Goal: Task Accomplishment & Management: Manage account settings

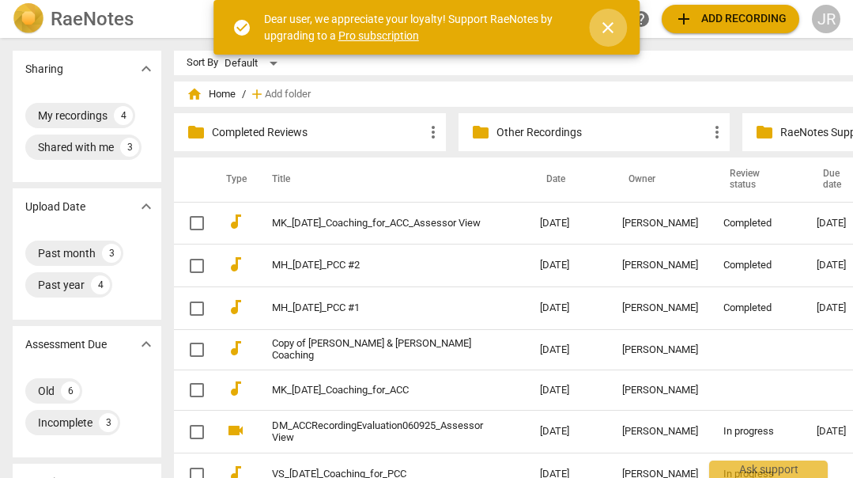
click at [606, 30] on span "close" at bounding box center [608, 27] width 19 height 19
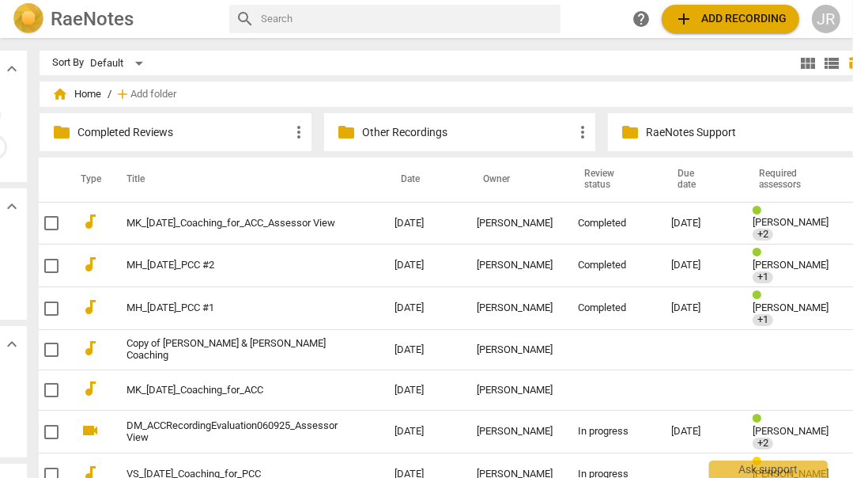
scroll to position [0, 152]
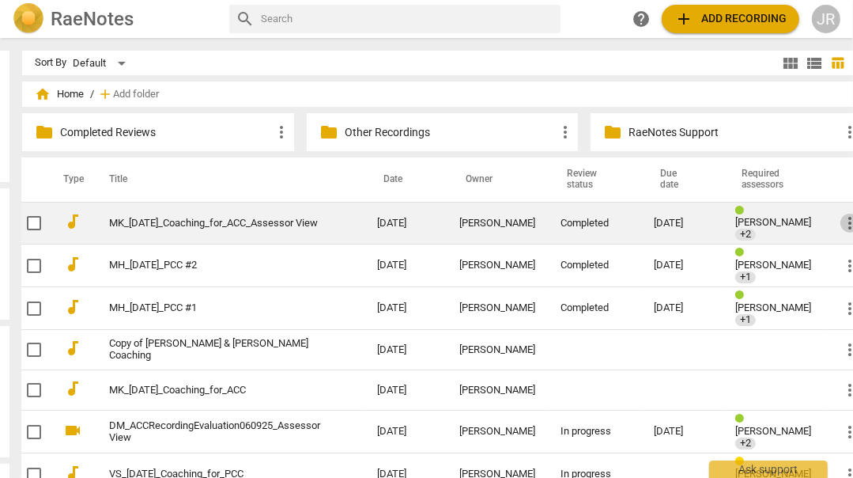
click at [841, 214] on span "more_vert" at bounding box center [850, 223] width 19 height 19
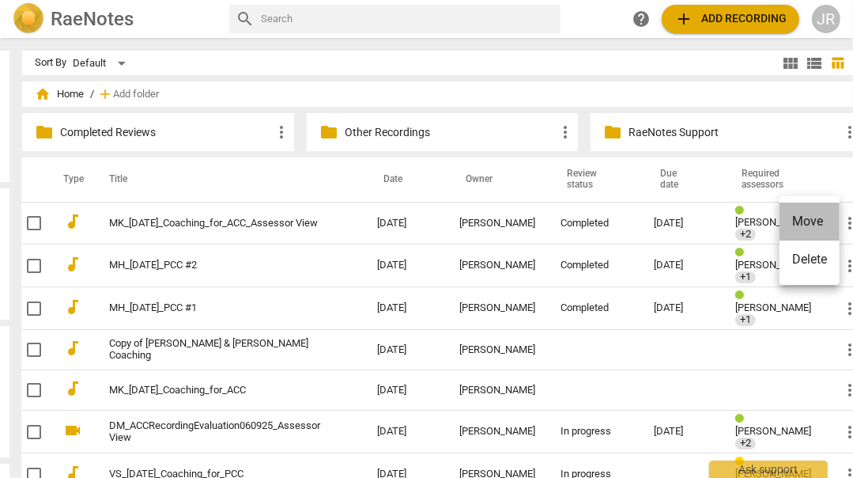
click at [822, 218] on li "Move" at bounding box center [810, 221] width 60 height 38
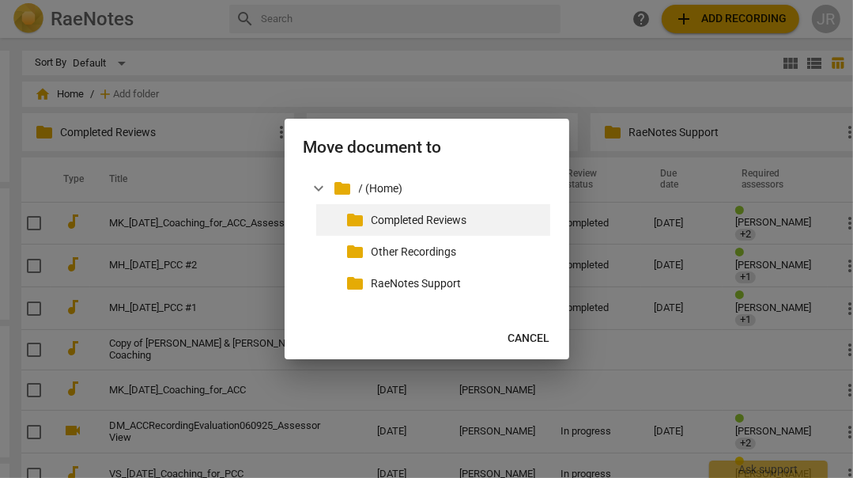
click at [479, 218] on p "Completed Reviews" at bounding box center [458, 220] width 172 height 17
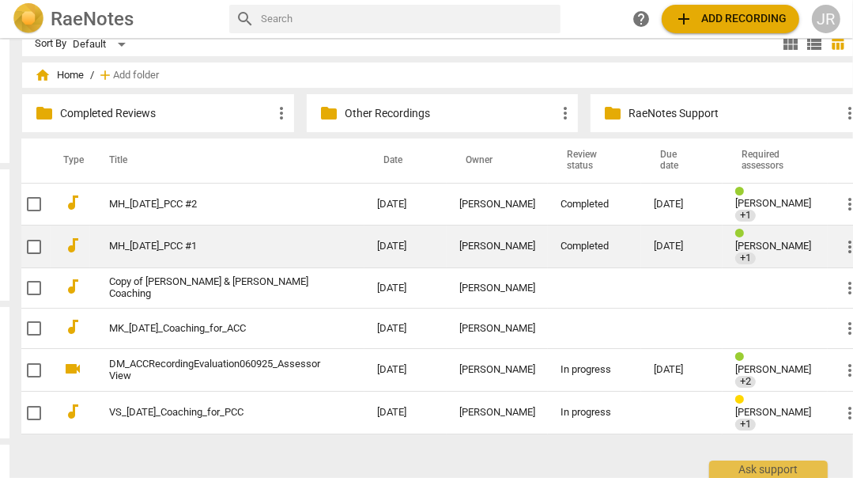
scroll to position [25, 152]
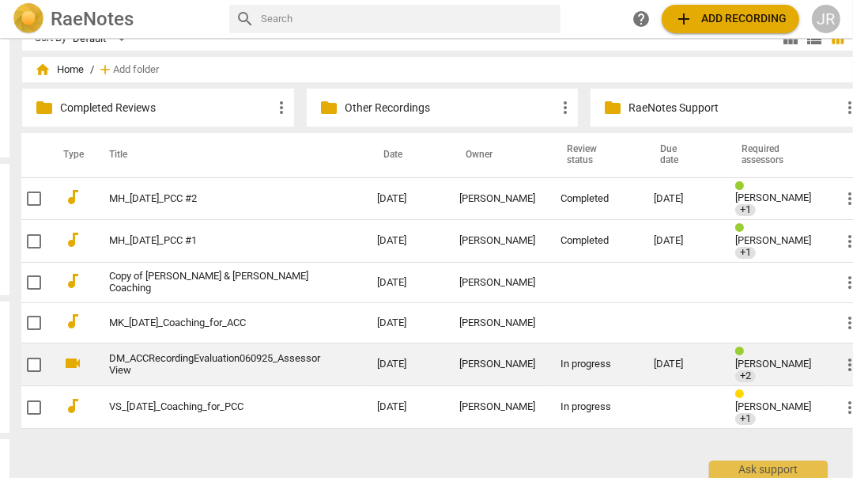
click at [249, 353] on link "DM_ACCRecordingEvaluation060925_Assessor View" at bounding box center [214, 365] width 211 height 24
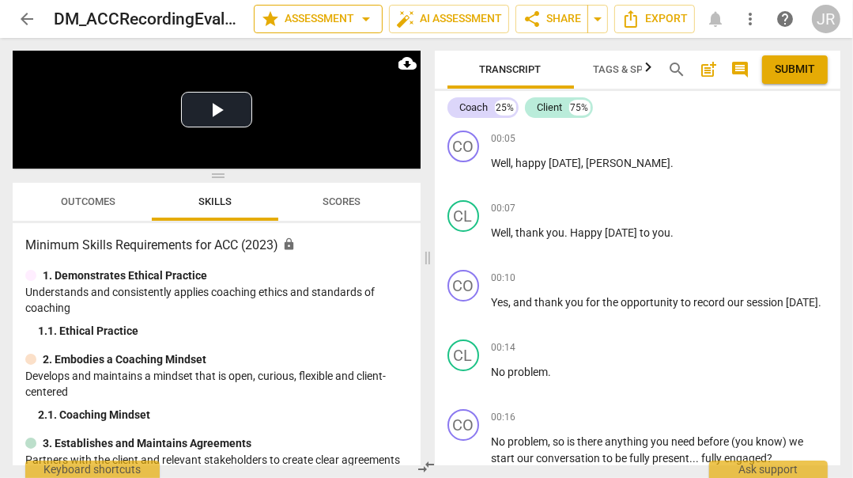
click at [362, 21] on span "arrow_drop_down" at bounding box center [366, 18] width 19 height 19
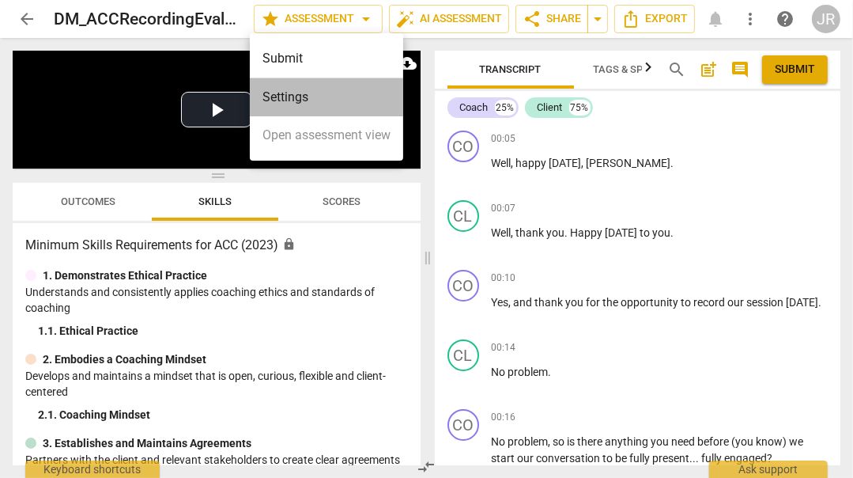
click at [325, 88] on li "Settings" at bounding box center [326, 97] width 153 height 38
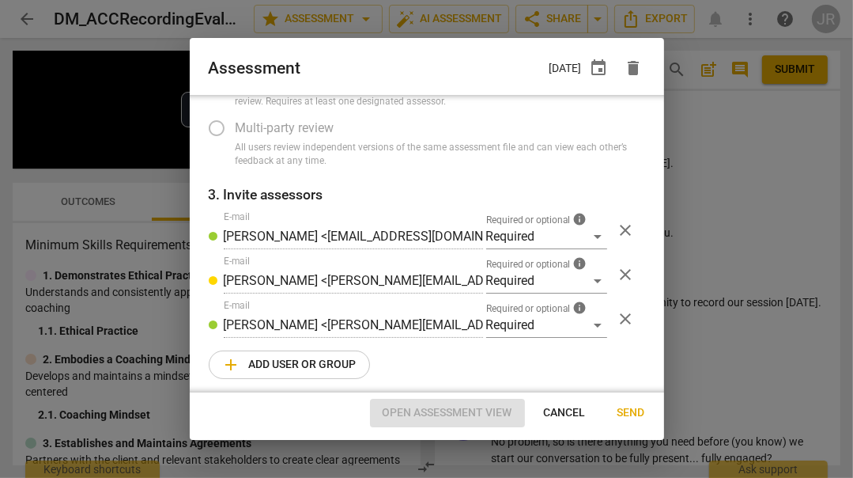
scroll to position [186, 0]
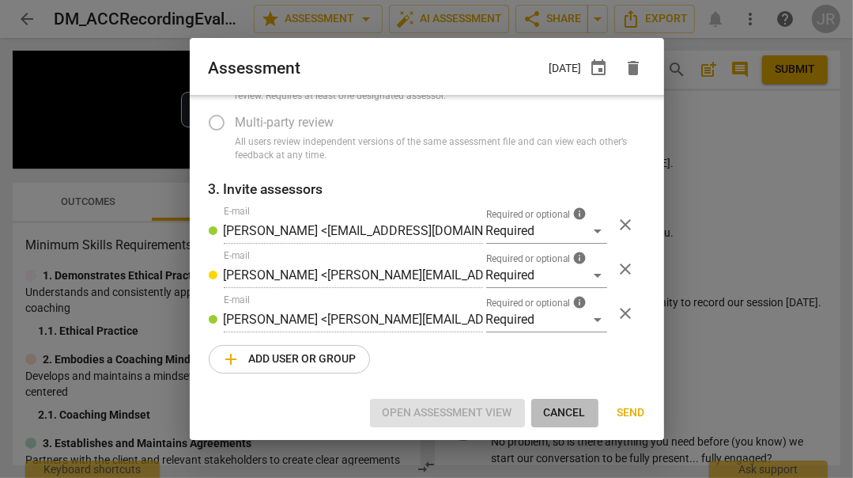
click at [563, 403] on button "Cancel" at bounding box center [565, 413] width 67 height 28
radio input "false"
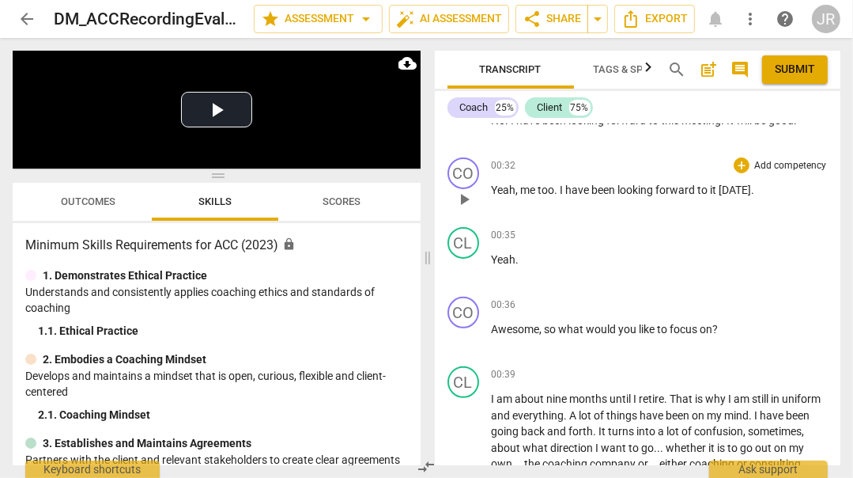
scroll to position [403, 0]
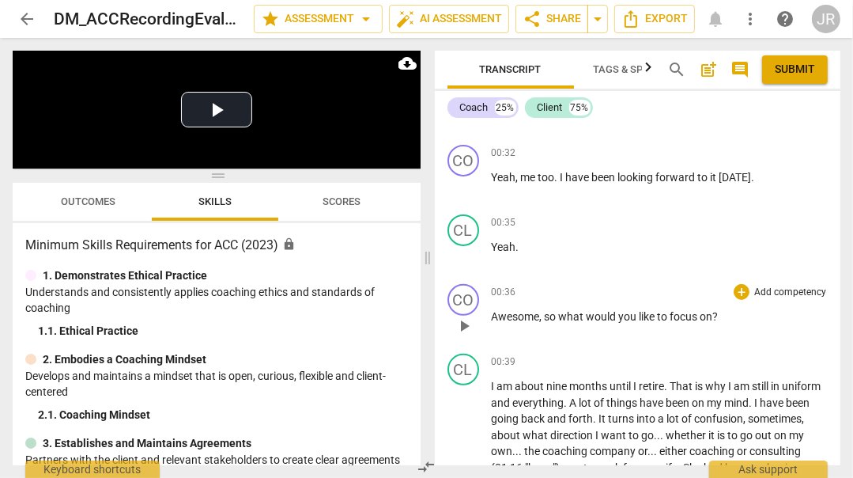
click at [746, 291] on div "+ Add competency" at bounding box center [781, 292] width 94 height 16
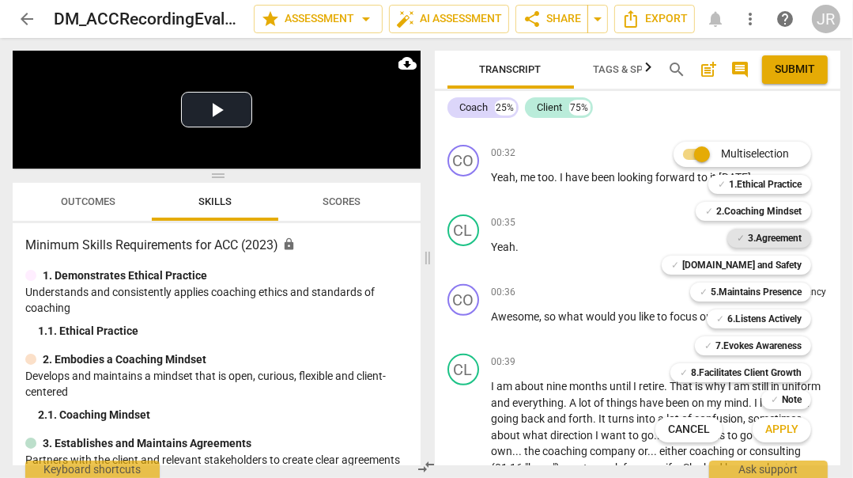
click at [769, 235] on b "3.Agreement" at bounding box center [775, 238] width 54 height 19
click at [778, 424] on span "Apply" at bounding box center [782, 430] width 33 height 16
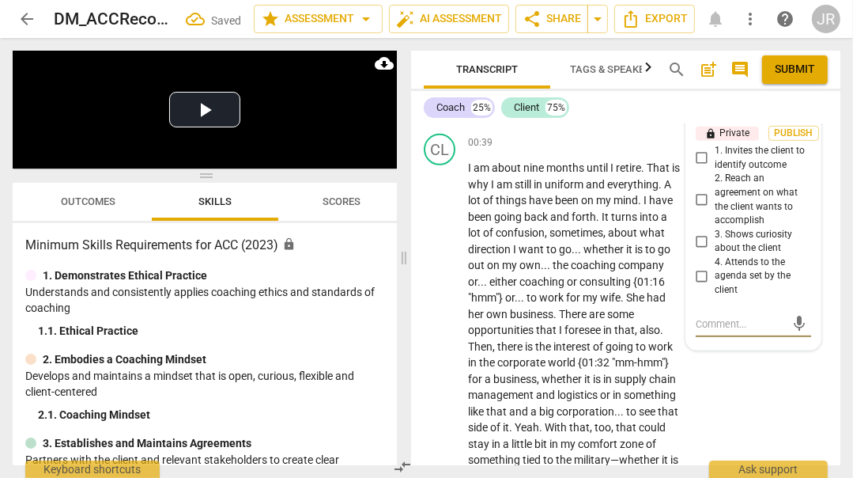
scroll to position [661, 0]
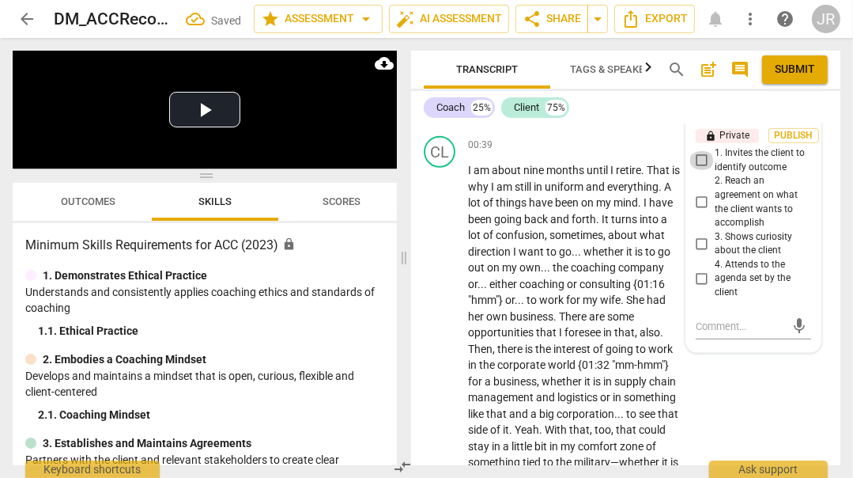
click at [700, 161] on input "1. Invites the client to identify outcome" at bounding box center [702, 160] width 25 height 19
click at [798, 137] on span "Publish" at bounding box center [794, 135] width 24 height 13
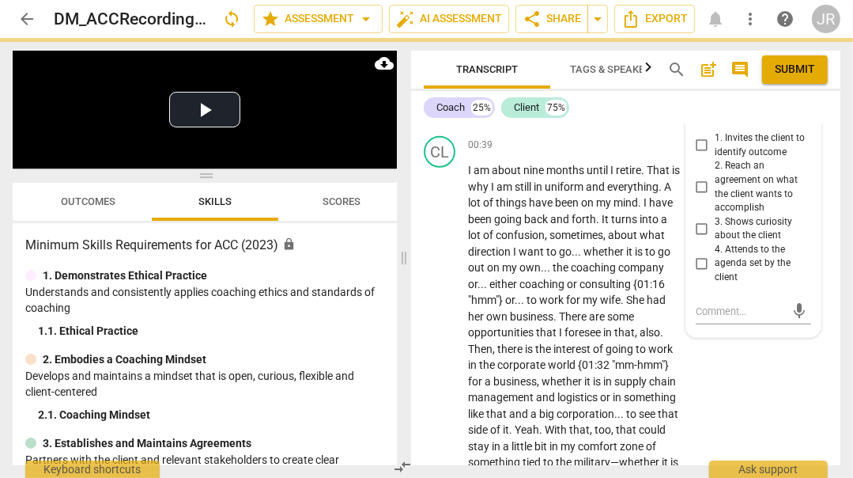
checkbox input "true"
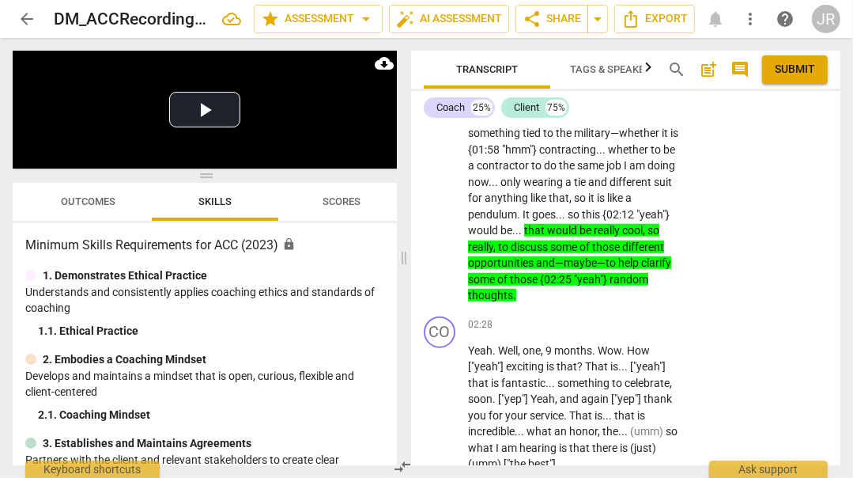
scroll to position [995, 0]
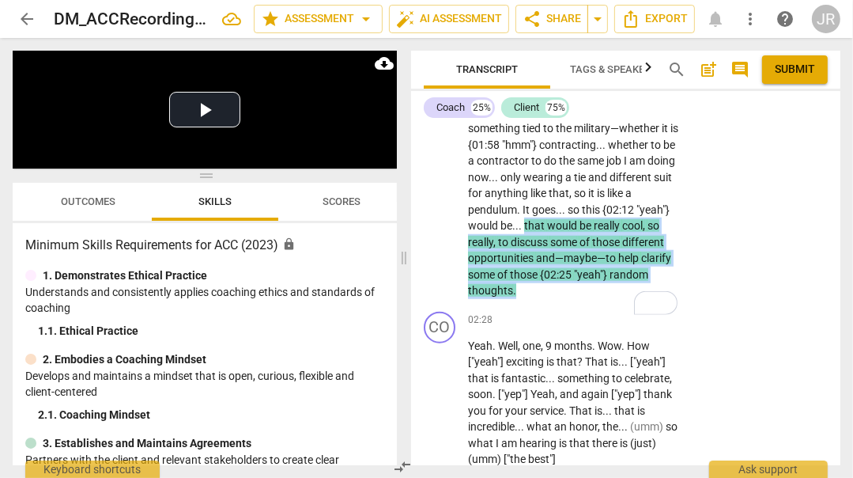
drag, startPoint x: 524, startPoint y: 252, endPoint x: 538, endPoint y: 320, distance: 69.3
click at [538, 299] on p "I am about nine months until I retire . That is why I am still in uniform and e…" at bounding box center [574, 63] width 213 height 471
click at [531, 300] on div "+" at bounding box center [529, 301] width 16 height 16
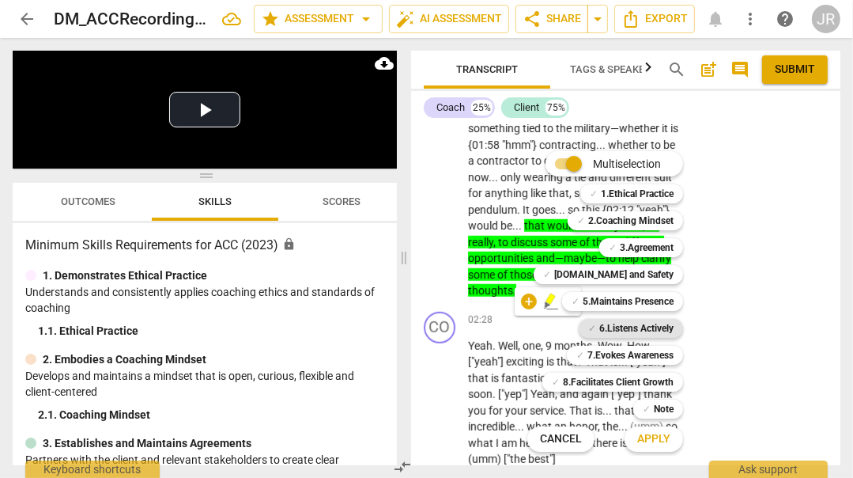
click at [664, 331] on b "6.Listens Actively" at bounding box center [637, 328] width 74 height 19
click at [660, 432] on span "Apply" at bounding box center [654, 439] width 33 height 16
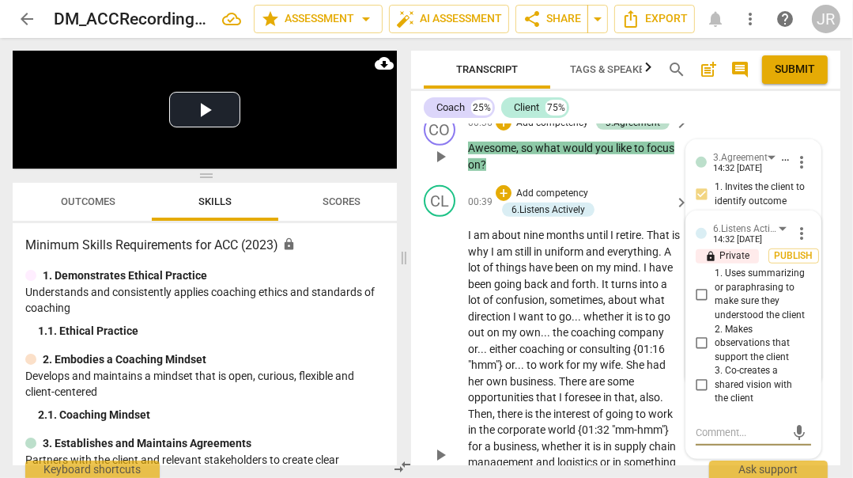
scroll to position [581, 0]
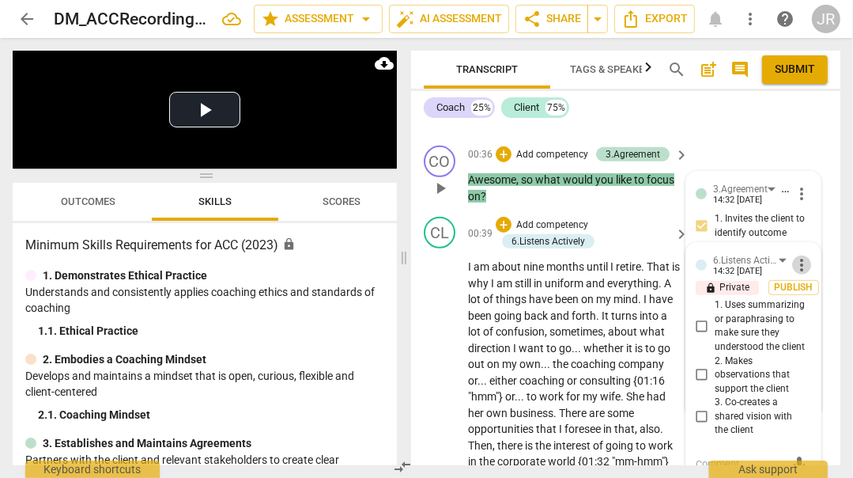
click at [797, 274] on span "more_vert" at bounding box center [802, 264] width 19 height 19
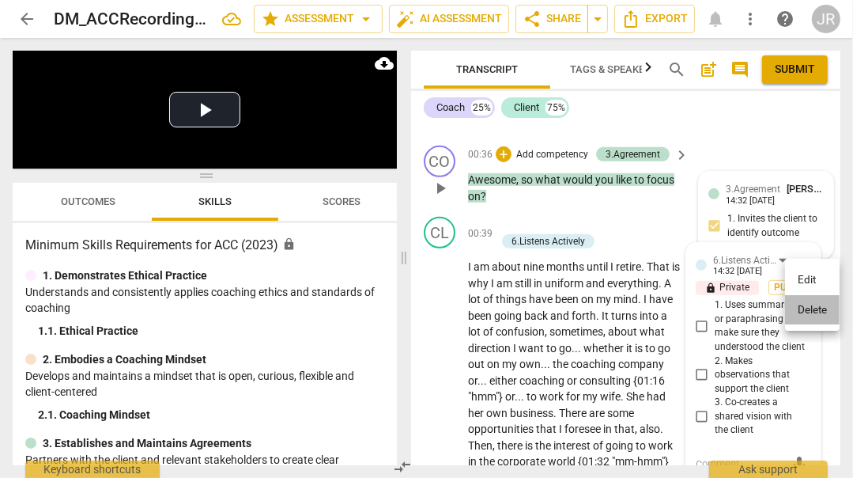
click at [808, 305] on li "Delete" at bounding box center [812, 310] width 55 height 30
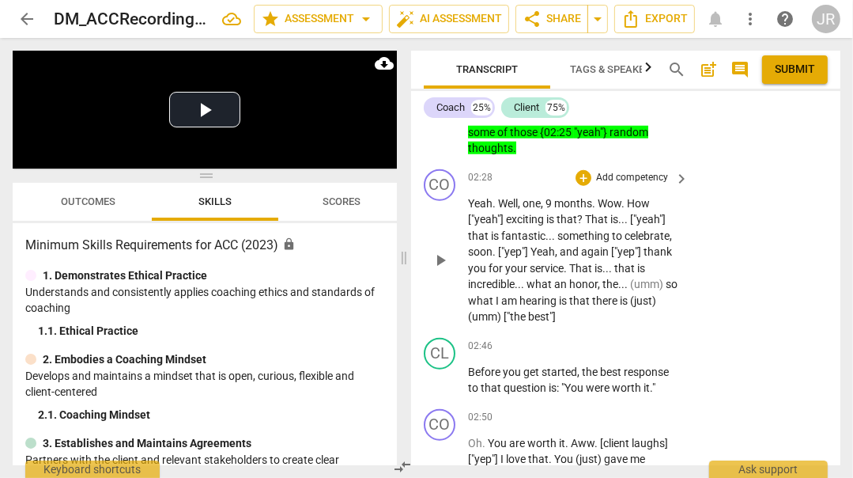
scroll to position [1141, 0]
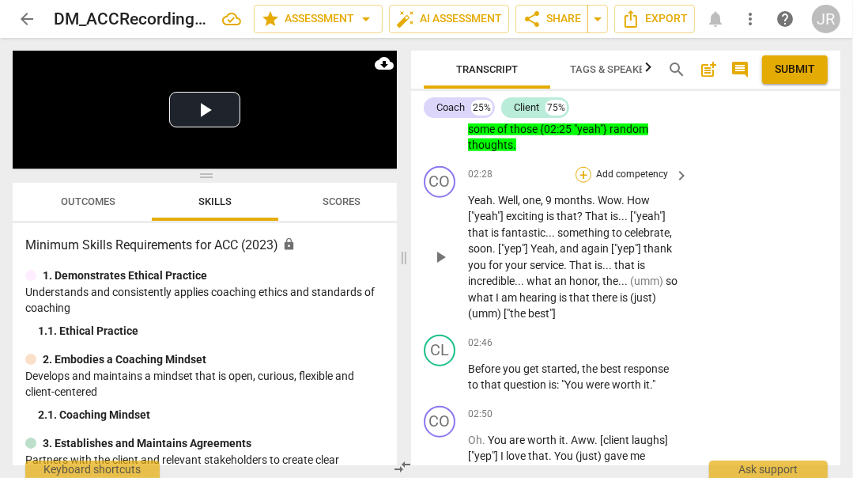
click at [587, 183] on div "+" at bounding box center [584, 175] width 16 height 16
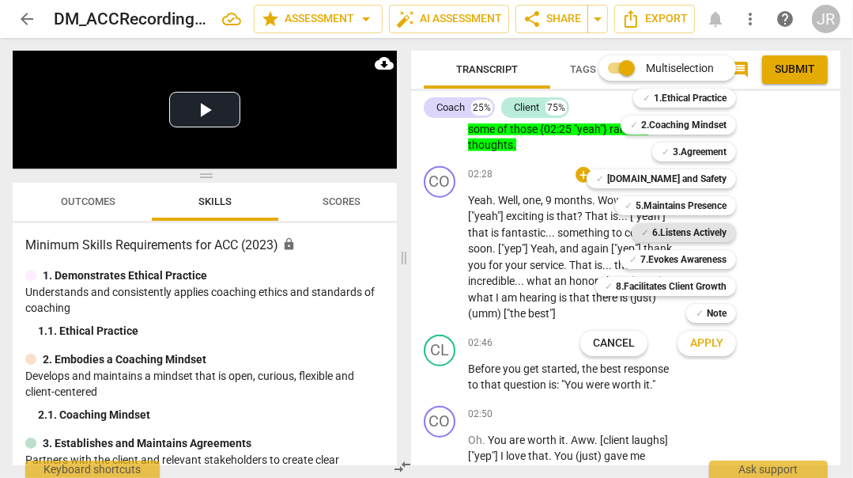
click at [713, 233] on b "6.Listens Actively" at bounding box center [690, 232] width 74 height 19
click at [707, 347] on span "Apply" at bounding box center [707, 343] width 33 height 16
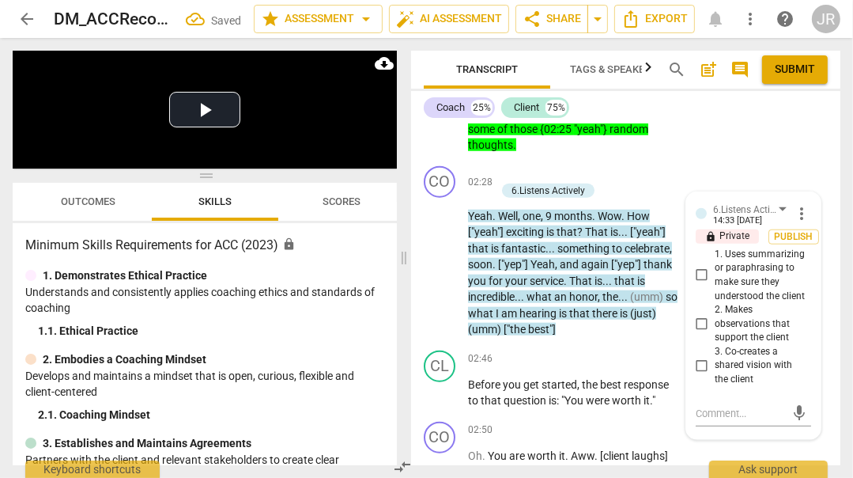
scroll to position [1318, 0]
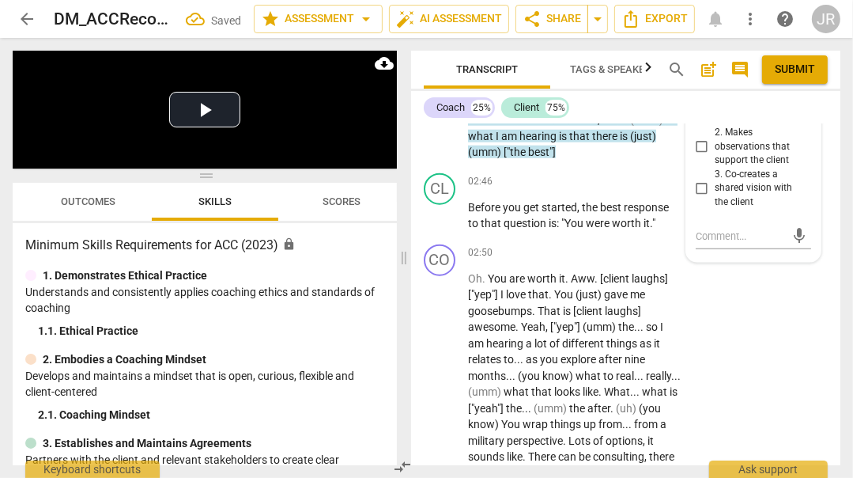
click at [702, 108] on input "1. Uses summarizing or paraphrasing to make sure they understood the client" at bounding box center [702, 98] width 25 height 19
checkbox input "true"
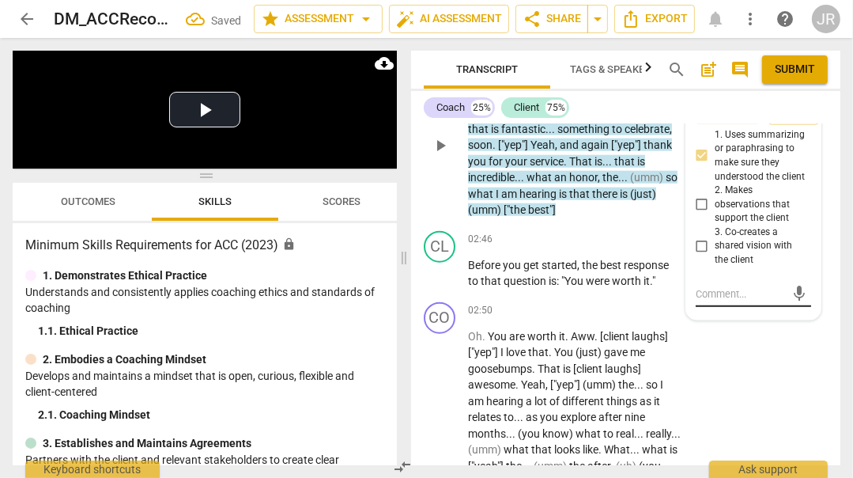
scroll to position [1186, 0]
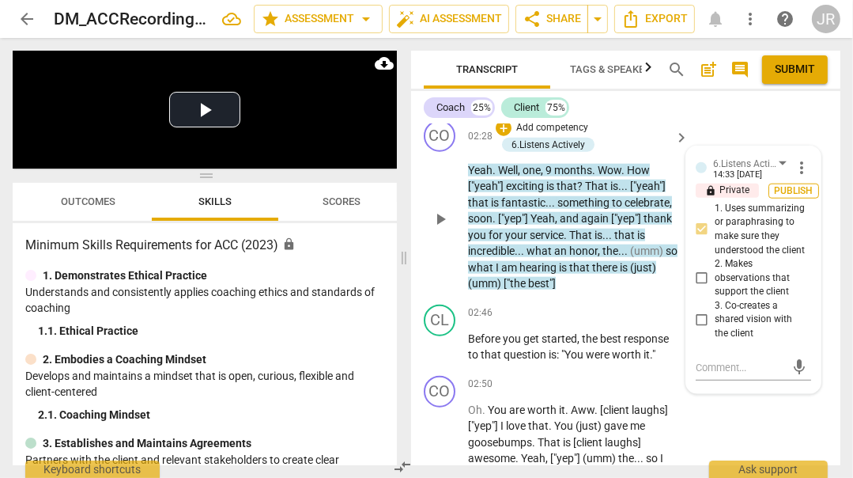
click at [797, 198] on span "Publish" at bounding box center [794, 190] width 24 height 13
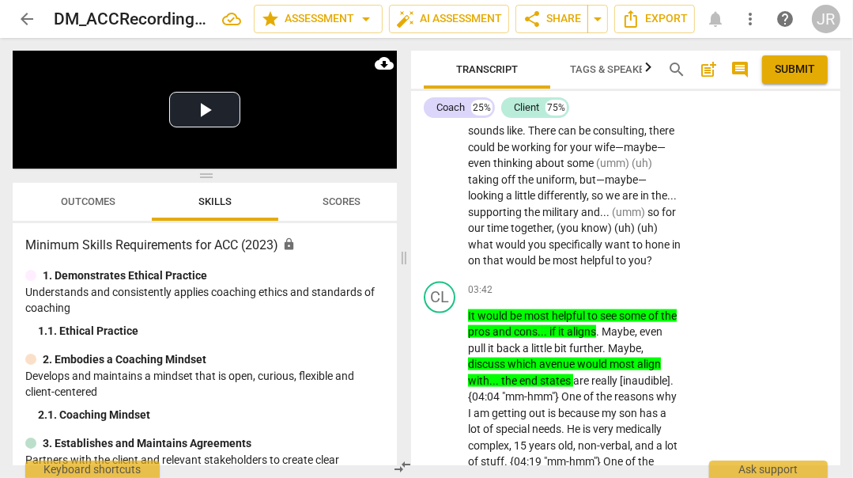
scroll to position [1644, 0]
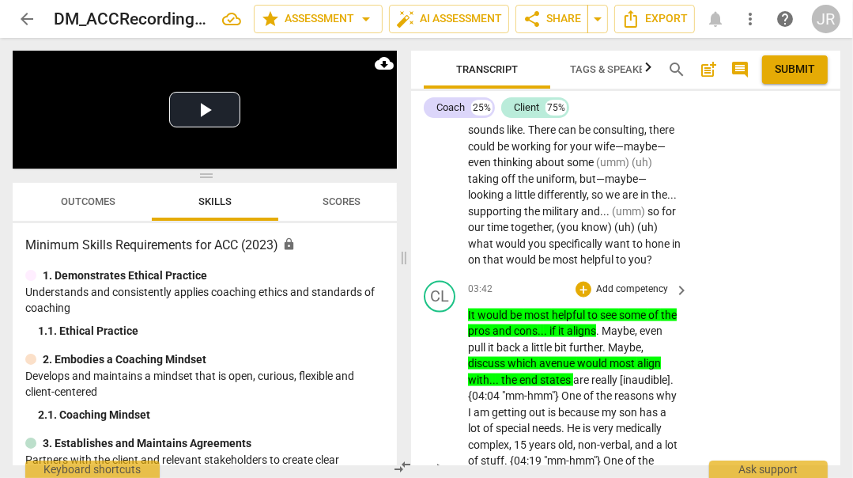
click at [517, 368] on p "It would be most helpful to see some of the pros and cons . . . if it aligns . …" at bounding box center [574, 469] width 213 height 324
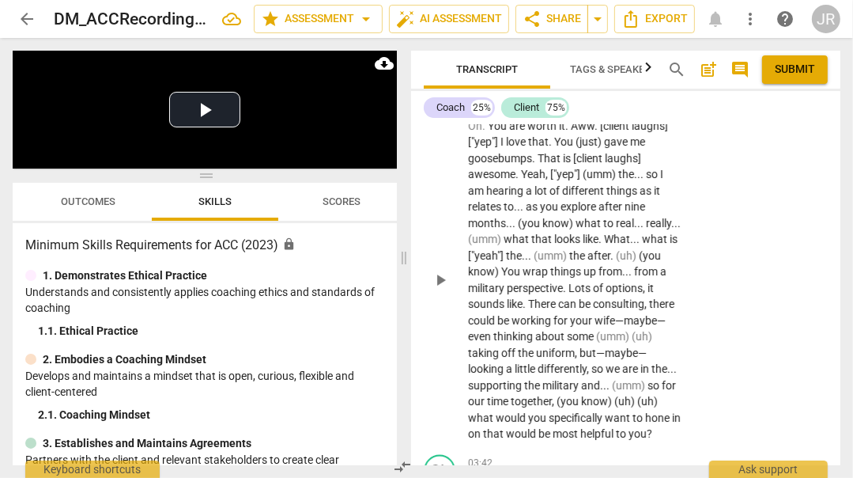
scroll to position [1469, 0]
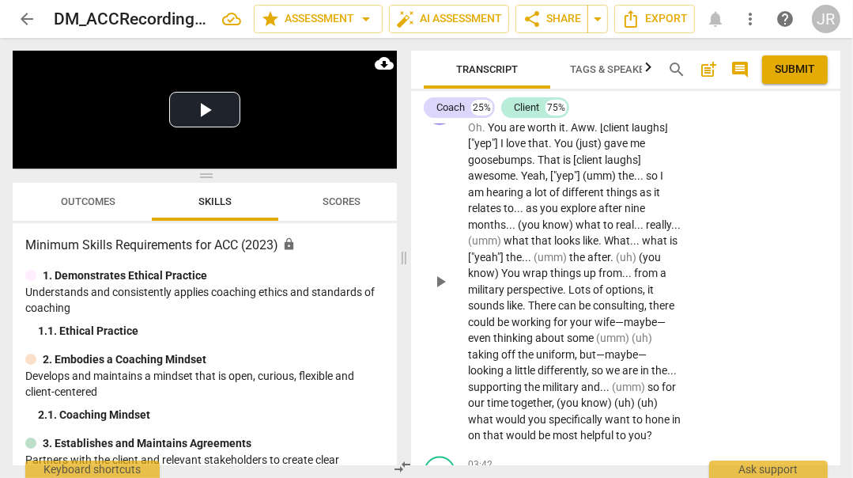
click at [649, 109] on p "Add competency" at bounding box center [632, 102] width 75 height 14
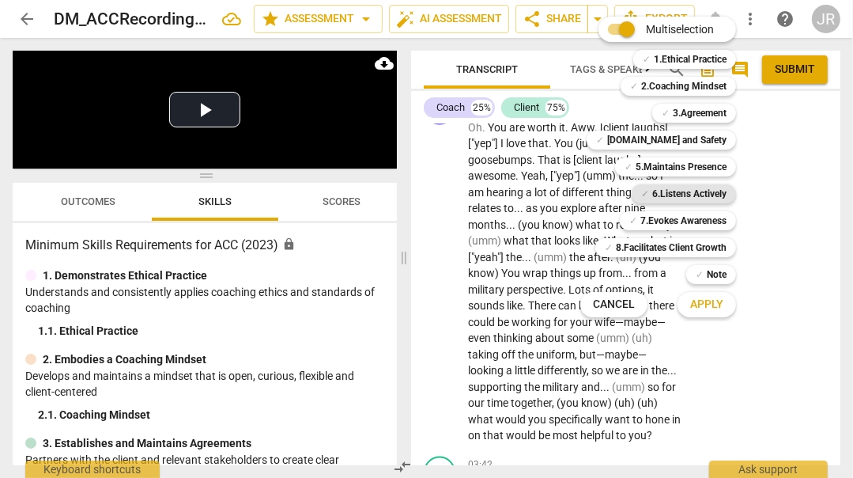
click at [690, 195] on b "6.Listens Actively" at bounding box center [690, 193] width 74 height 19
click at [705, 301] on span "Apply" at bounding box center [707, 305] width 33 height 16
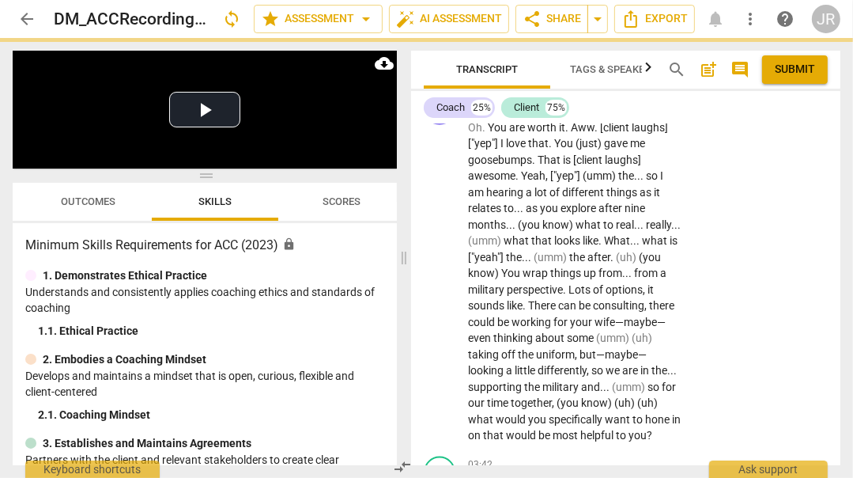
scroll to position [1481, 0]
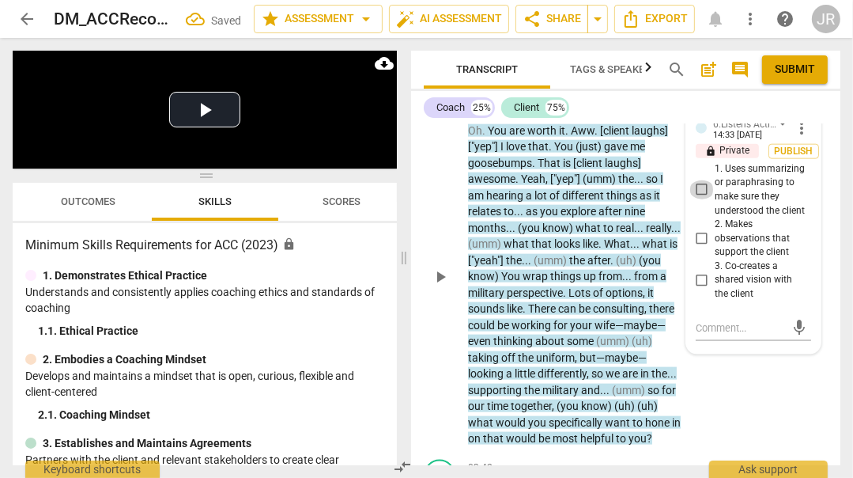
click at [698, 199] on input "1. Uses summarizing or paraphrasing to make sure they understood the client" at bounding box center [702, 189] width 25 height 19
checkbox input "true"
click at [724, 335] on textarea at bounding box center [741, 327] width 90 height 15
type textarea "V"
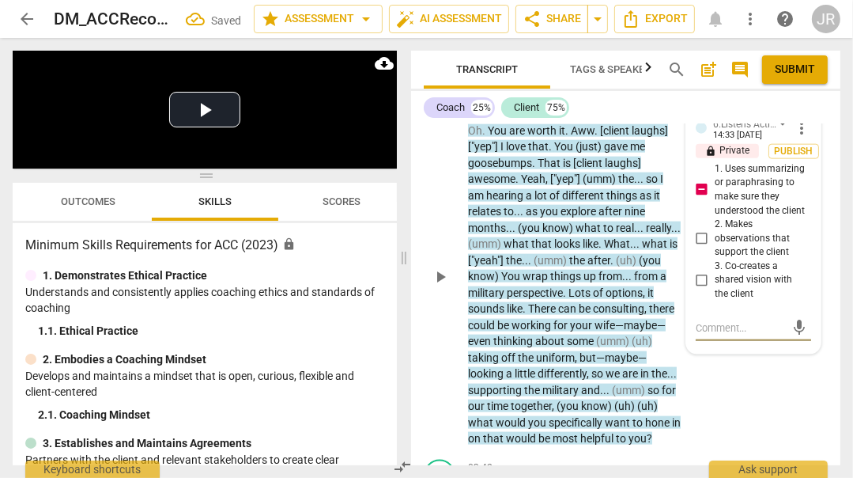
type textarea "V"
type textarea "Ve"
type textarea "Ver"
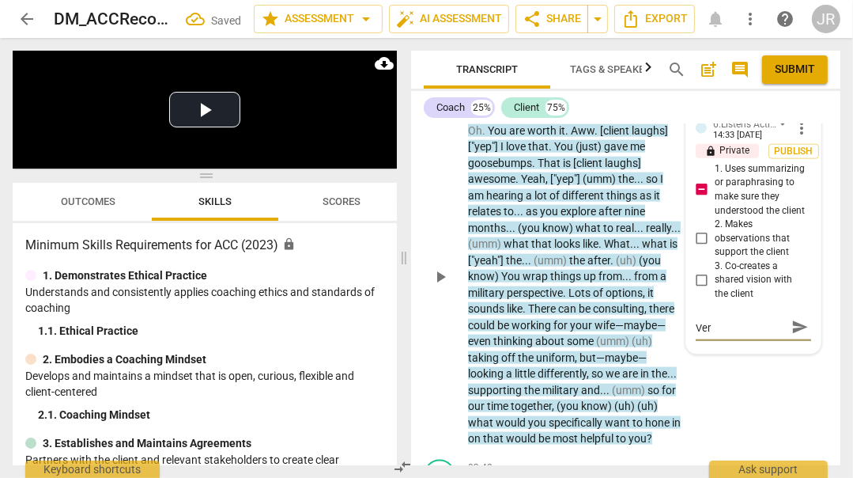
type textarea "Very"
type textarea "Very w"
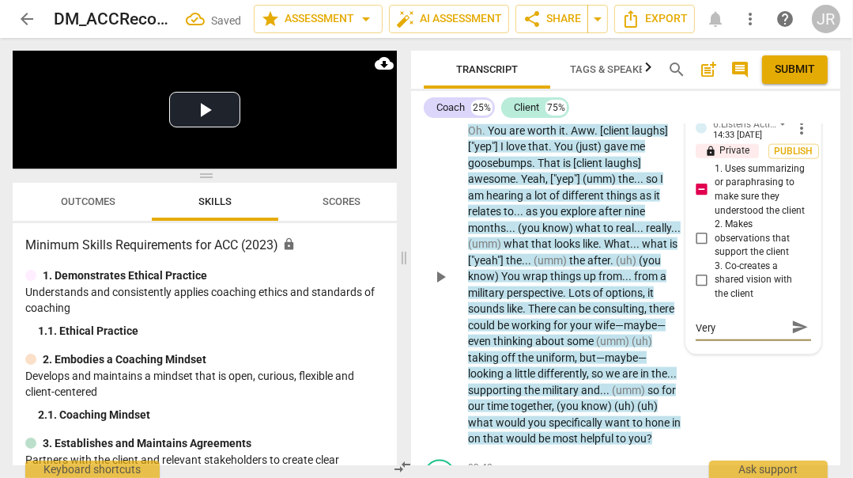
type textarea "Very w"
type textarea "Very wo"
type textarea "Very wor"
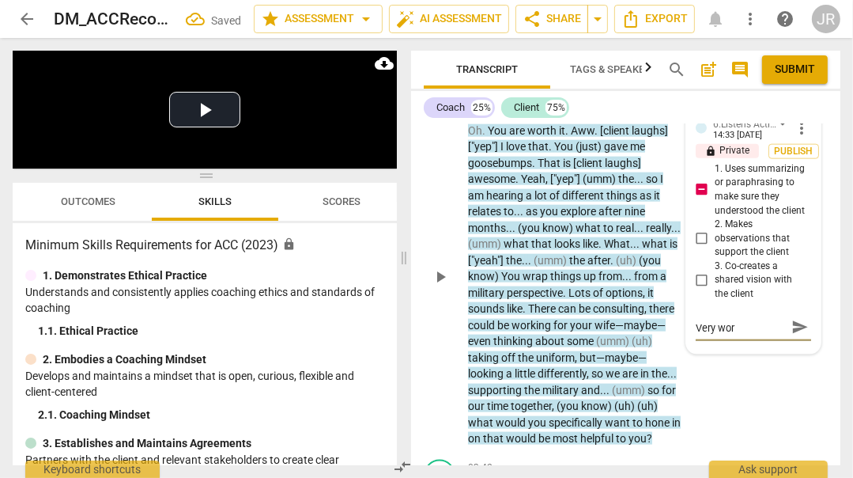
type textarea "Very word"
type textarea "Very wordy"
type textarea "Very wordy."
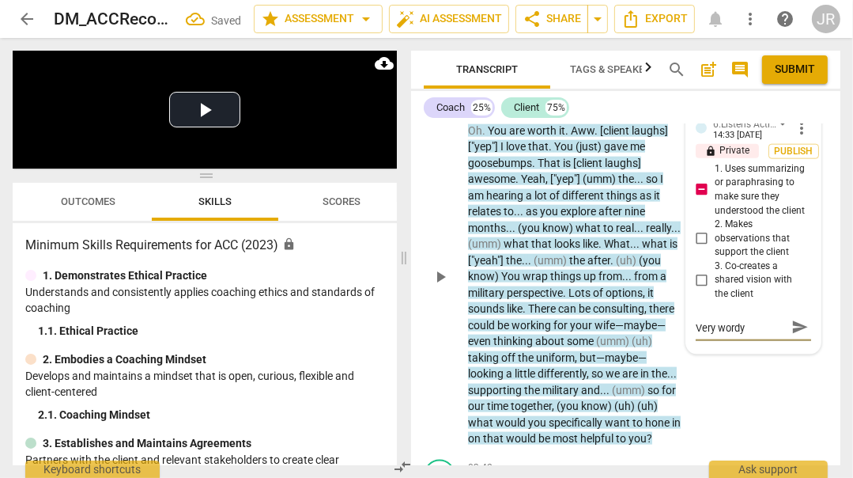
type textarea "Very wordy."
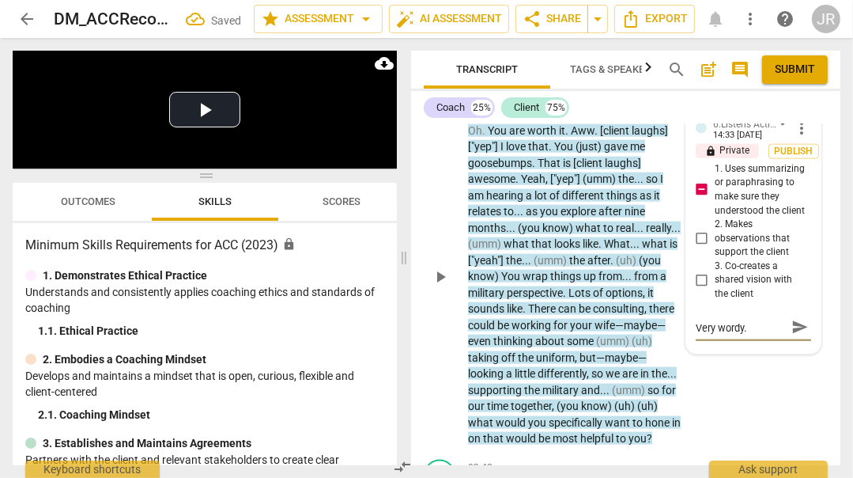
type textarea "Very wordy. N"
type textarea "Very wordy. No"
type textarea "Very wordy. Not"
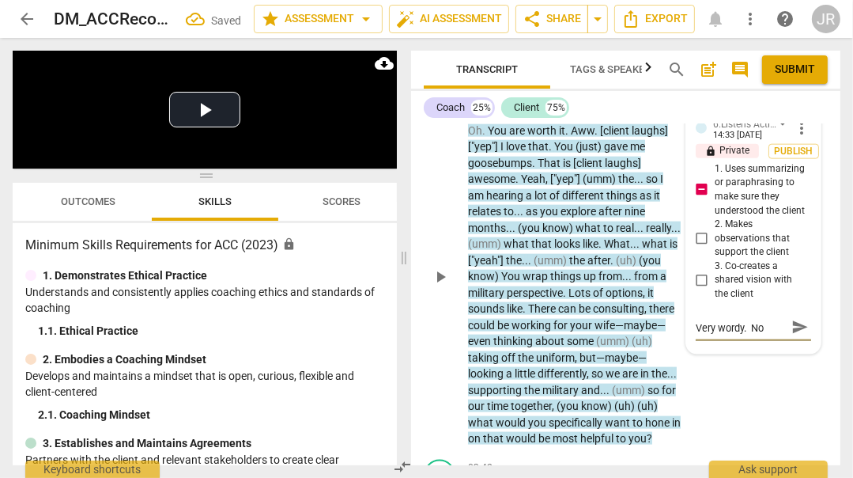
type textarea "Very wordy. Not"
type textarea "Very wordy. Not a"
type textarea "Very wordy. Not an"
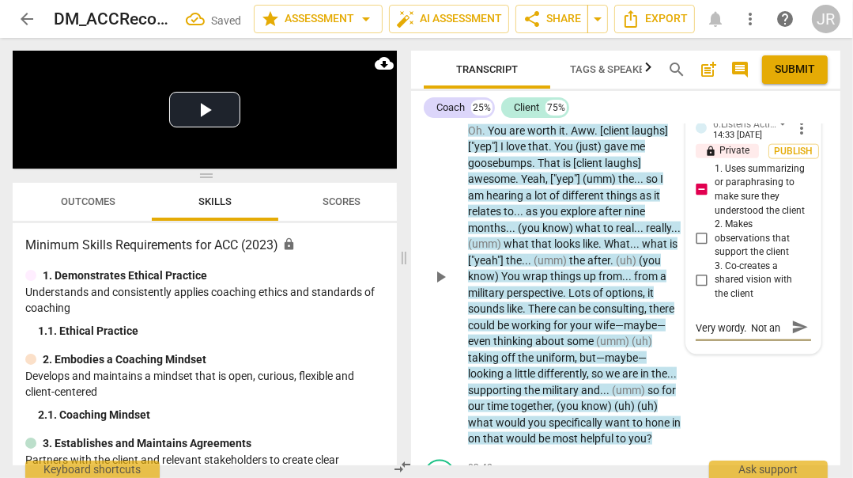
type textarea "Very wordy. Not an"
type textarea "Very wordy. Not an e"
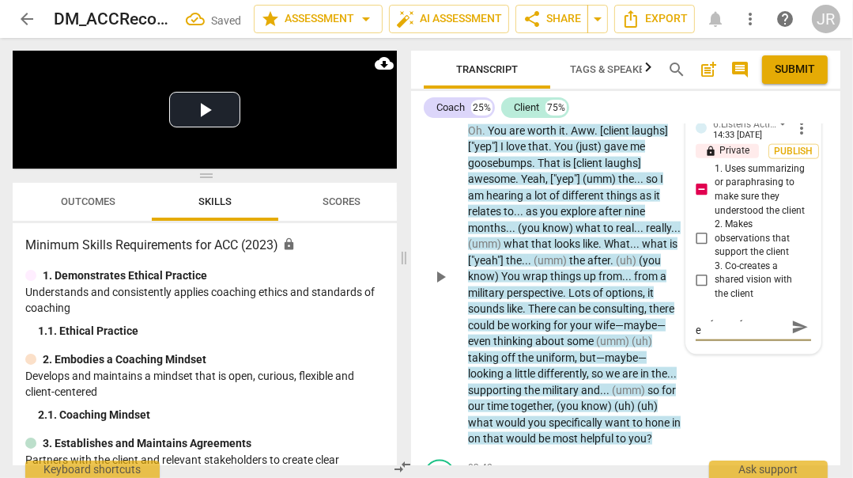
type textarea "Very wordy. Not an ef"
type textarea "Very wordy. Not an eff"
type textarea "Very wordy. Not an effi"
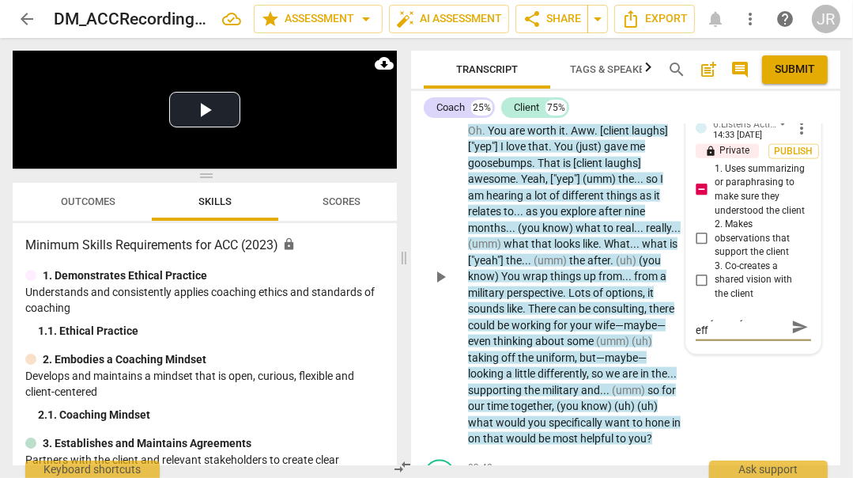
type textarea "Very wordy. Not an effi"
type textarea "Very wordy. Not an effic"
type textarea "Very wordy. Not an effici"
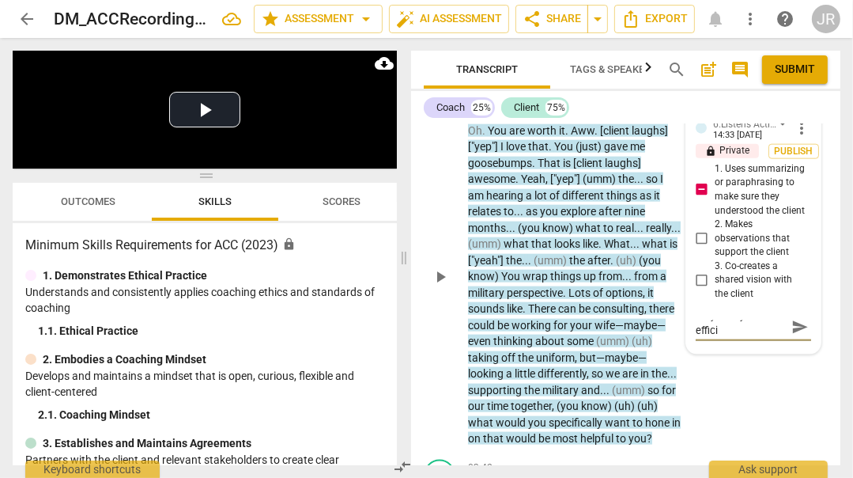
type textarea "Very wordy. Not an efficie"
type textarea "Very wordy. Not an efficien"
type textarea "Very wordy. Not an efficient"
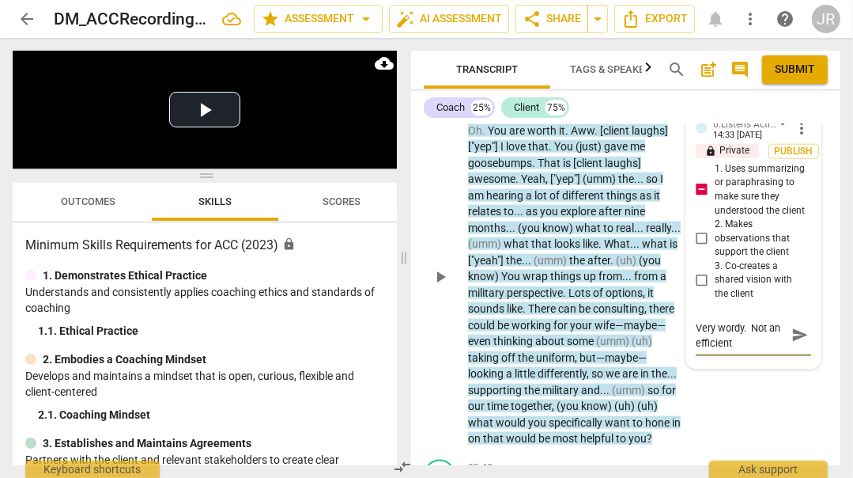
type textarea "Very wordy. Not an efficient"
type textarea "Very wordy. Not an efficient s"
type textarea "Very wordy. Not an efficient su"
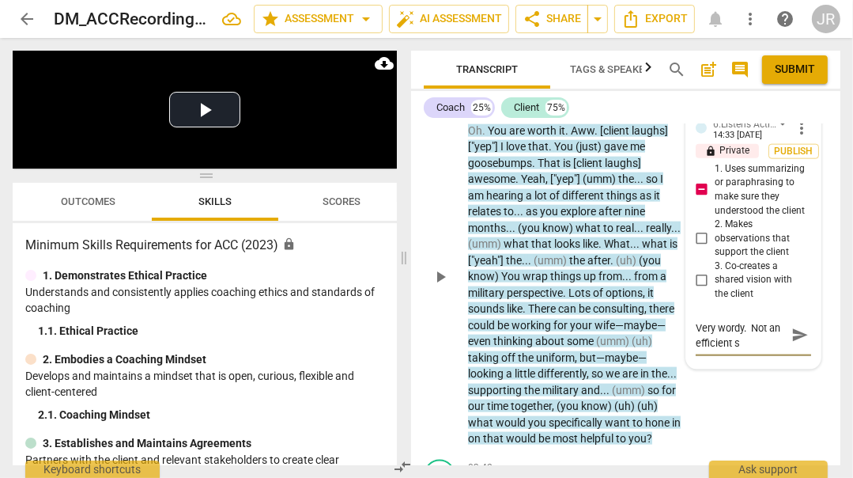
type textarea "Very wordy. Not an efficient su"
type textarea "Very wordy. Not an efficient sum"
type textarea "Very wordy. Not an efficient summ"
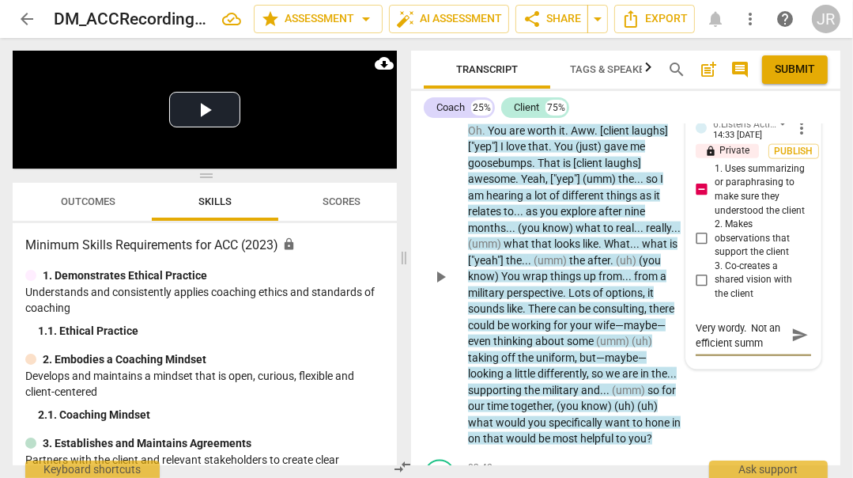
type textarea "Very wordy. Not an efficient summa"
type textarea "Very wordy. Not an efficient [PERSON_NAME]"
type textarea "Very wordy. Not an efficient summary"
type textarea "Very wordy. Not an efficient summary."
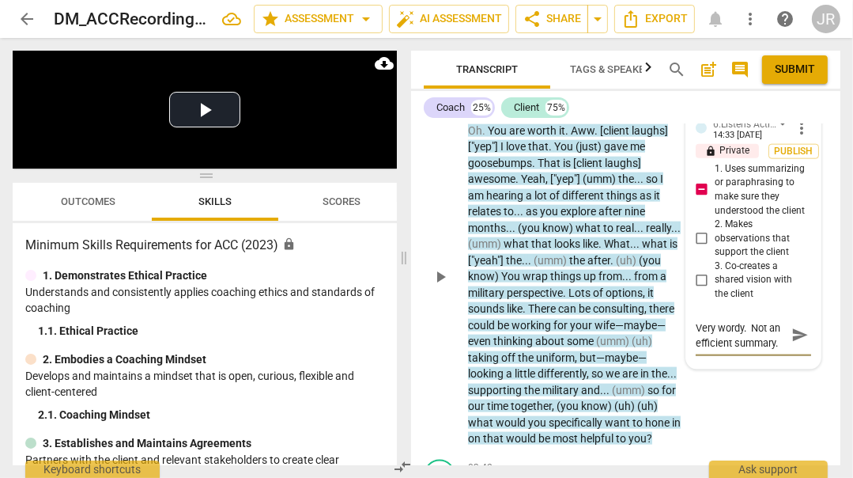
type textarea "Very wordy. Not an efficient summary."
click at [795, 344] on span "send" at bounding box center [800, 335] width 17 height 17
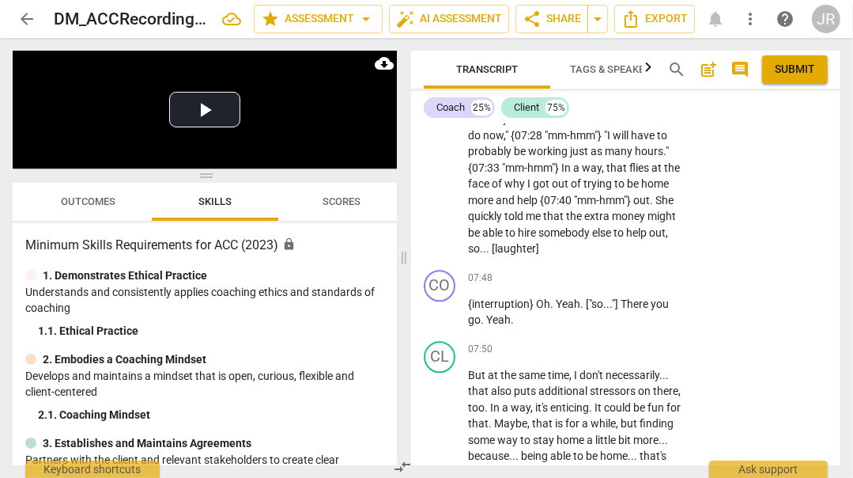
scroll to position [3041, 0]
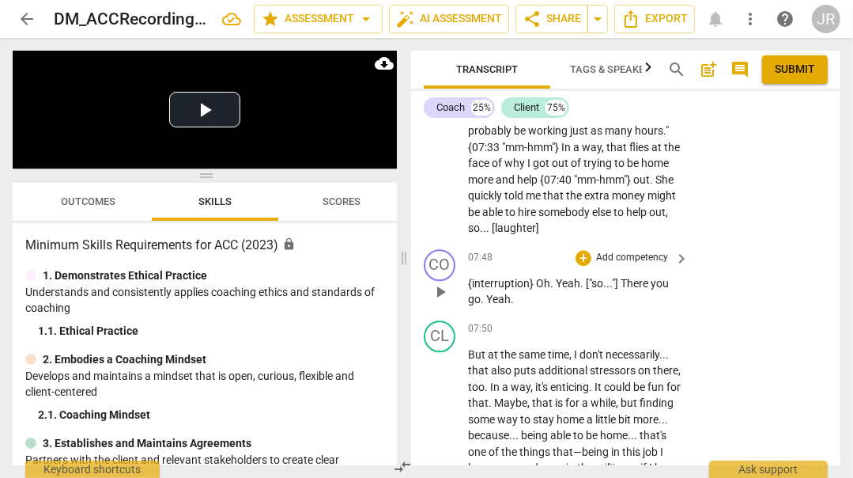
click at [638, 265] on p "Add competency" at bounding box center [632, 258] width 75 height 14
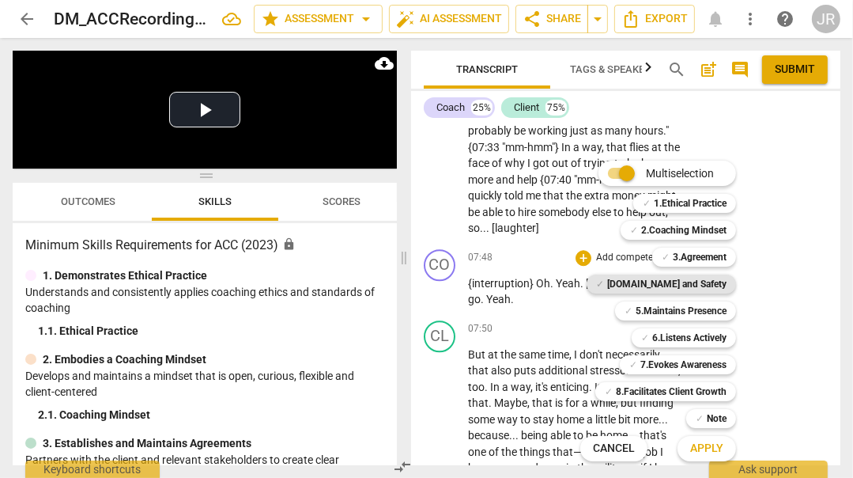
click at [714, 278] on b "[DOMAIN_NAME] and Safety" at bounding box center [666, 283] width 119 height 19
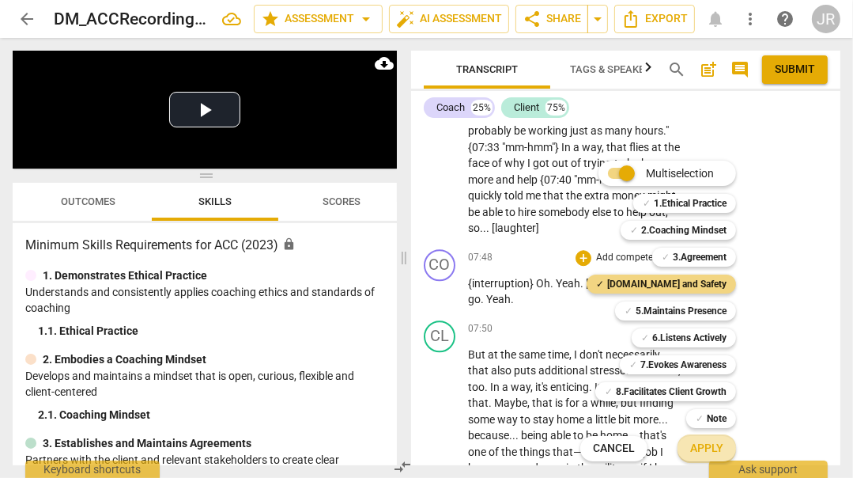
click at [706, 437] on button "Apply" at bounding box center [707, 448] width 59 height 28
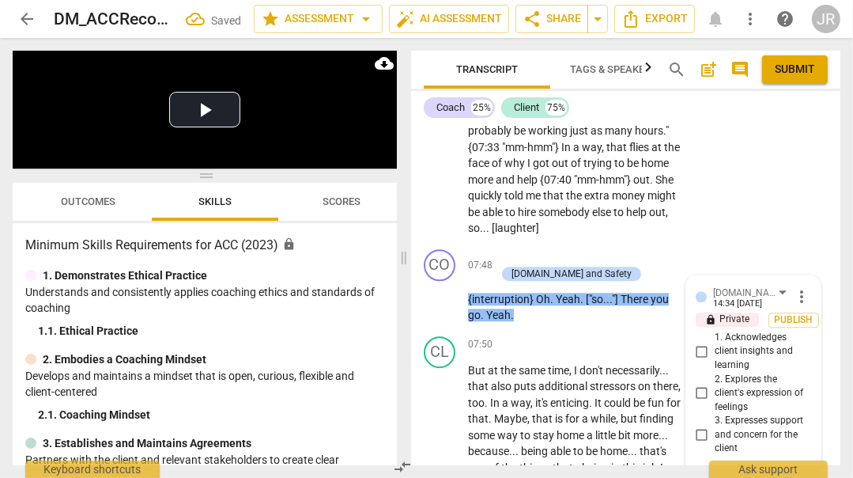
scroll to position [3290, 0]
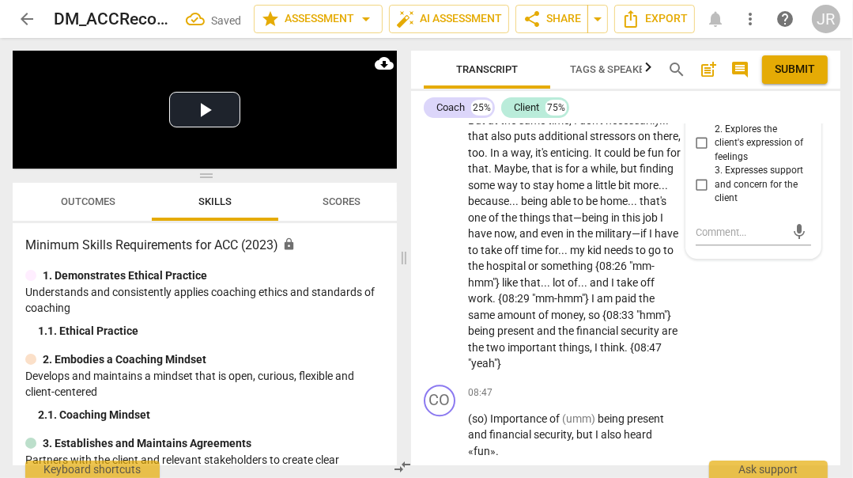
click at [702, 111] on input "1. Acknowledges client insights and learning" at bounding box center [702, 101] width 25 height 19
checkbox input "true"
click at [705, 195] on input "3. Expresses support and concern for the client" at bounding box center [702, 185] width 25 height 19
checkbox input "true"
click at [794, 78] on div "lock Private Publish" at bounding box center [753, 69] width 115 height 15
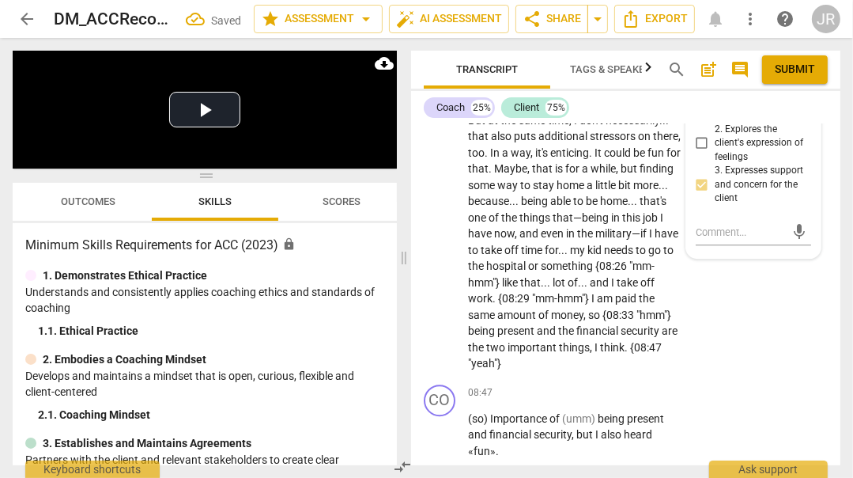
click at [796, 77] on span "Publish" at bounding box center [794, 69] width 24 height 13
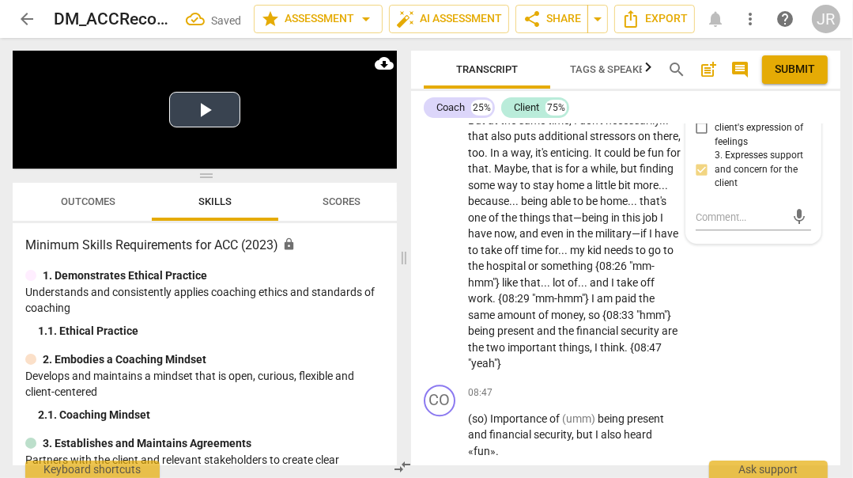
click at [219, 112] on button "Play Video" at bounding box center [204, 110] width 71 height 36
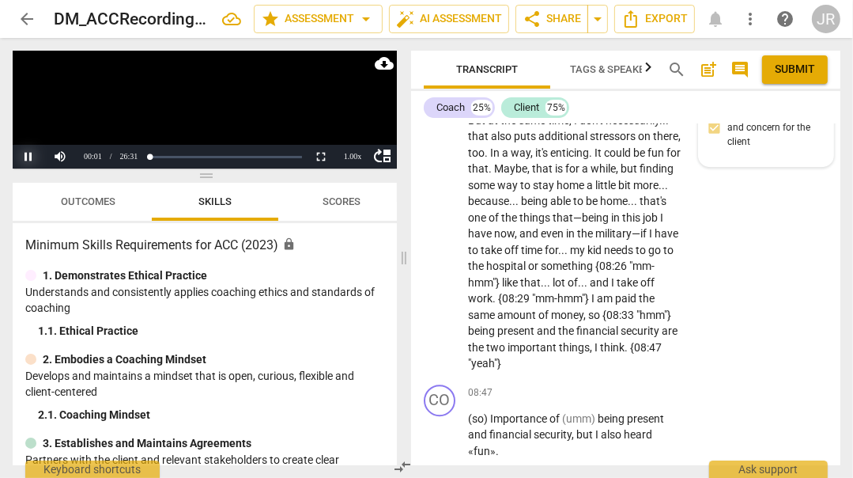
click at [27, 157] on button "Pause" at bounding box center [29, 157] width 32 height 24
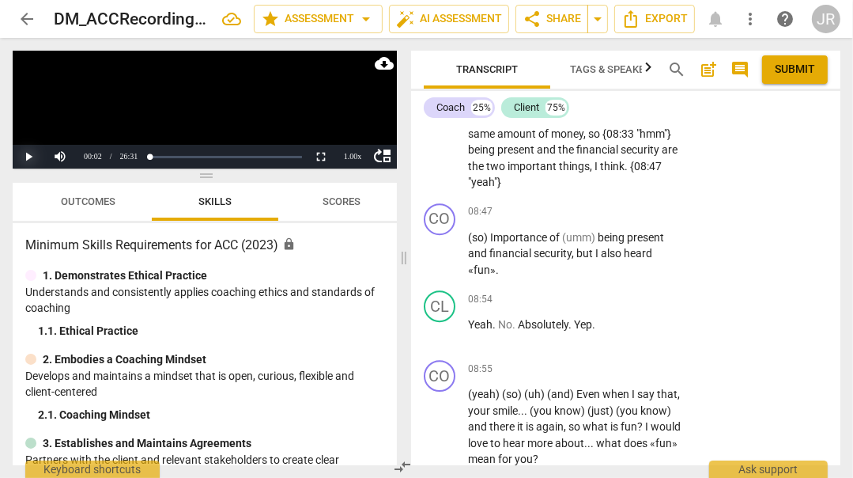
scroll to position [3477, 0]
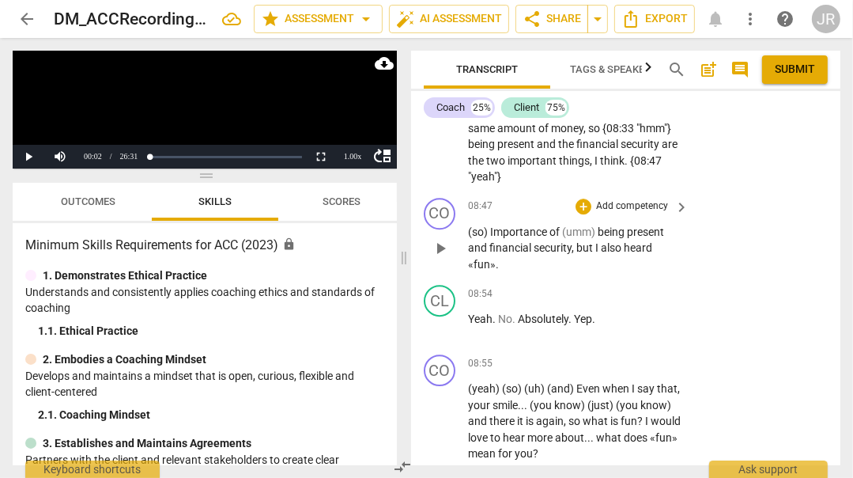
click at [636, 215] on div "+ Add competency keyboard_arrow_right" at bounding box center [632, 206] width 118 height 17
click at [633, 214] on p "Add competency" at bounding box center [632, 206] width 75 height 14
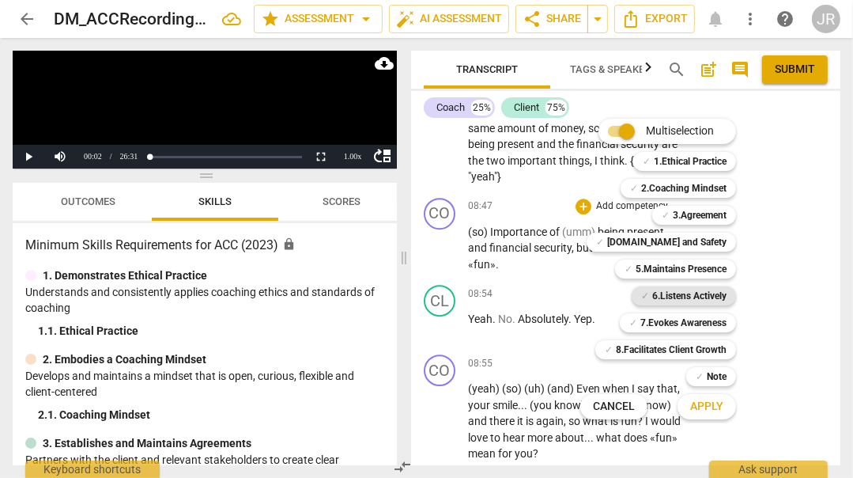
click at [690, 297] on b "6.Listens Actively" at bounding box center [690, 295] width 74 height 19
click at [706, 398] on button "Apply" at bounding box center [707, 406] width 59 height 28
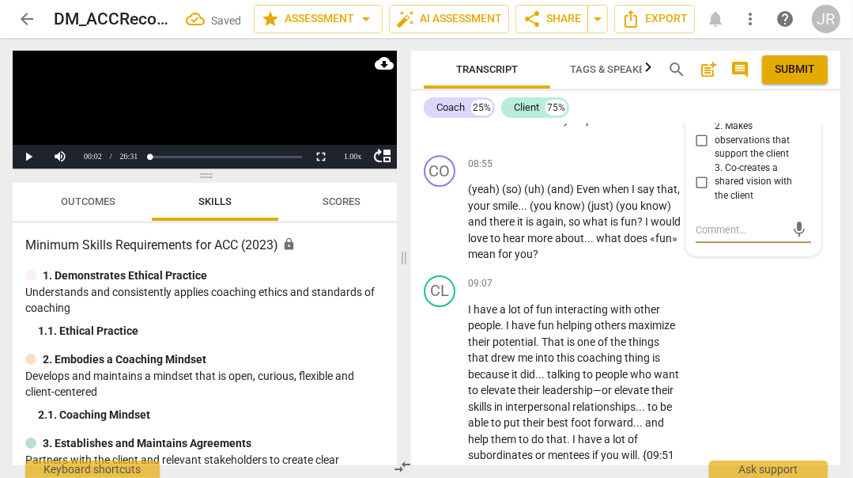
scroll to position [3690, 0]
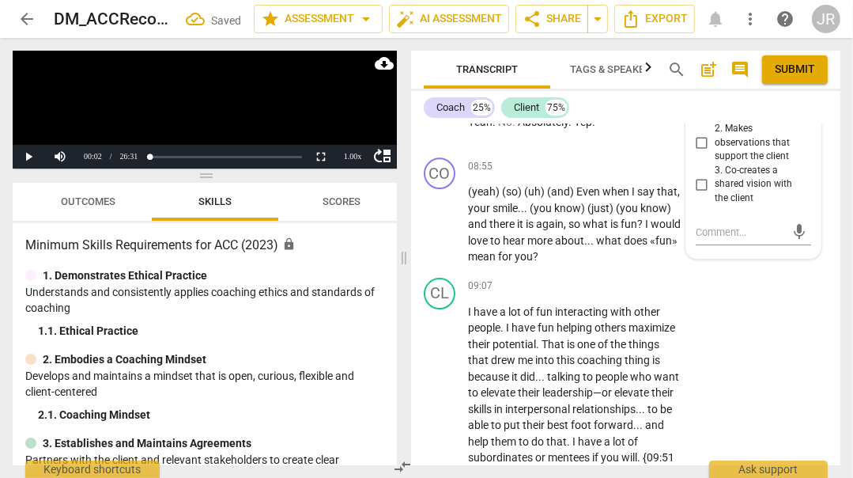
click at [702, 104] on input "1. Uses summarizing or paraphrasing to make sure they understood the client" at bounding box center [702, 94] width 25 height 19
checkbox input "true"
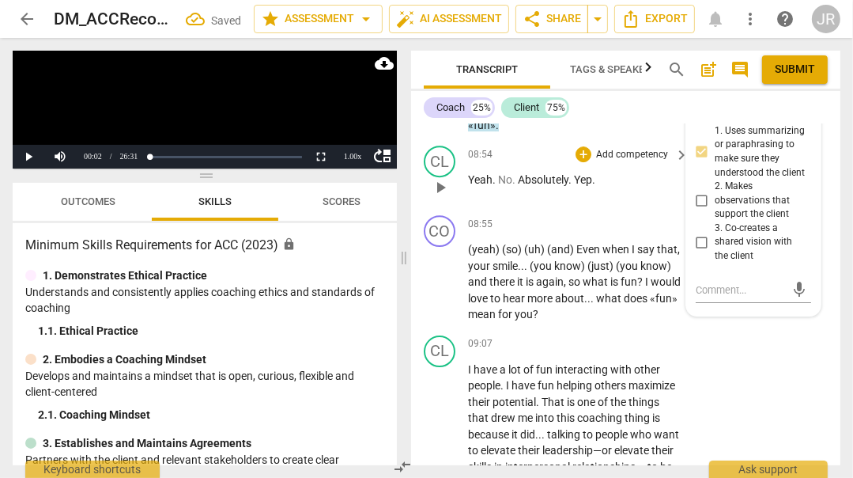
scroll to position [3628, 0]
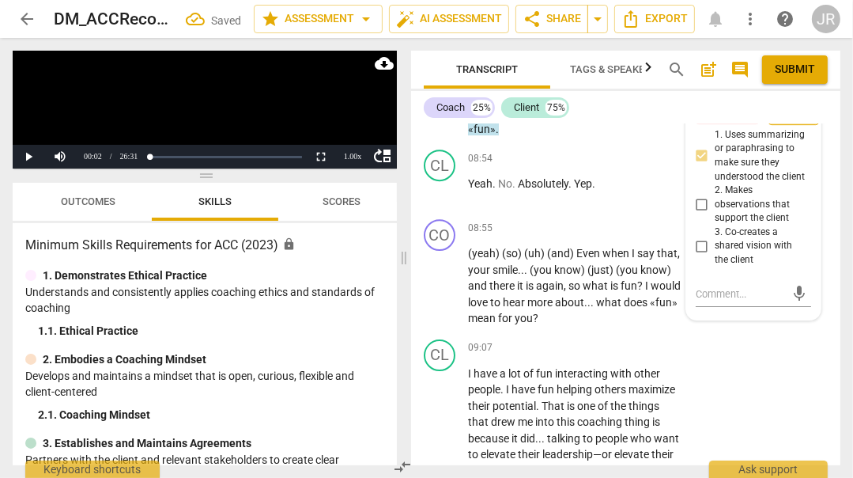
click at [803, 124] on span "Publish" at bounding box center [794, 117] width 24 height 13
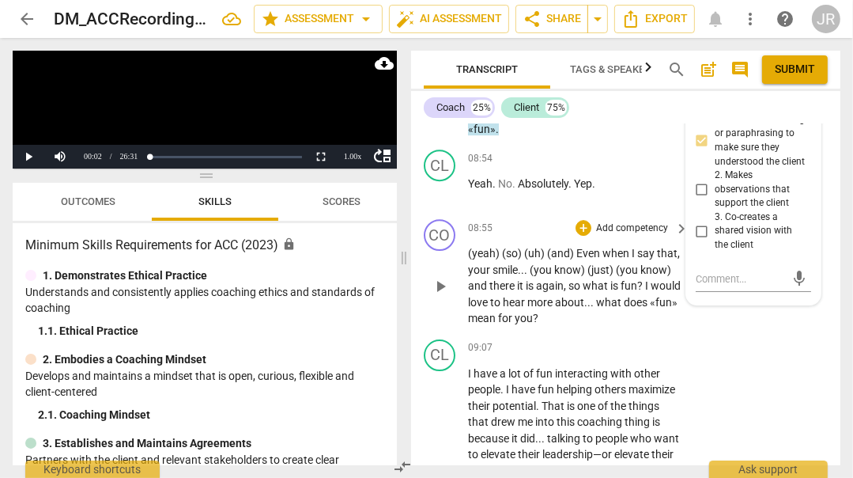
click at [645, 236] on div "+ Add competency" at bounding box center [623, 228] width 94 height 16
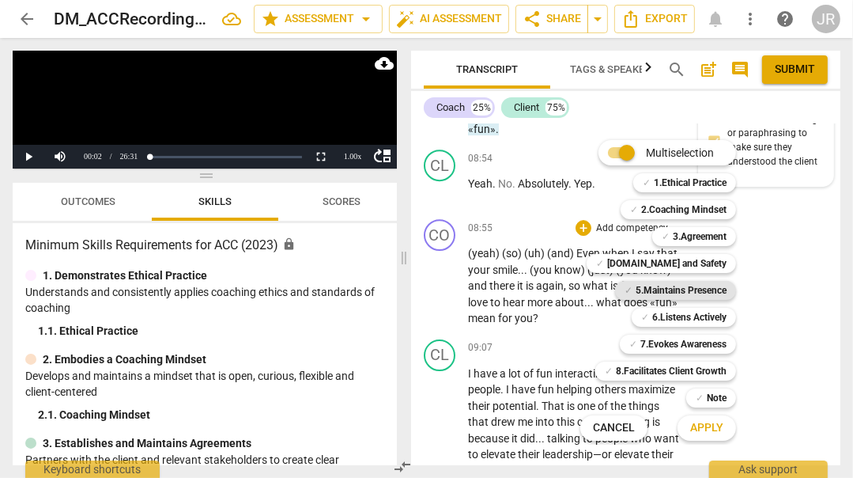
click at [694, 293] on b "5.Maintains Presence" at bounding box center [681, 290] width 91 height 19
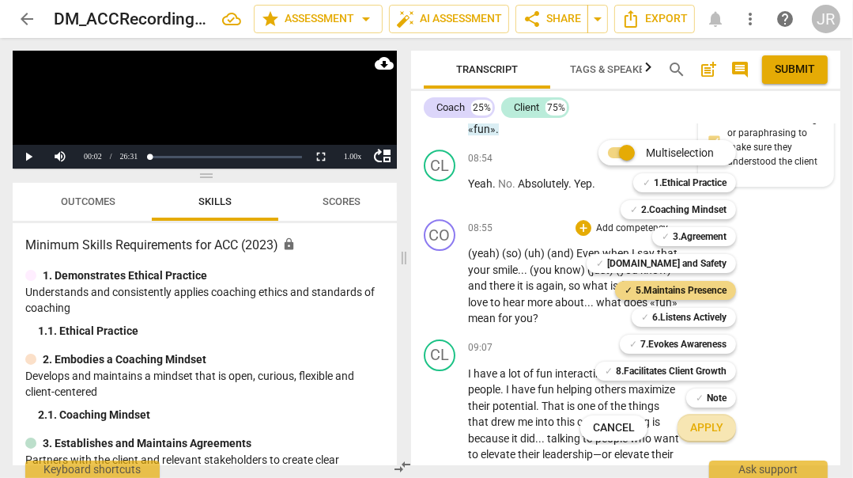
click at [713, 427] on span "Apply" at bounding box center [707, 428] width 33 height 16
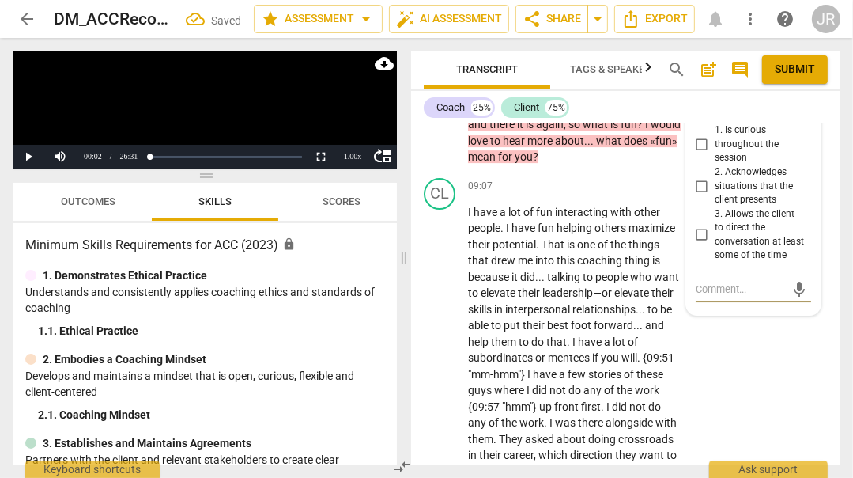
scroll to position [3801, 0]
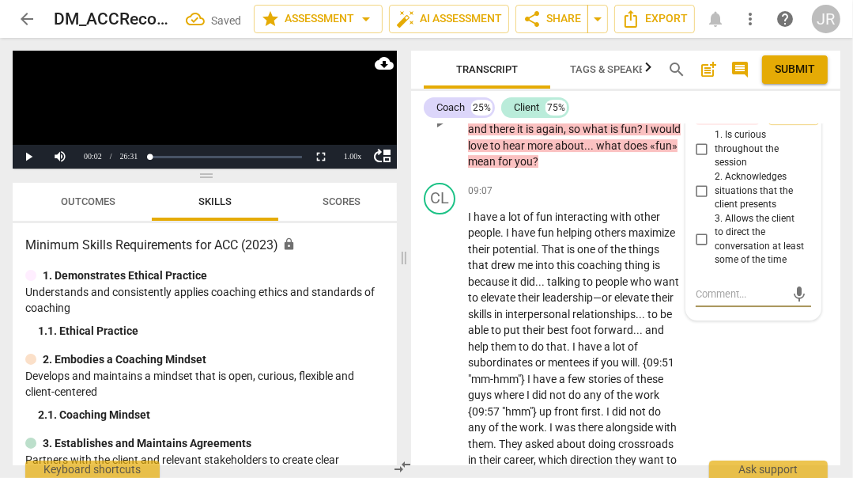
click at [699, 159] on input "1. Is curious throughout the session" at bounding box center [702, 149] width 25 height 19
click at [798, 124] on span "Publish" at bounding box center [794, 117] width 24 height 13
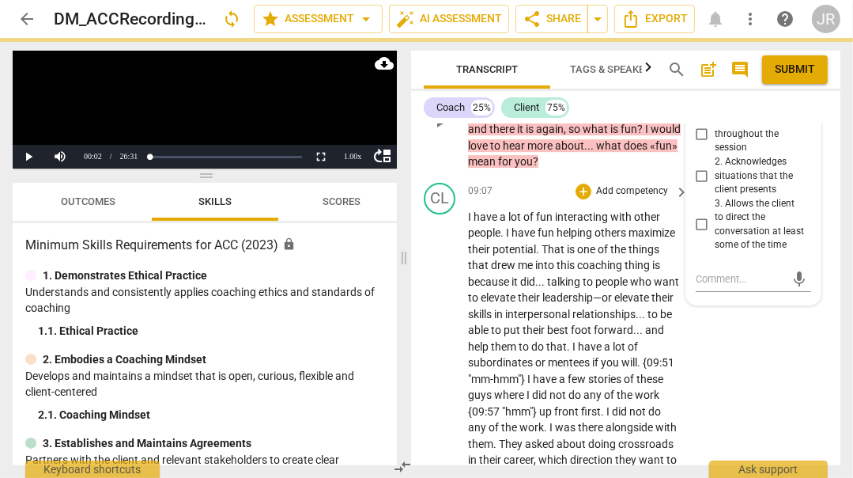
checkbox input "true"
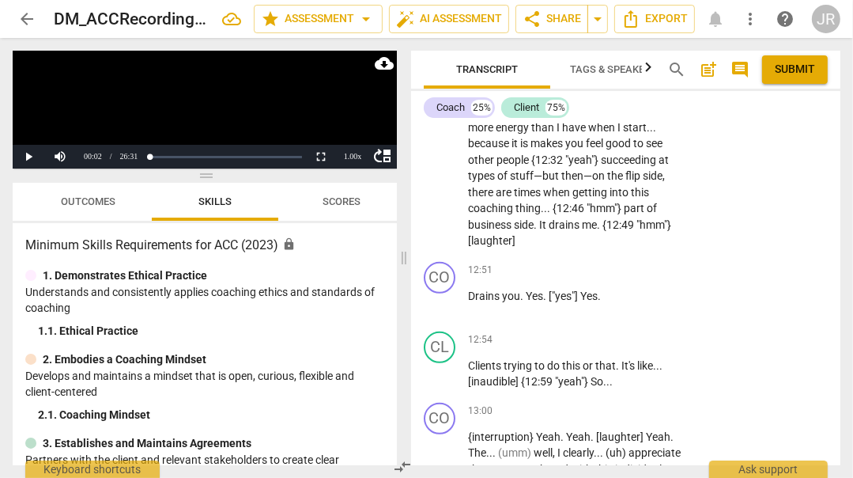
scroll to position [4802, 0]
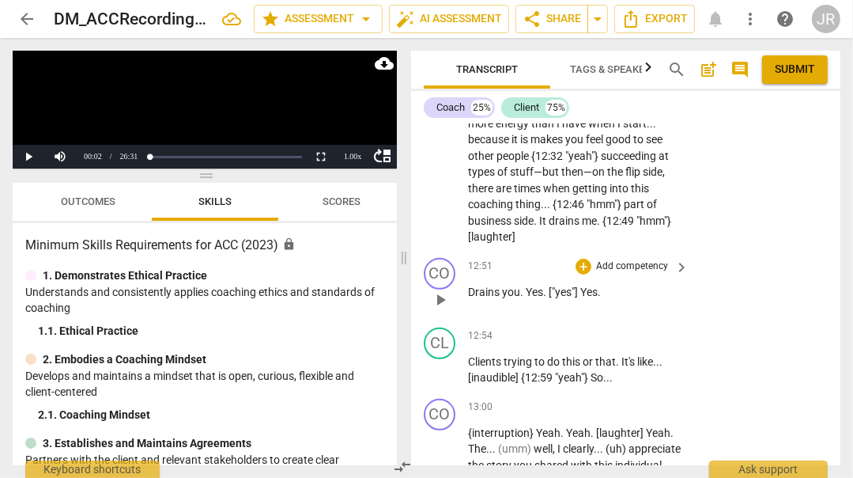
click at [641, 274] on p "Add competency" at bounding box center [632, 266] width 75 height 14
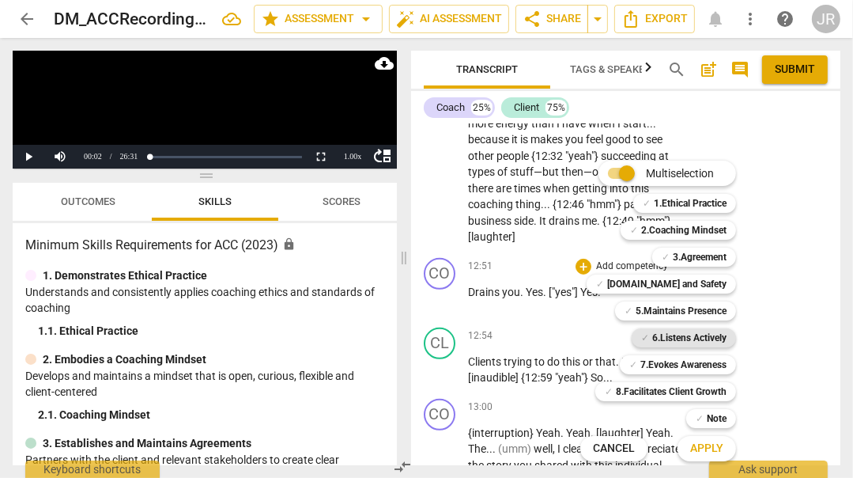
click at [702, 341] on b "6.Listens Actively" at bounding box center [690, 337] width 74 height 19
click at [715, 285] on b "[DOMAIN_NAME] and Safety" at bounding box center [666, 283] width 119 height 19
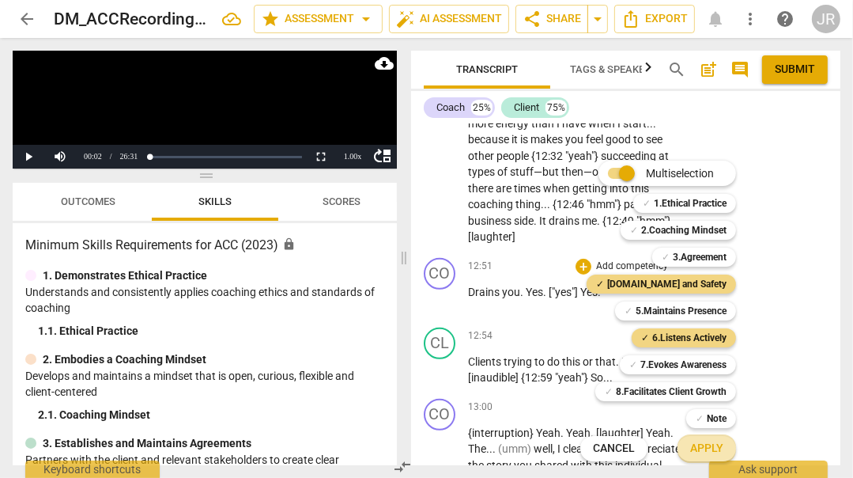
click at [705, 444] on span "Apply" at bounding box center [707, 449] width 33 height 16
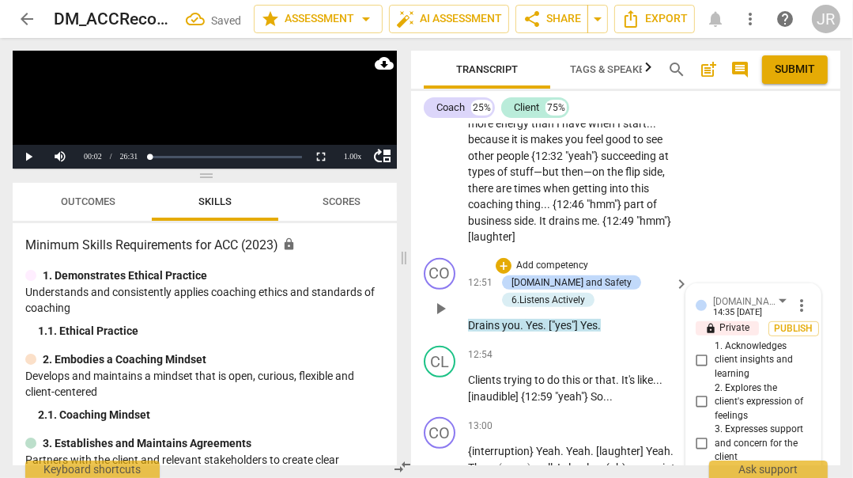
scroll to position [5060, 0]
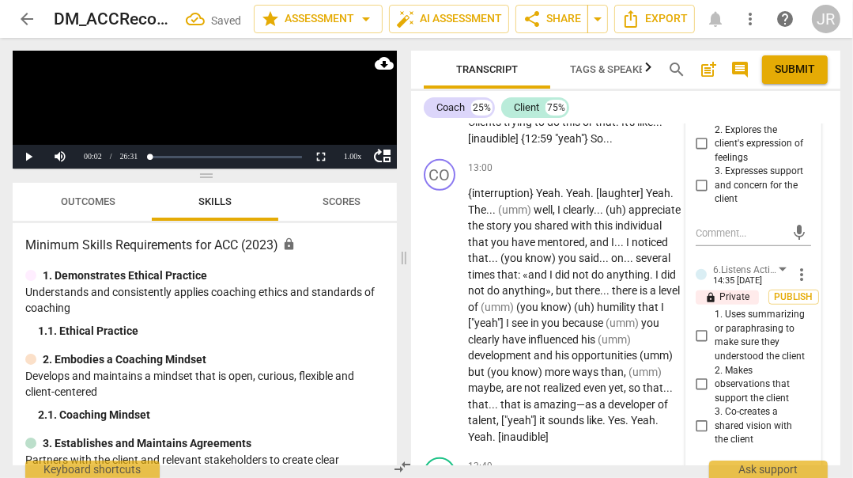
click at [697, 112] on input "1. Acknowledges client insights and learning" at bounding box center [702, 102] width 25 height 19
checkbox input "true"
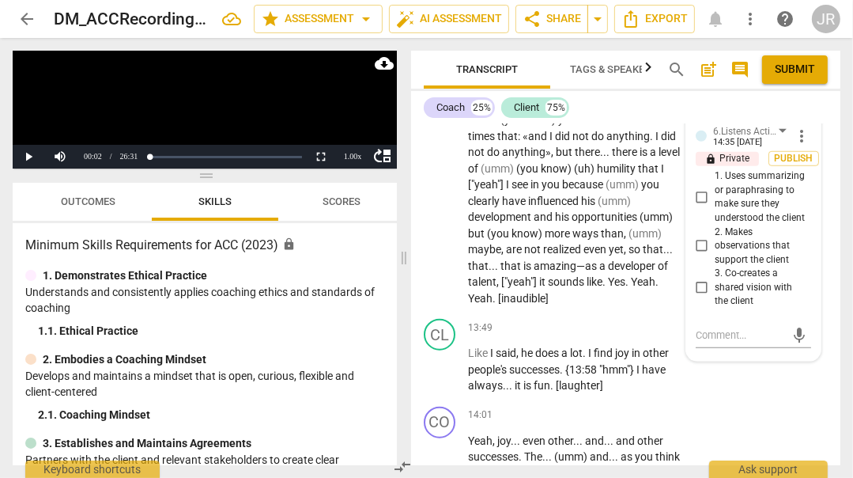
scroll to position [5200, 0]
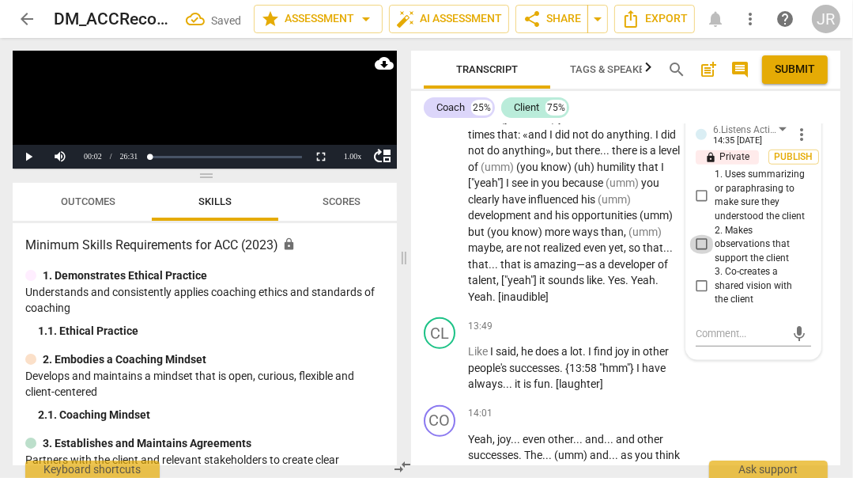
click at [700, 254] on input "2. Makes observations that support the client" at bounding box center [702, 244] width 25 height 19
click at [788, 164] on span "Publish" at bounding box center [794, 156] width 24 height 13
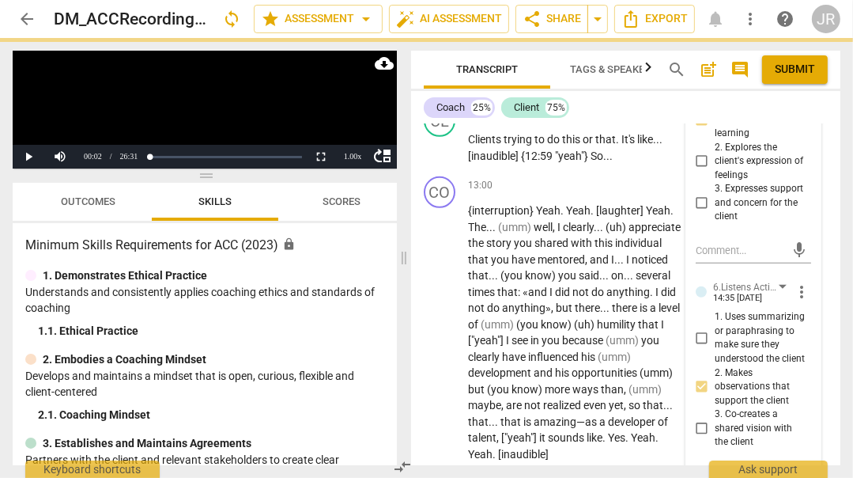
scroll to position [5039, 0]
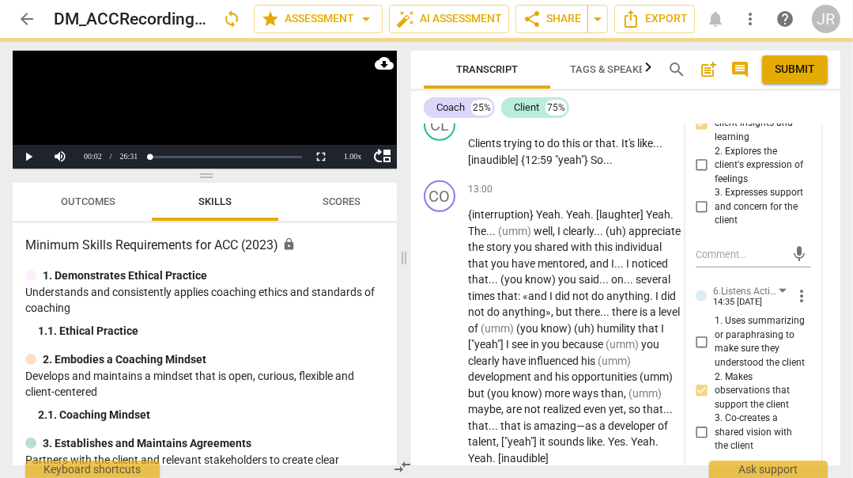
click at [804, 99] on span "Publish" at bounding box center [794, 91] width 24 height 13
checkbox input "true"
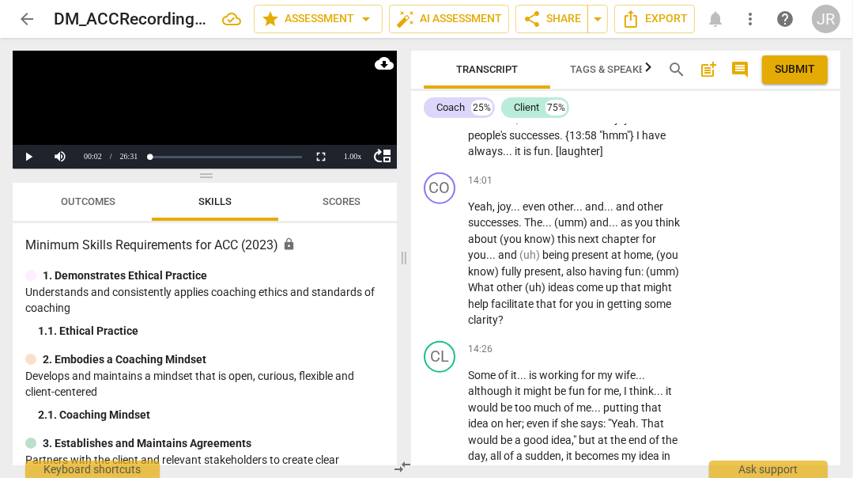
scroll to position [5433, 0]
click at [642, 187] on p "Add competency" at bounding box center [632, 180] width 75 height 14
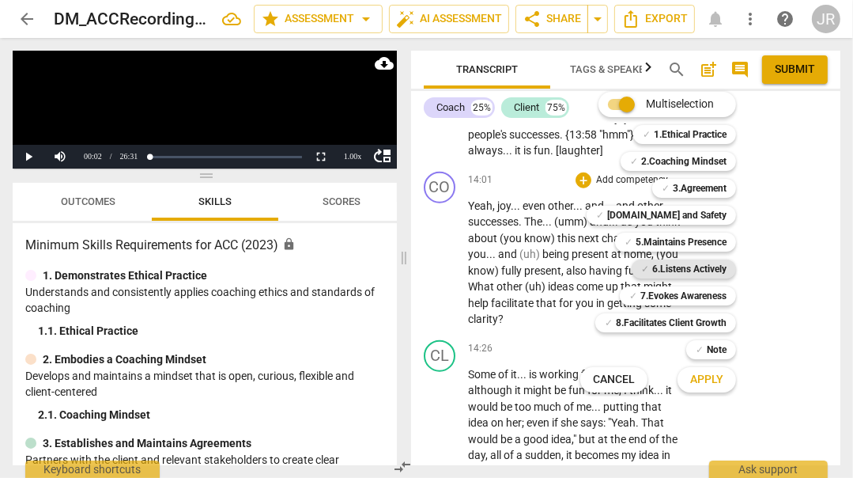
click at [687, 262] on b "6.Listens Actively" at bounding box center [690, 268] width 74 height 19
click at [715, 369] on button "Apply" at bounding box center [707, 379] width 59 height 28
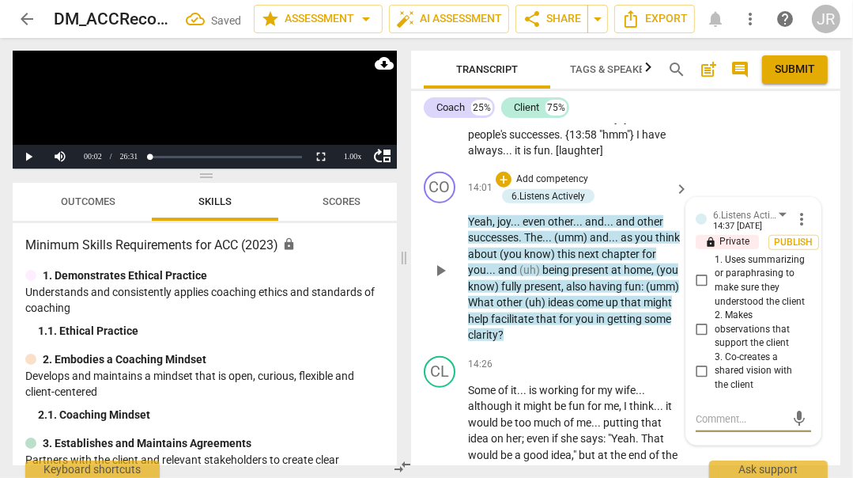
scroll to position [5647, 0]
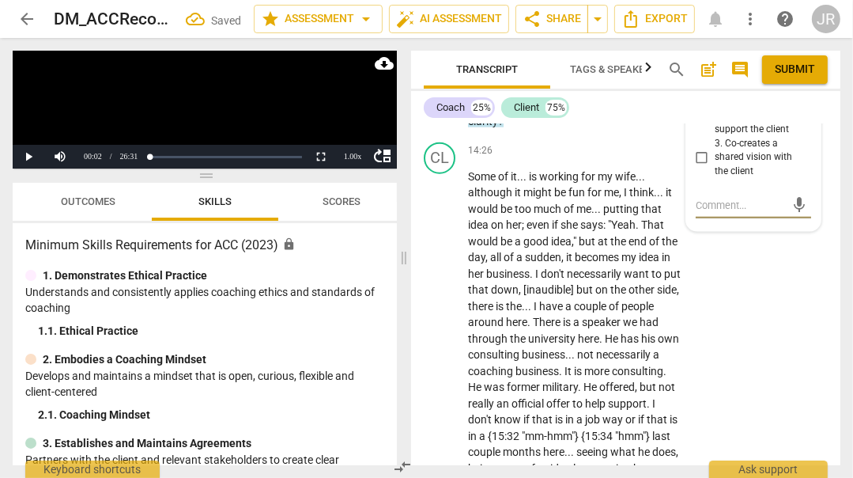
click at [702, 167] on input "3. Co-creates a shared vision with the client" at bounding box center [702, 157] width 25 height 19
checkbox input "true"
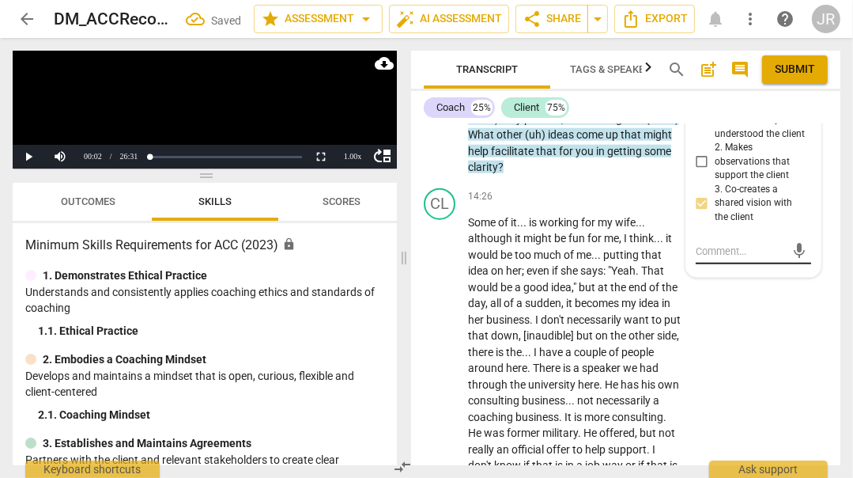
scroll to position [5594, 0]
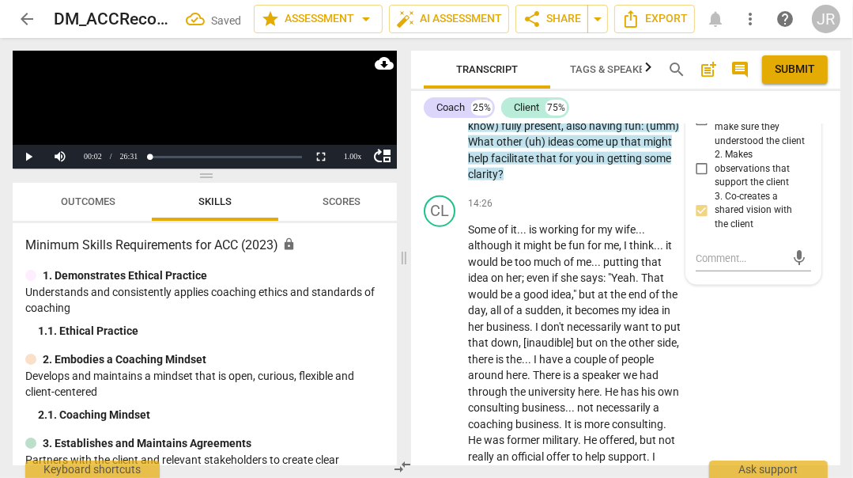
click at [790, 89] on span "Publish" at bounding box center [794, 81] width 24 height 13
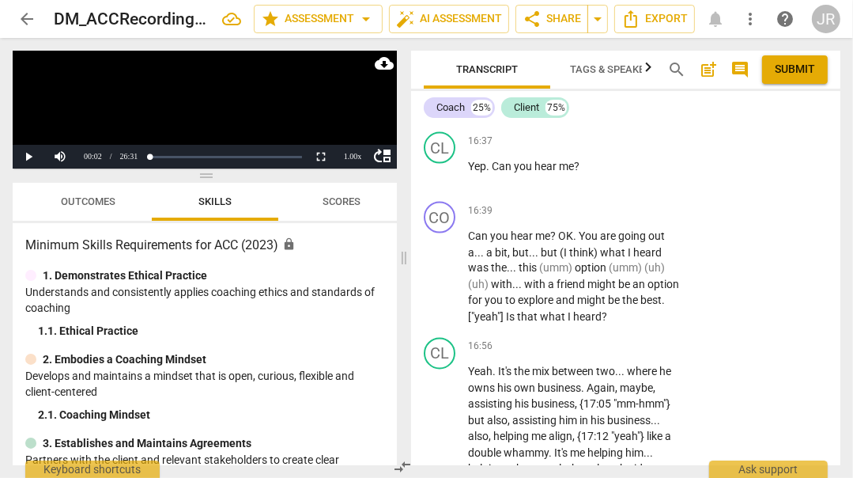
scroll to position [6271, 0]
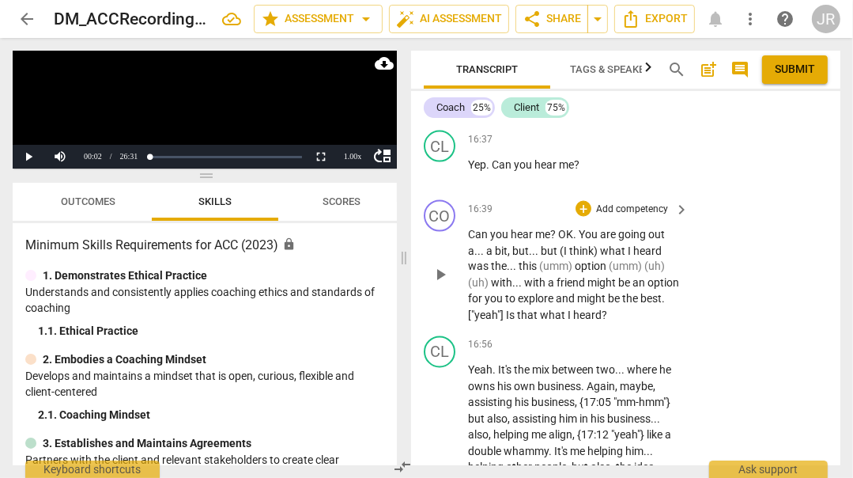
click at [642, 217] on p "Add competency" at bounding box center [632, 209] width 75 height 14
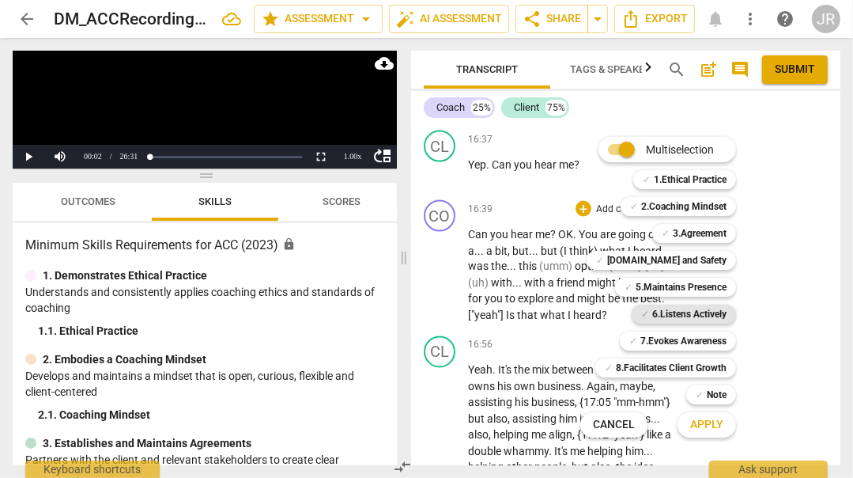
click at [692, 314] on b "6.Listens Actively" at bounding box center [690, 314] width 74 height 19
click at [700, 418] on span "Apply" at bounding box center [707, 425] width 33 height 16
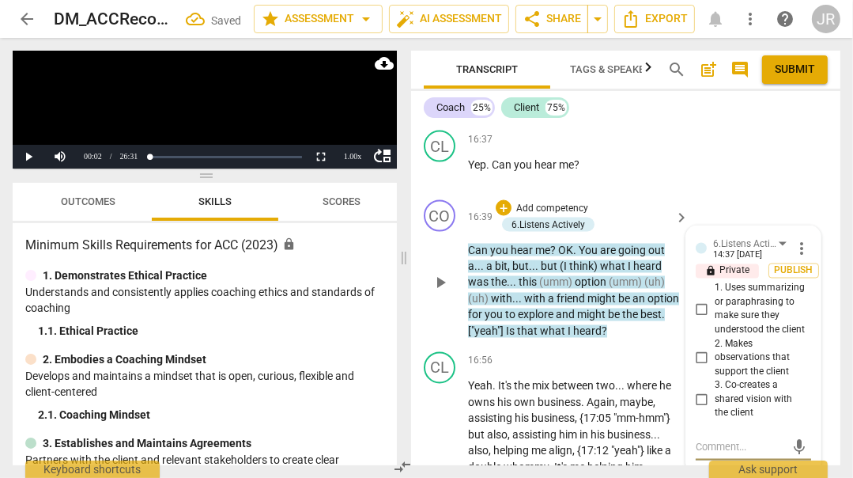
scroll to position [6529, 0]
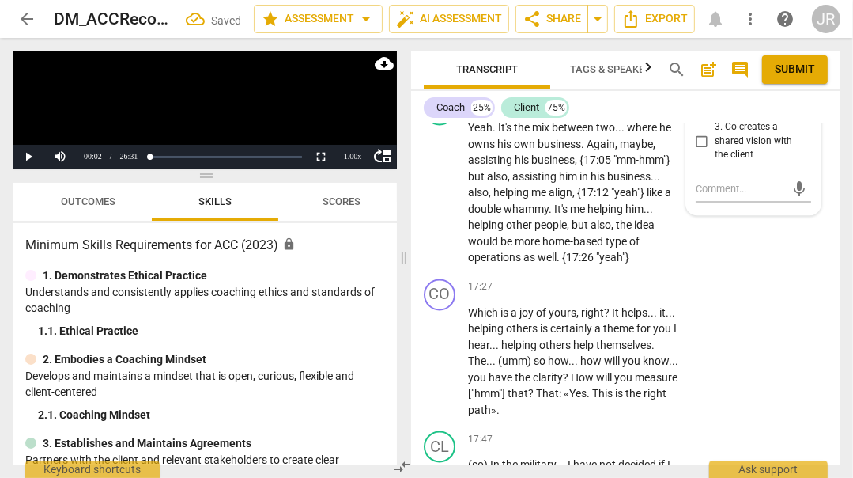
click at [702, 61] on input "1. Uses summarizing or paraphrasing to make sure they understood the client" at bounding box center [702, 51] width 25 height 19
checkbox input "true"
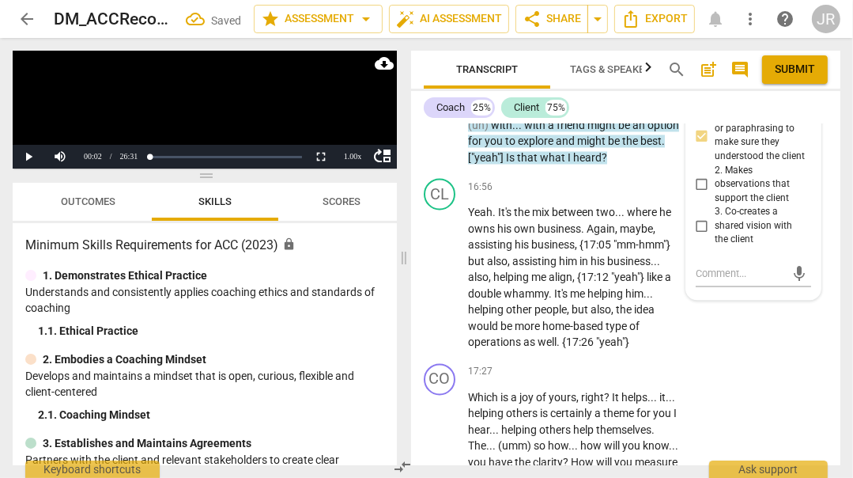
scroll to position [6415, 0]
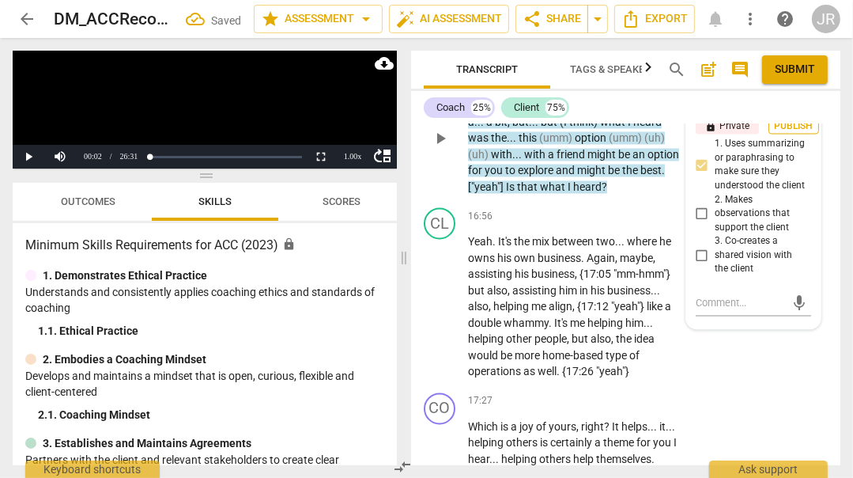
click at [799, 134] on span "Publish" at bounding box center [794, 126] width 24 height 13
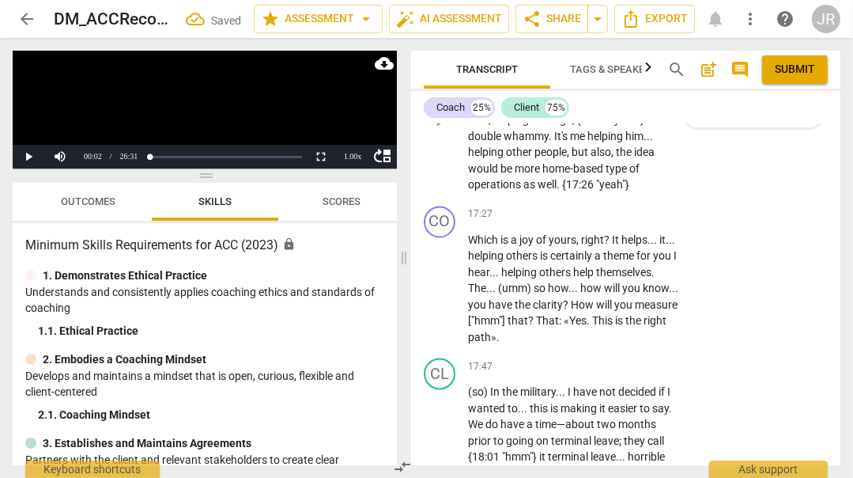
scroll to position [6604, 0]
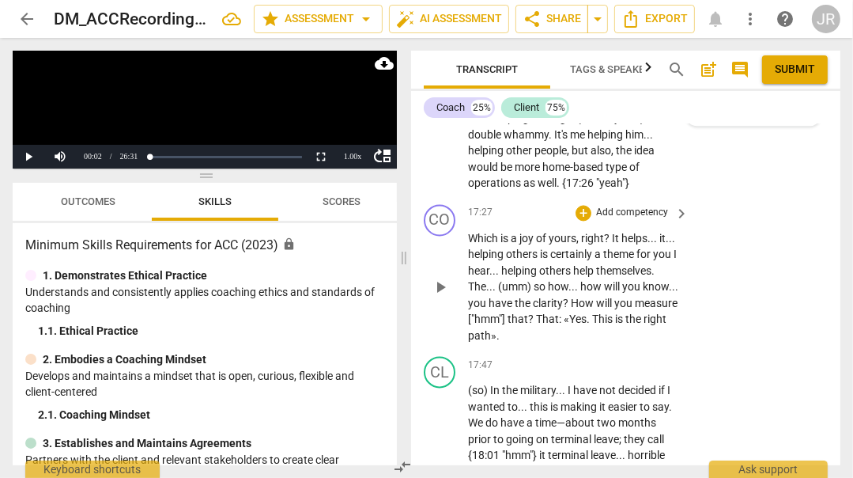
click at [654, 220] on p "Add competency" at bounding box center [632, 213] width 75 height 14
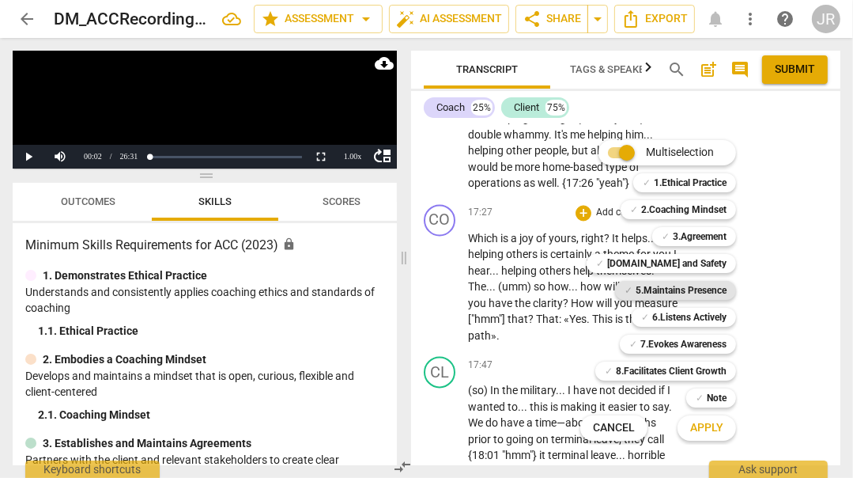
click at [706, 282] on b "5.Maintains Presence" at bounding box center [681, 290] width 91 height 19
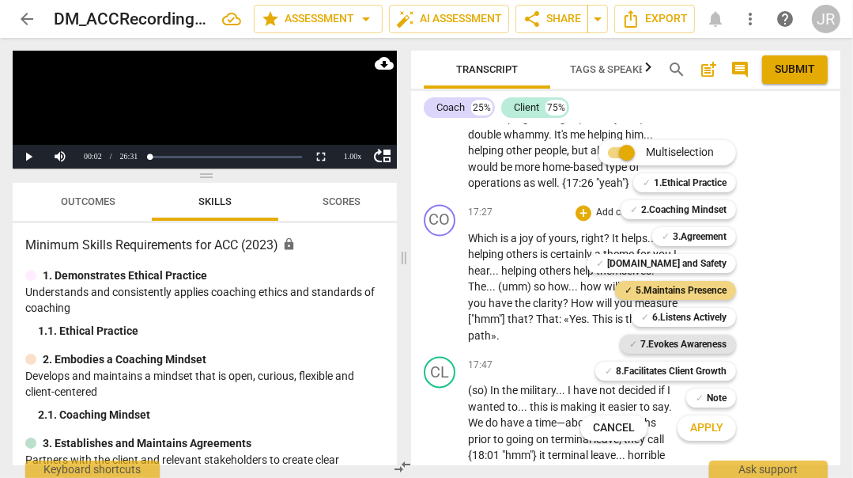
click at [695, 335] on b "7.Evokes Awareness" at bounding box center [684, 344] width 86 height 19
click at [716, 433] on span "Apply" at bounding box center [707, 428] width 33 height 16
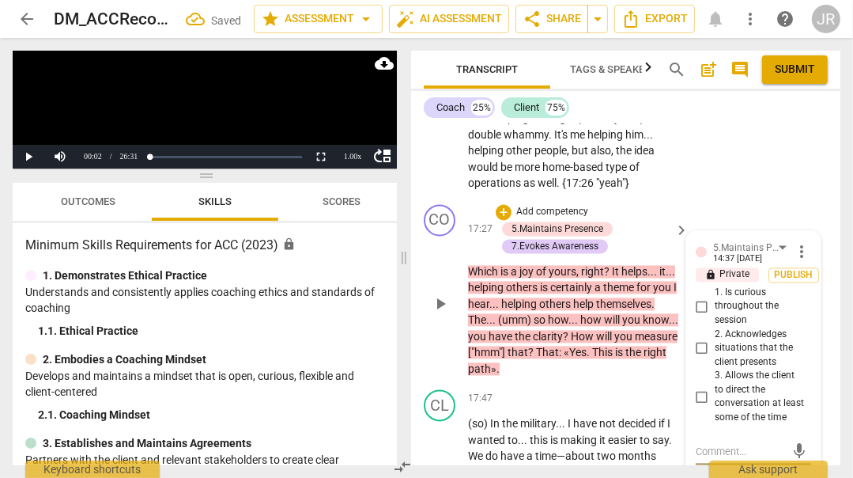
scroll to position [6837, 0]
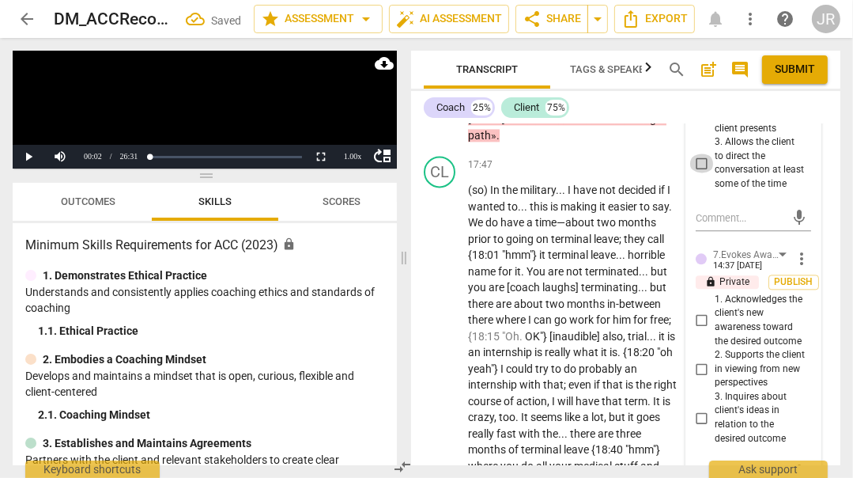
click at [700, 172] on input "3. Allows the client to direct the conversation at least some of the time" at bounding box center [702, 162] width 25 height 19
checkbox input "true"
click at [700, 82] on input "1. Is curious throughout the session" at bounding box center [702, 72] width 25 height 19
checkbox input "true"
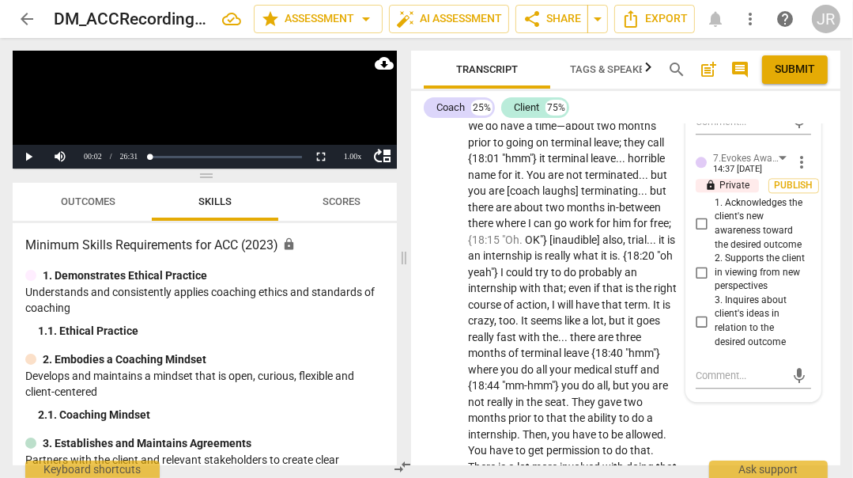
scroll to position [6943, 0]
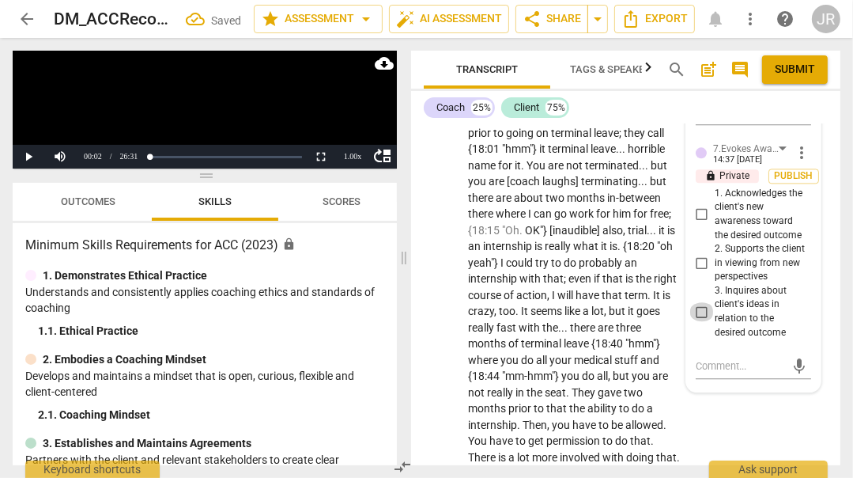
click at [695, 321] on input "3. Inquires about client's ideas in relation to the desired outcome" at bounding box center [702, 311] width 25 height 19
click at [782, 183] on span "Publish" at bounding box center [794, 175] width 24 height 13
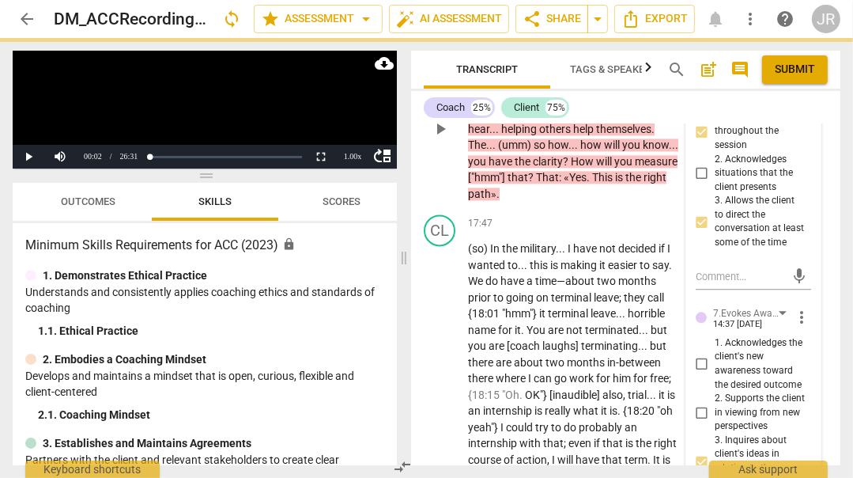
scroll to position [6748, 0]
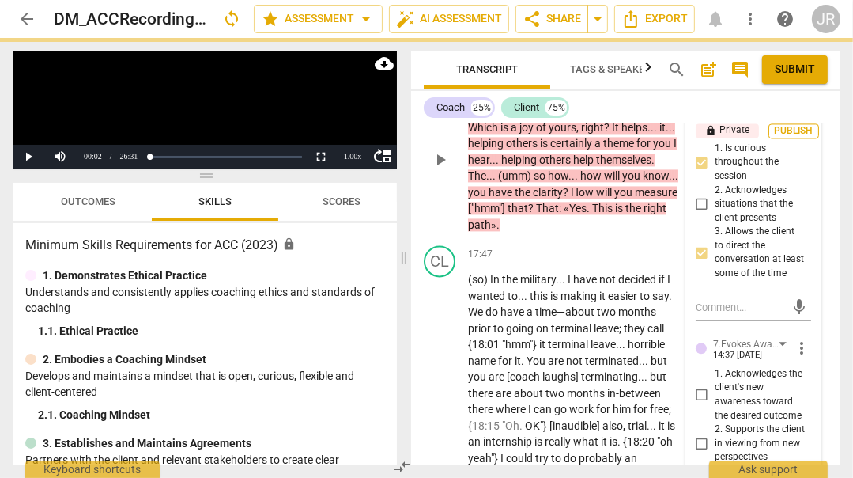
click at [798, 138] on span "Publish" at bounding box center [794, 130] width 24 height 13
checkbox input "true"
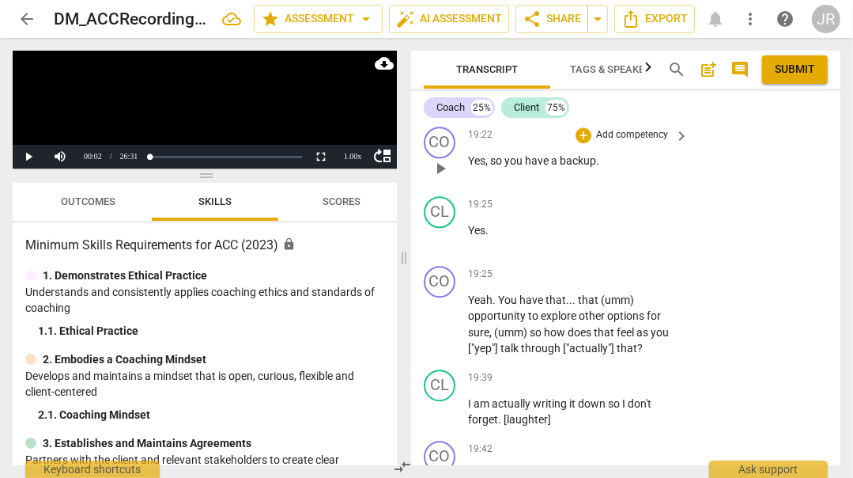
scroll to position [7411, 0]
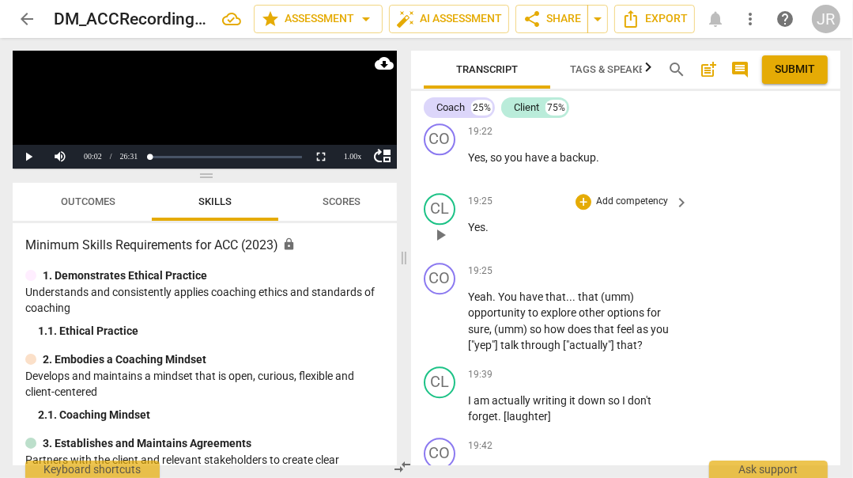
click at [646, 209] on p "Add competency" at bounding box center [632, 202] width 75 height 14
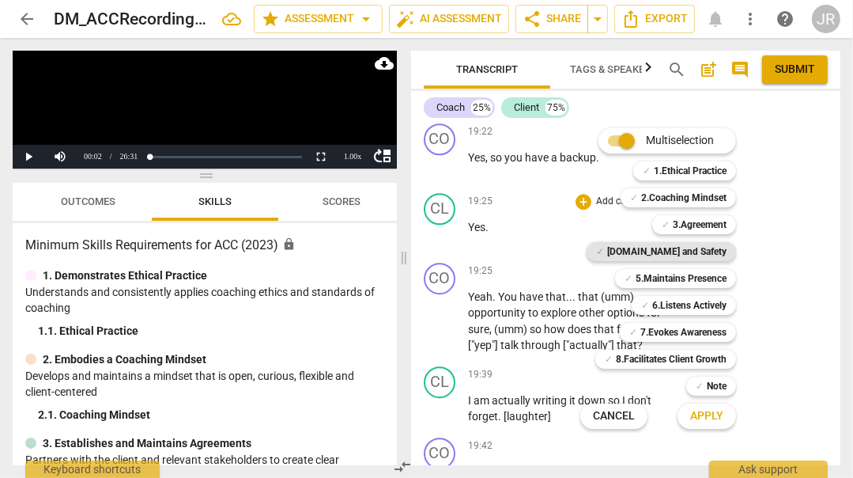
click at [713, 257] on b "[DOMAIN_NAME] and Safety" at bounding box center [666, 251] width 119 height 19
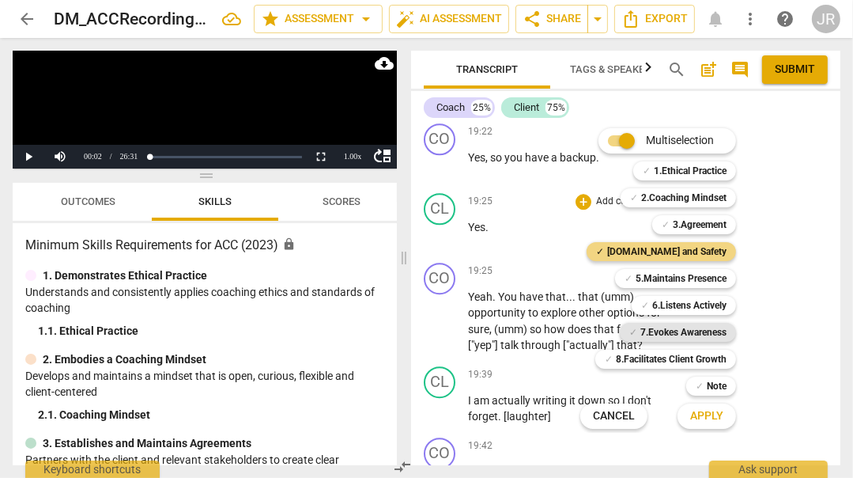
click at [701, 328] on b "7.Evokes Awareness" at bounding box center [684, 332] width 86 height 19
click at [702, 411] on span "Apply" at bounding box center [707, 416] width 33 height 16
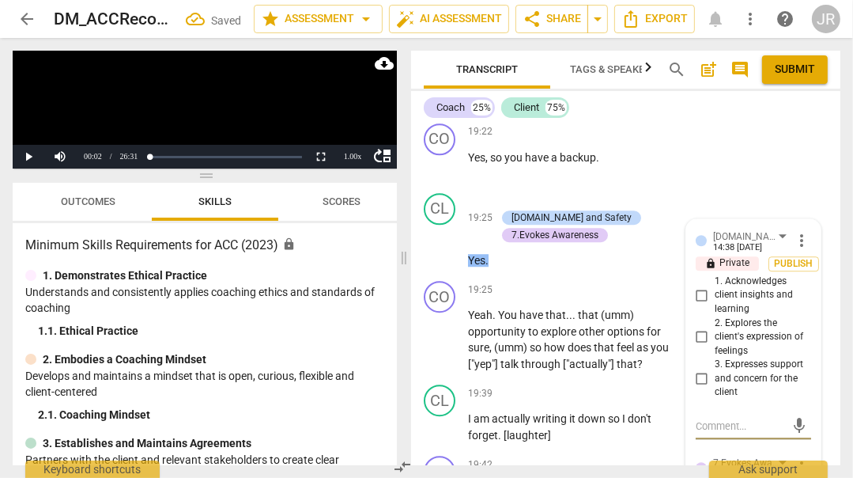
scroll to position [7619, 0]
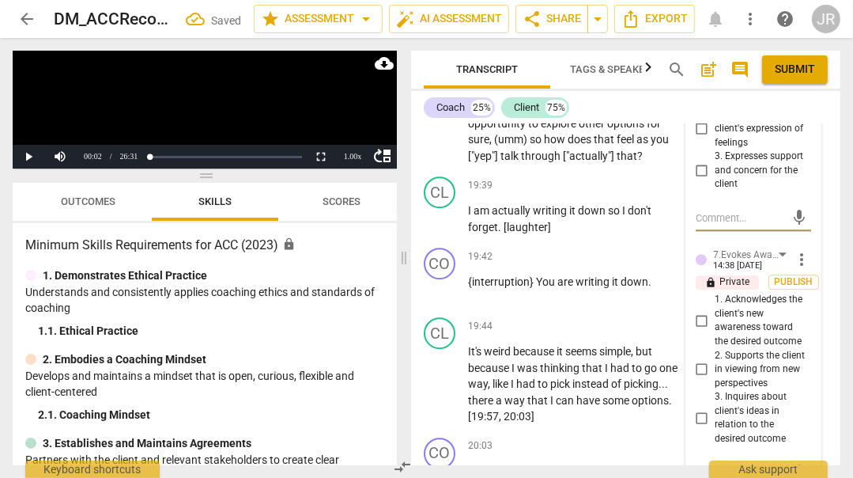
click at [701, 138] on input "2. Explores the client's expression of feelings" at bounding box center [702, 128] width 25 height 19
click at [785, 62] on span "Publish" at bounding box center [794, 55] width 24 height 13
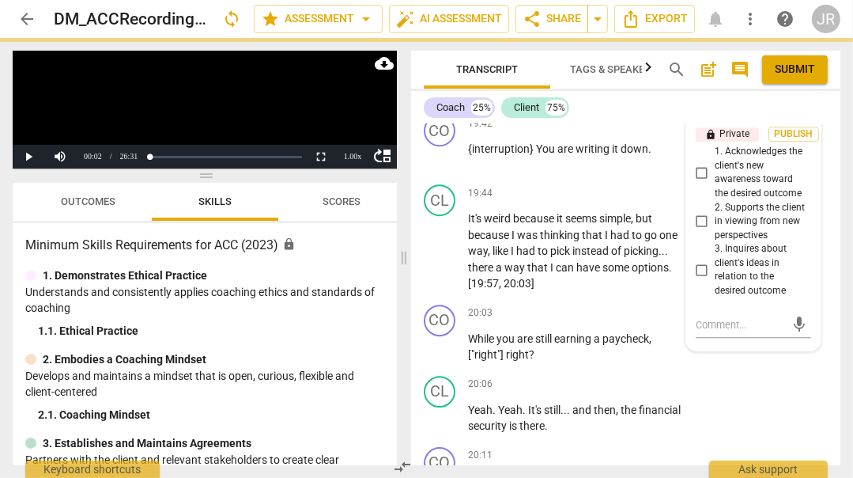
scroll to position [7758, 0]
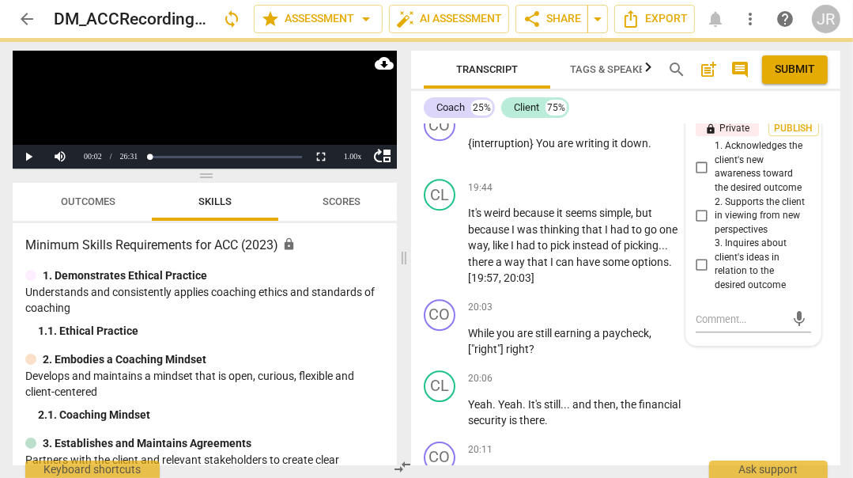
checkbox input "true"
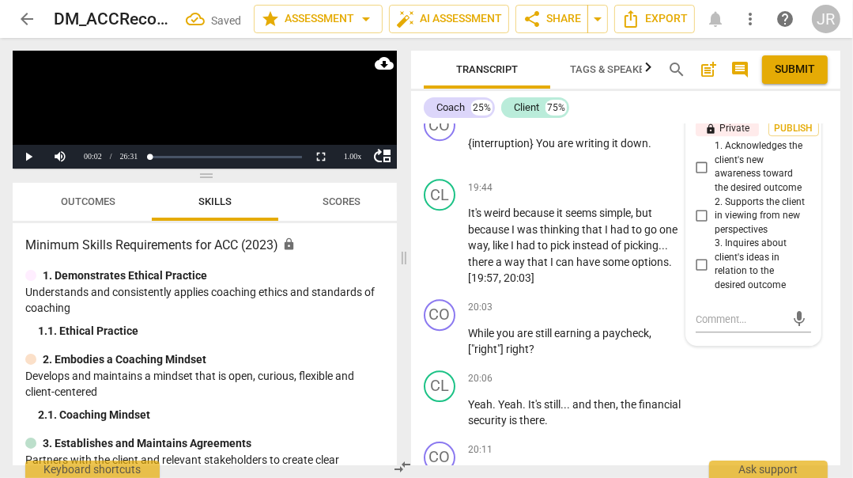
click at [703, 176] on input "1. Acknowledges the client's new awareness toward the desired outcome" at bounding box center [702, 166] width 25 height 19
click at [789, 135] on span "Publish" at bounding box center [794, 128] width 24 height 13
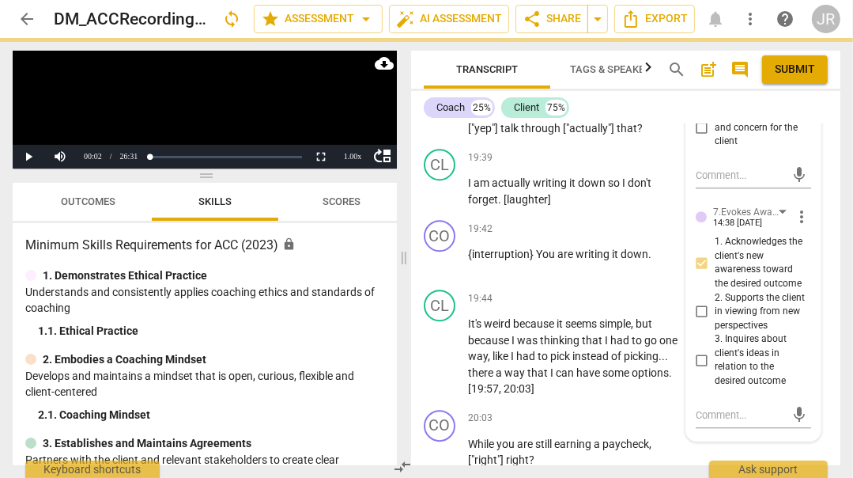
scroll to position [7672, 0]
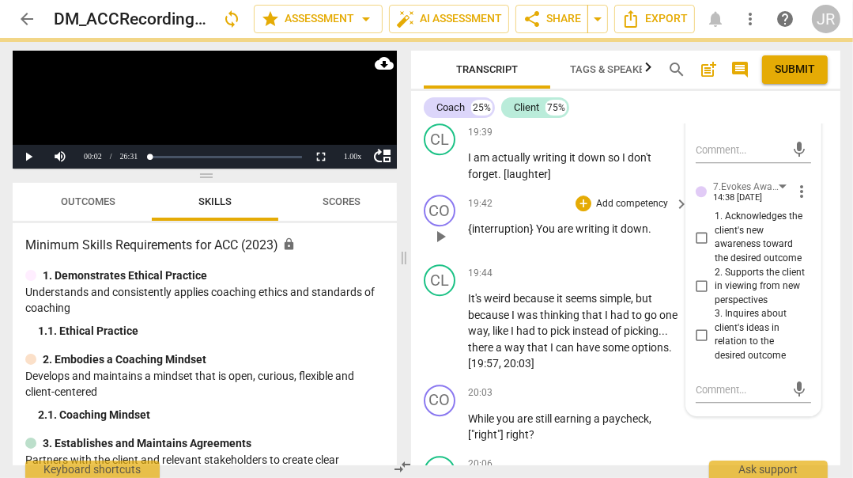
checkbox input "true"
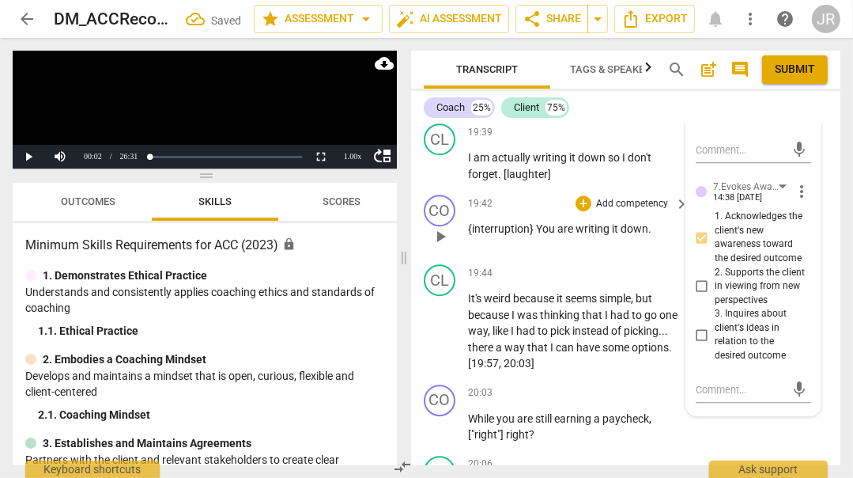
scroll to position [7634, 0]
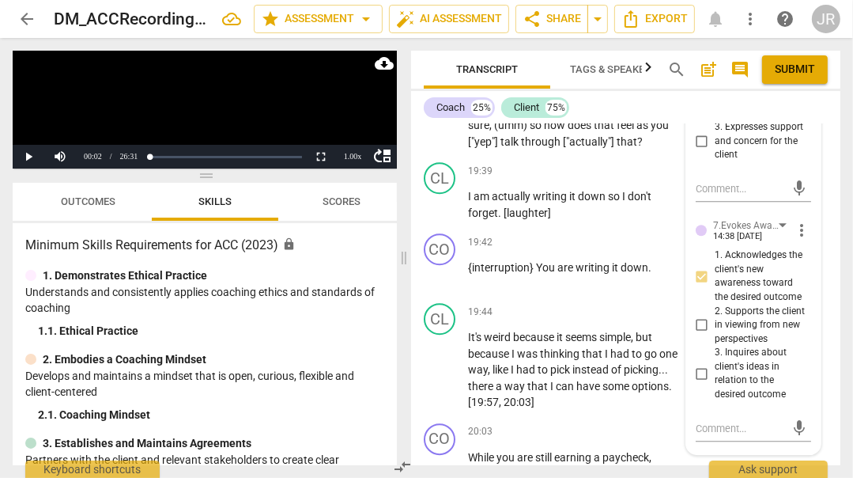
click at [645, 75] on p "Add competency" at bounding box center [632, 68] width 75 height 14
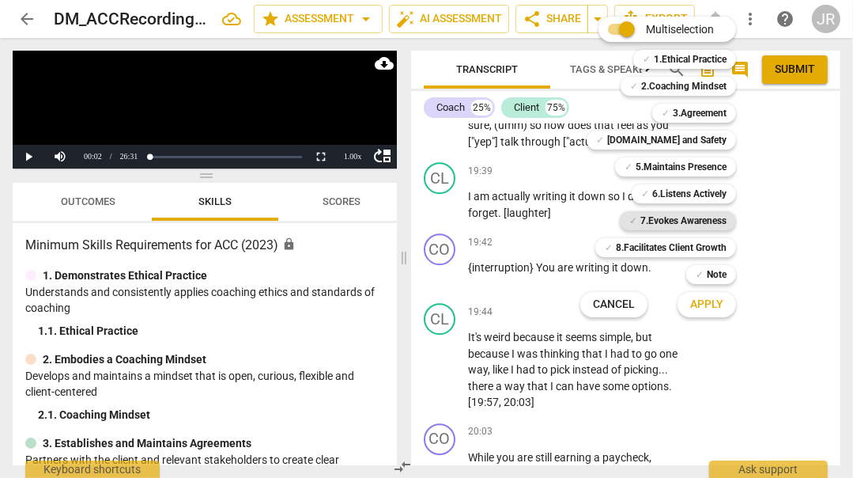
click at [690, 215] on b "7.Evokes Awareness" at bounding box center [684, 220] width 86 height 19
click at [721, 297] on span "Apply" at bounding box center [707, 305] width 33 height 16
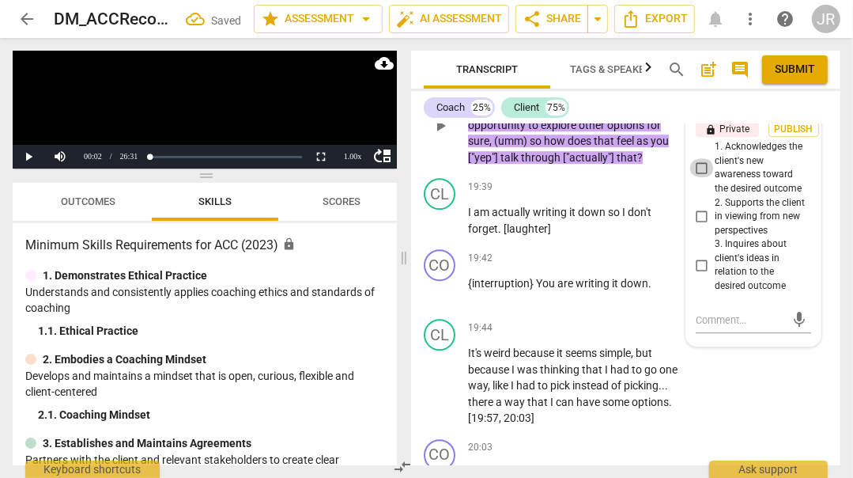
click at [700, 177] on input "1. Acknowledges the client's new awareness toward the desired outcome" at bounding box center [702, 167] width 25 height 19
click at [794, 136] on span "Publish" at bounding box center [794, 129] width 24 height 13
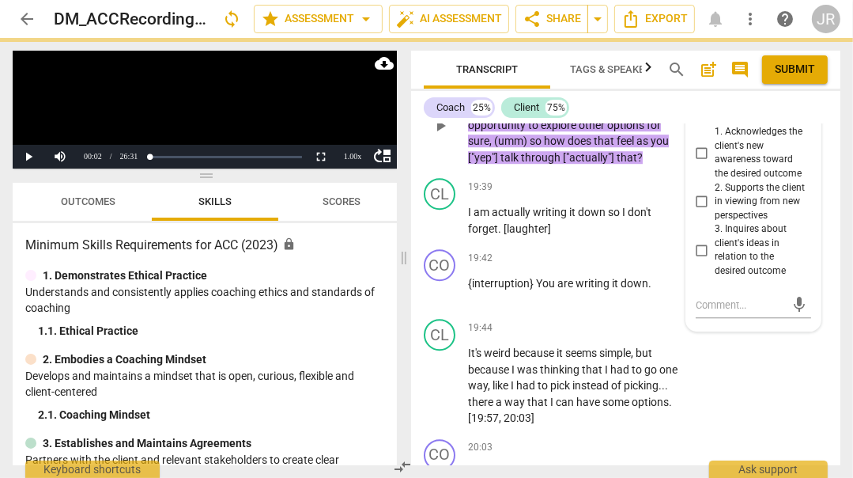
checkbox input "true"
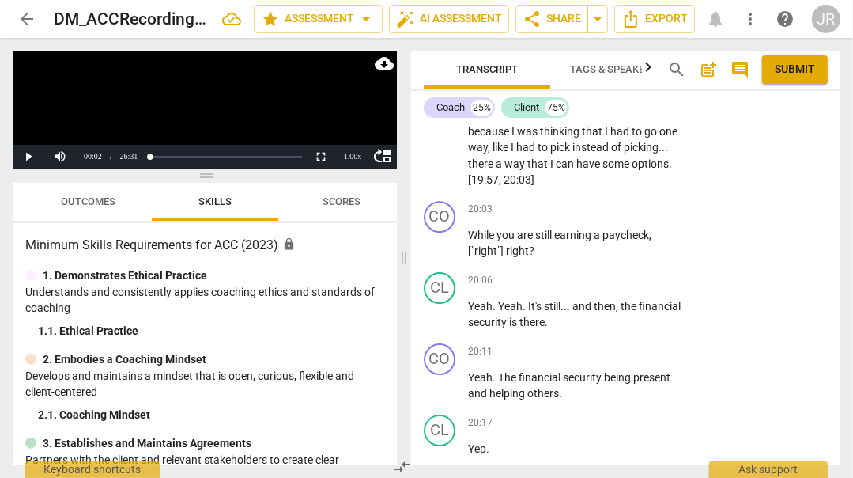
scroll to position [7875, 0]
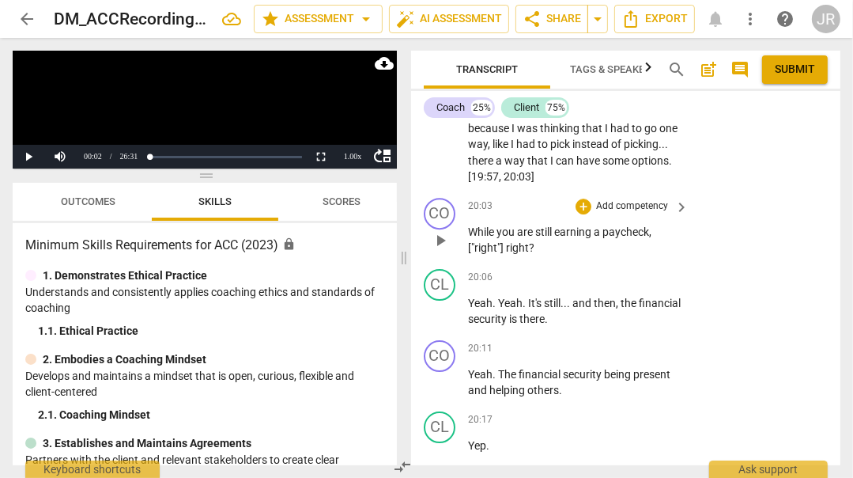
click at [628, 214] on p "Add competency" at bounding box center [632, 206] width 75 height 14
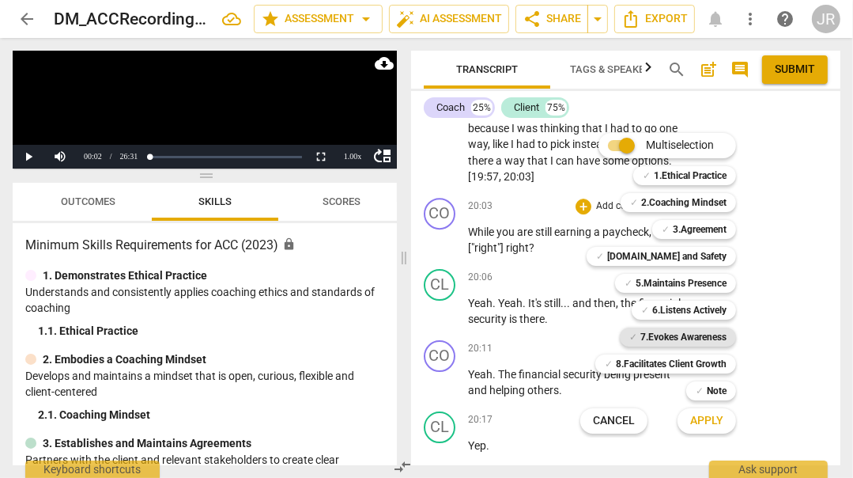
click at [691, 333] on b "7.Evokes Awareness" at bounding box center [684, 336] width 86 height 19
click at [702, 420] on span "Apply" at bounding box center [707, 421] width 33 height 16
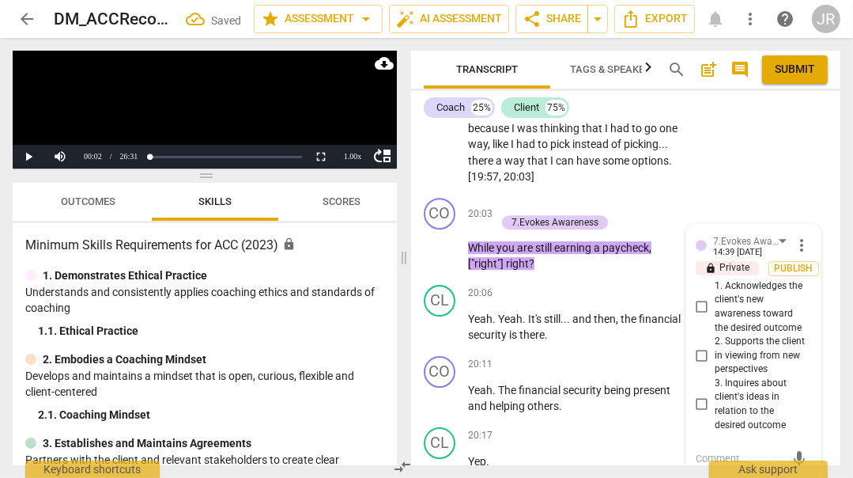
scroll to position [8129, 0]
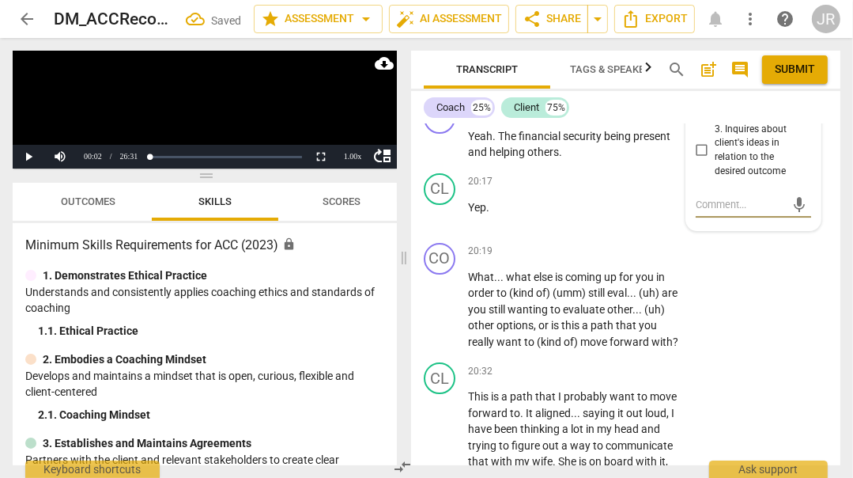
click at [706, 160] on input "3. Inquires about client's ideas in relation to the desired outcome" at bounding box center [702, 150] width 25 height 19
checkbox input "true"
click at [596, 316] on div "CO play_arrow pause 20:19 + Add competency keyboard_arrow_right What . . . what…" at bounding box center [626, 297] width 430 height 120
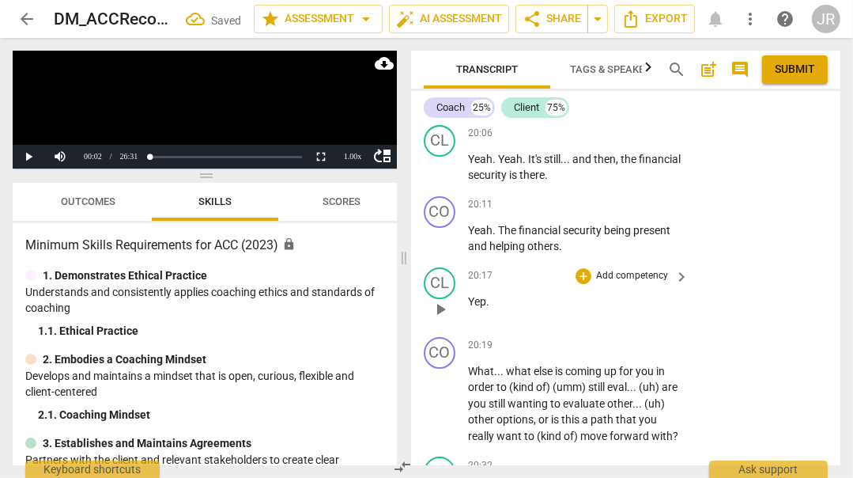
scroll to position [8027, 0]
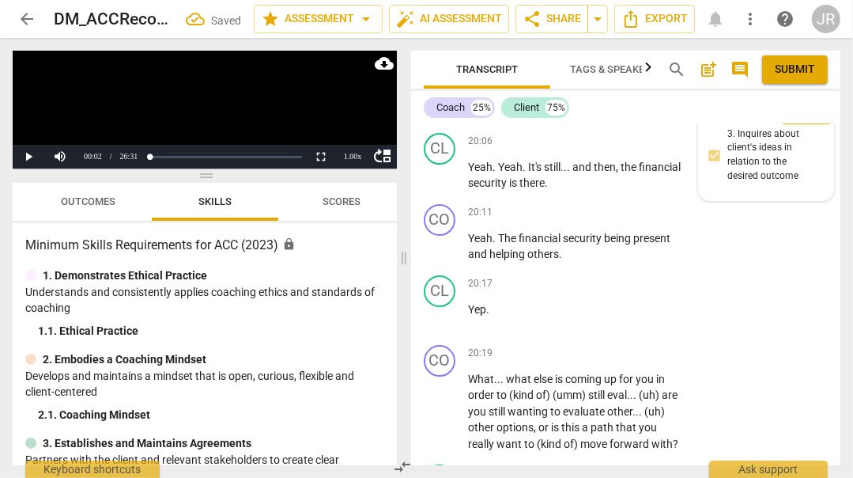
click at [799, 123] on span "Publish" at bounding box center [807, 116] width 24 height 13
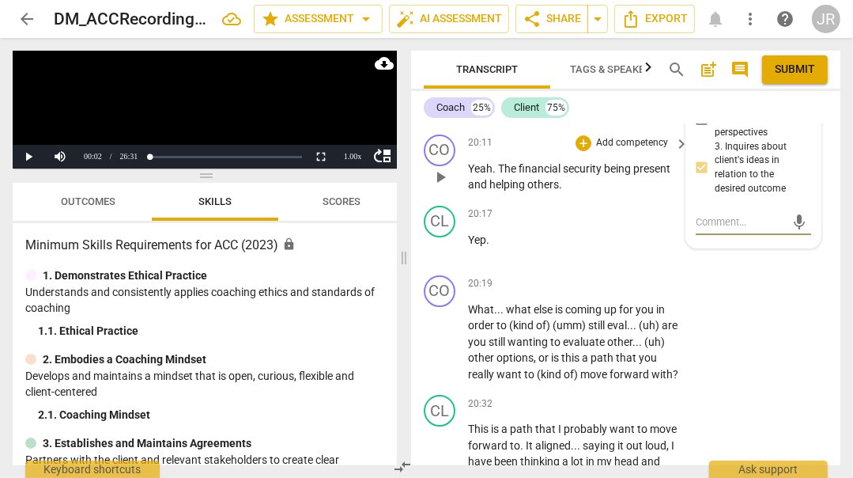
scroll to position [8100, 0]
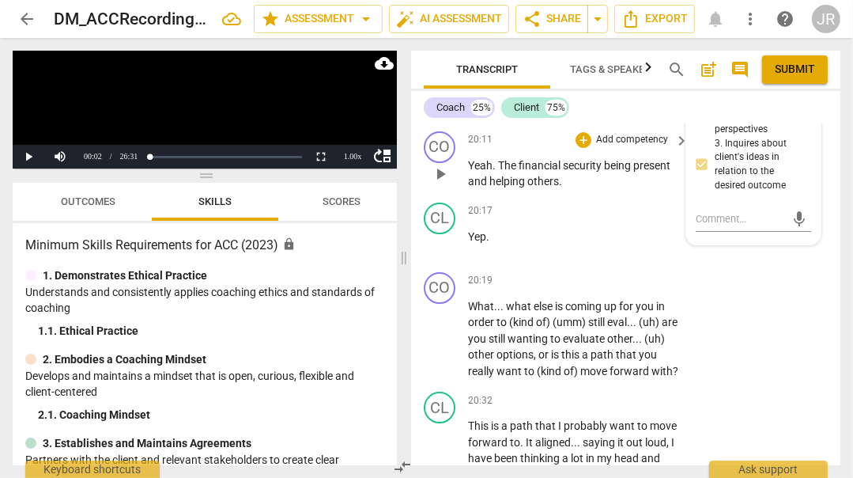
click at [633, 147] on p "Add competency" at bounding box center [632, 140] width 75 height 14
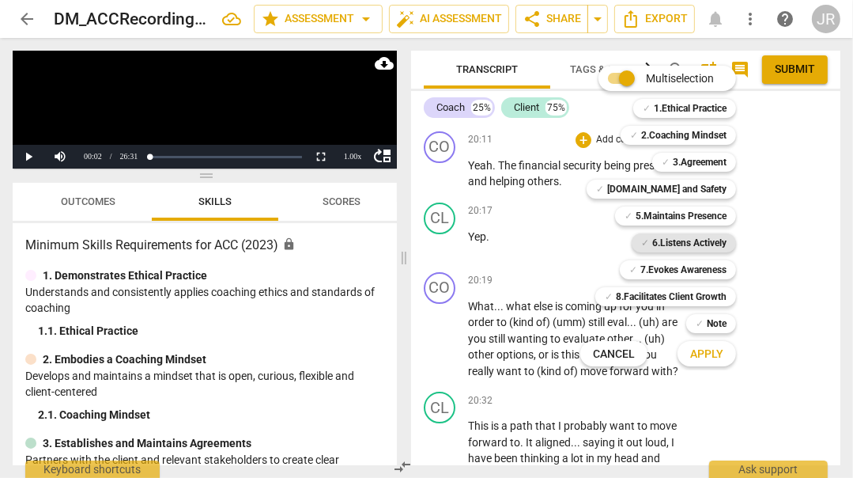
click at [688, 236] on b "6.Listens Actively" at bounding box center [690, 242] width 74 height 19
click at [706, 351] on span "Apply" at bounding box center [707, 354] width 33 height 16
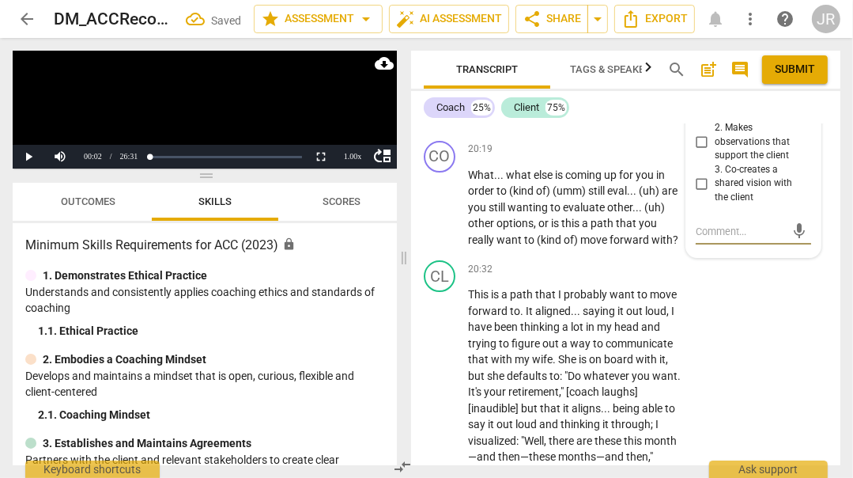
scroll to position [8244, 0]
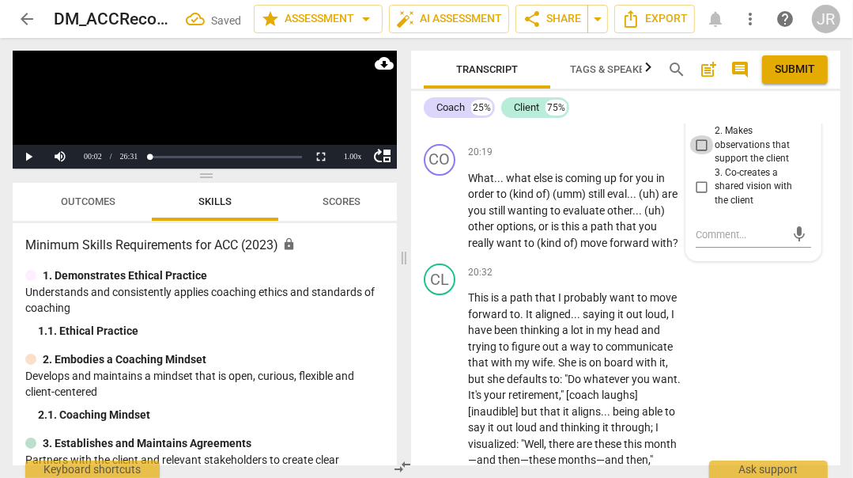
click at [702, 154] on input "2. Makes observations that support the client" at bounding box center [702, 144] width 25 height 19
checkbox input "true"
click at [795, 65] on span "Publish" at bounding box center [794, 57] width 24 height 13
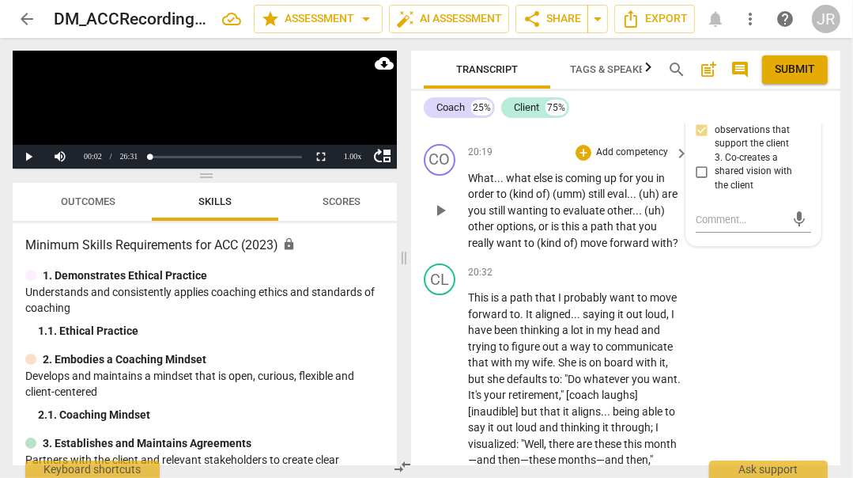
click at [607, 249] on span "move" at bounding box center [595, 243] width 29 height 13
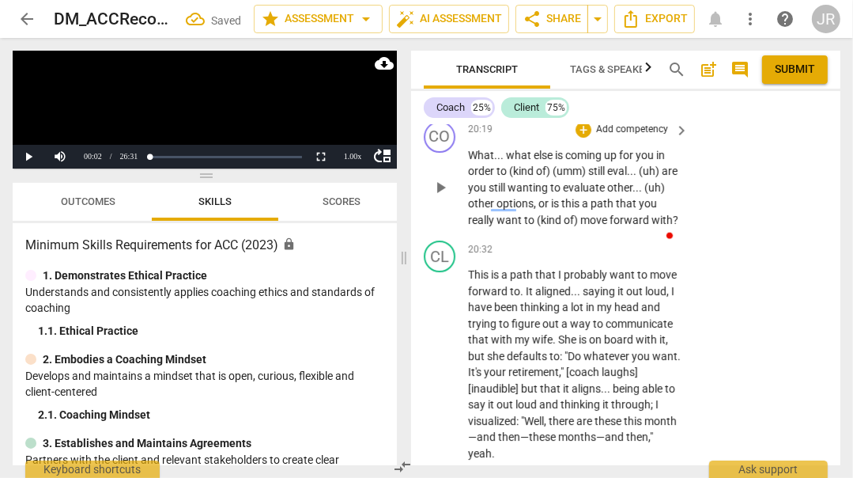
scroll to position [8267, 0]
click at [645, 136] on p "Add competency" at bounding box center [632, 129] width 75 height 14
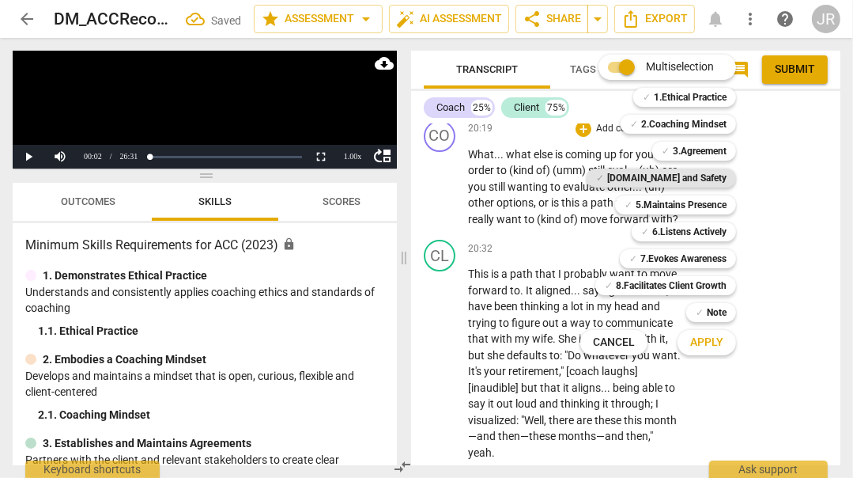
click at [714, 168] on b "[DOMAIN_NAME] and Safety" at bounding box center [666, 177] width 119 height 19
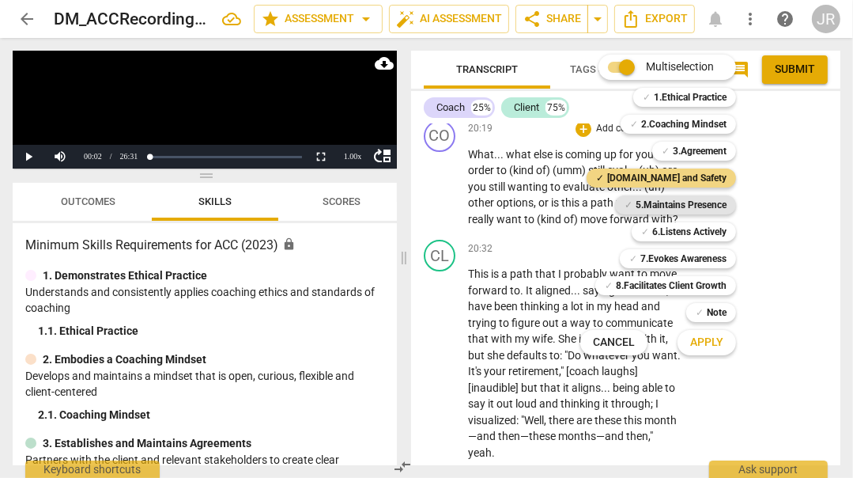
click at [707, 200] on b "5.Maintains Presence" at bounding box center [681, 204] width 91 height 19
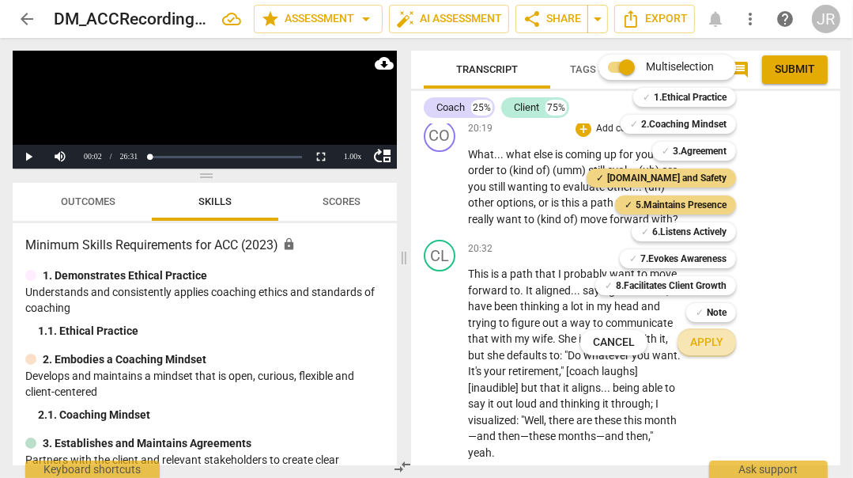
click at [705, 336] on span "Apply" at bounding box center [707, 343] width 33 height 16
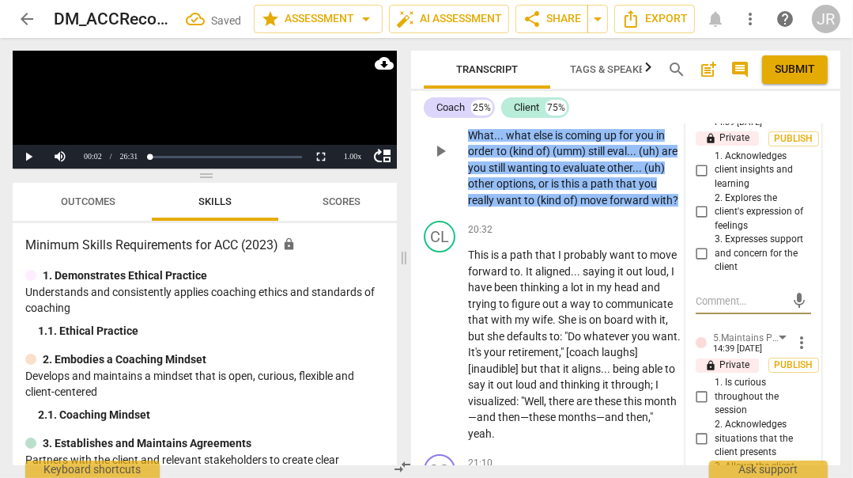
scroll to position [8324, 0]
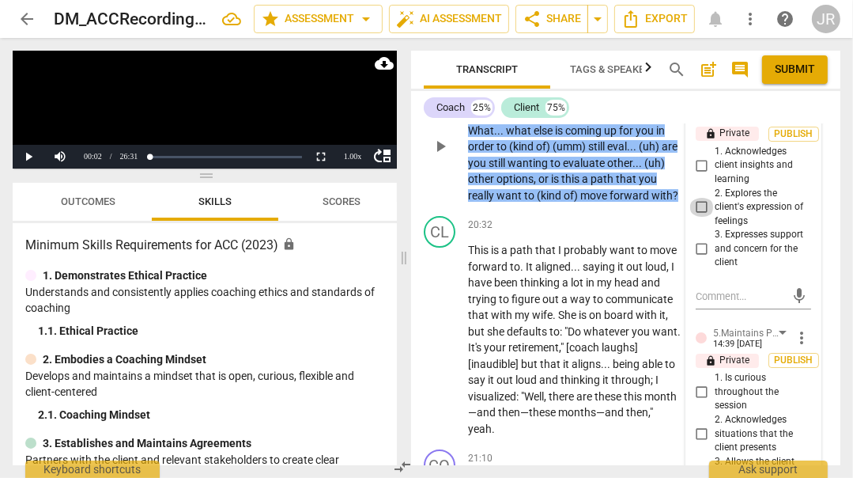
click at [698, 217] on input "2. Explores the client's expression of feelings" at bounding box center [702, 207] width 25 height 19
click at [791, 141] on span "Publish" at bounding box center [794, 133] width 24 height 13
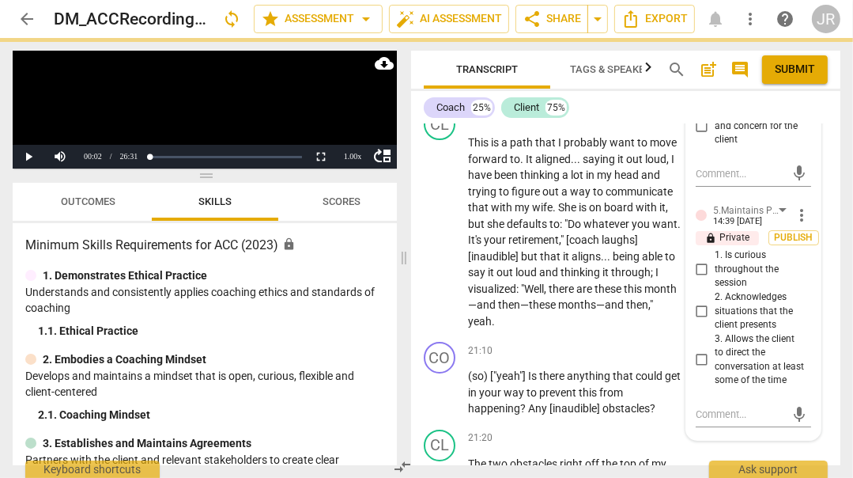
checkbox input "true"
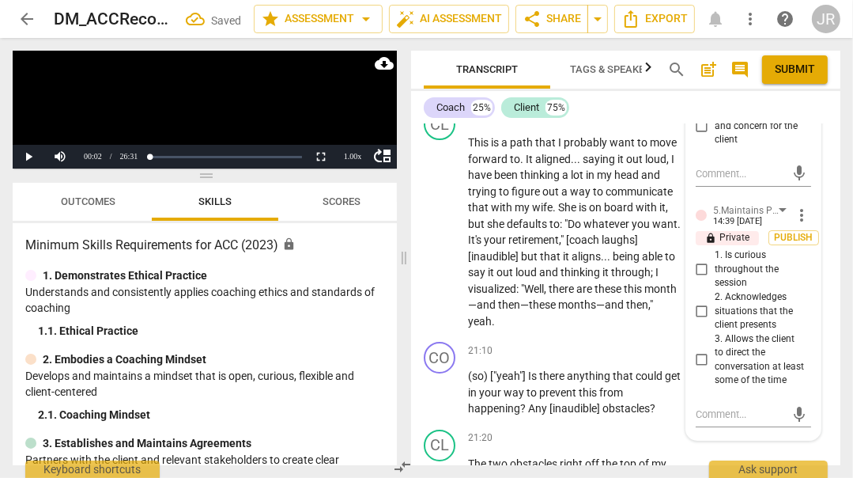
scroll to position [8455, 0]
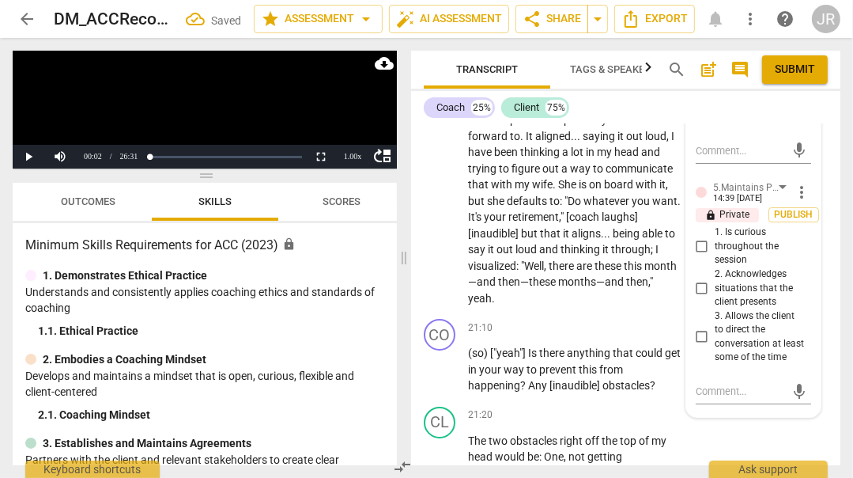
click at [701, 256] on input "1. Is curious throughout the session" at bounding box center [702, 246] width 25 height 19
click at [793, 221] on span "Publish" at bounding box center [794, 214] width 24 height 13
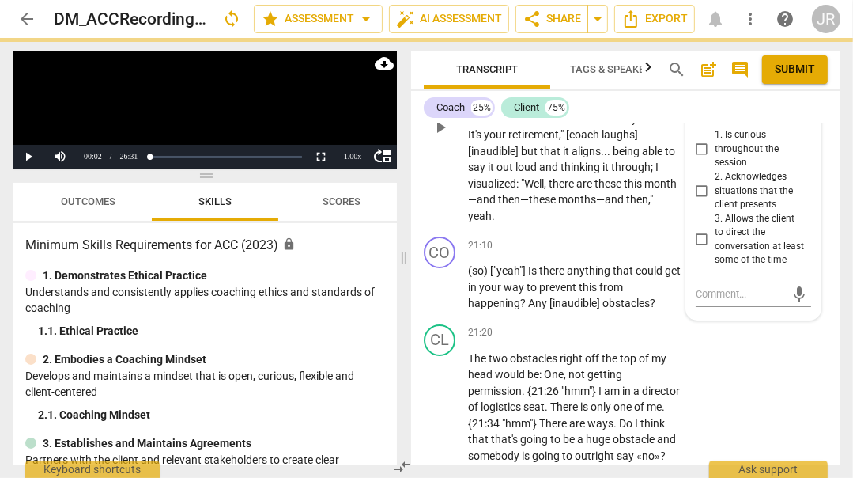
checkbox input "true"
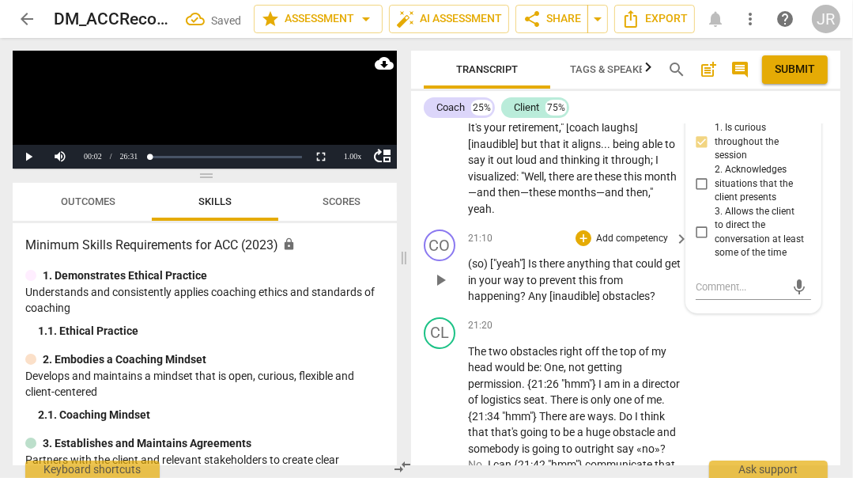
click at [640, 246] on div "+ Add competency" at bounding box center [623, 238] width 94 height 16
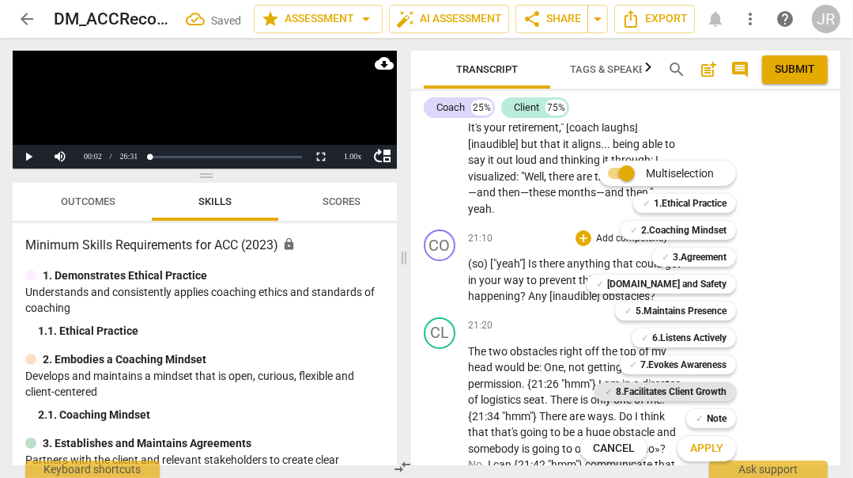
click at [689, 383] on b "8.Facilitates Client Growth" at bounding box center [671, 391] width 111 height 19
click at [706, 448] on span "Apply" at bounding box center [707, 449] width 33 height 16
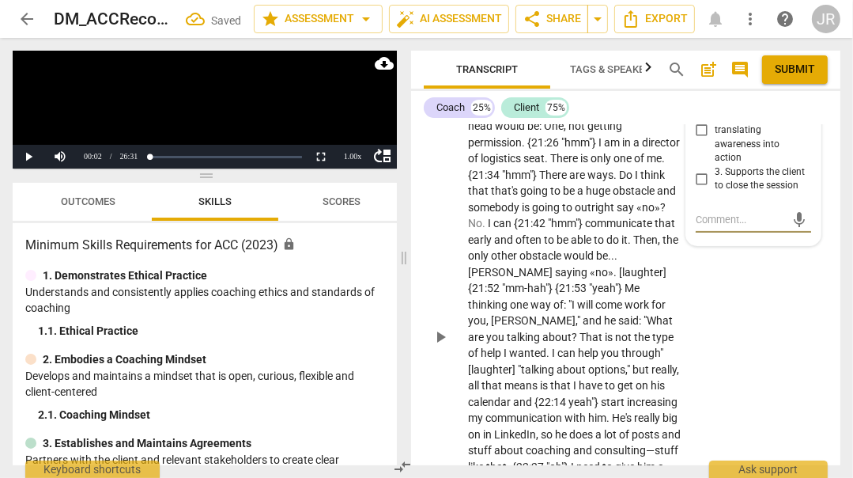
scroll to position [8794, 0]
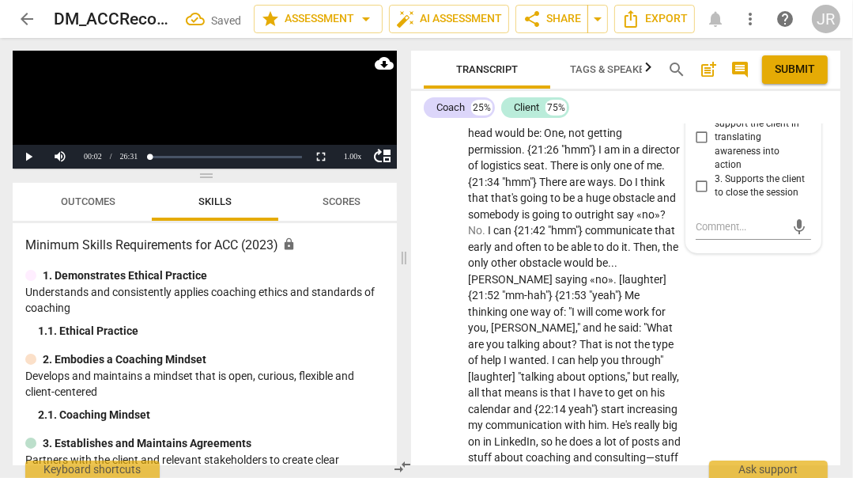
click at [702, 92] on input "1. Partners with the client to create action plans" at bounding box center [702, 82] width 25 height 19
click at [793, 57] on span "Publish" at bounding box center [794, 50] width 24 height 13
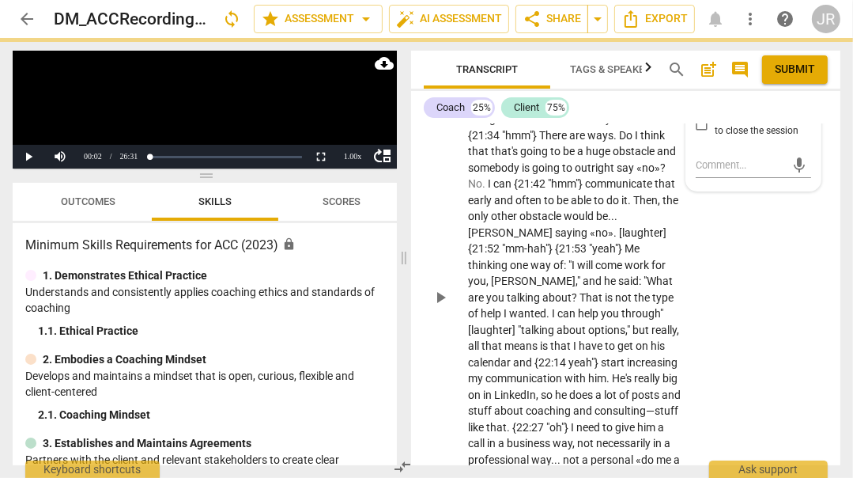
checkbox input "true"
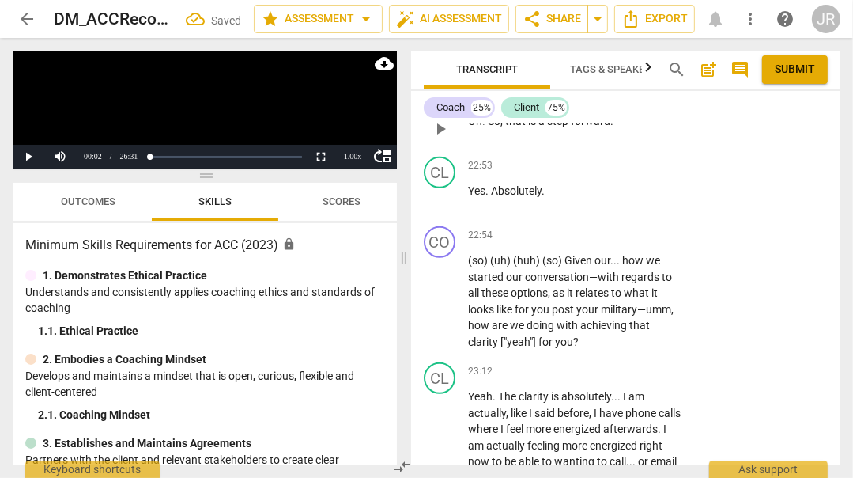
scroll to position [9300, 0]
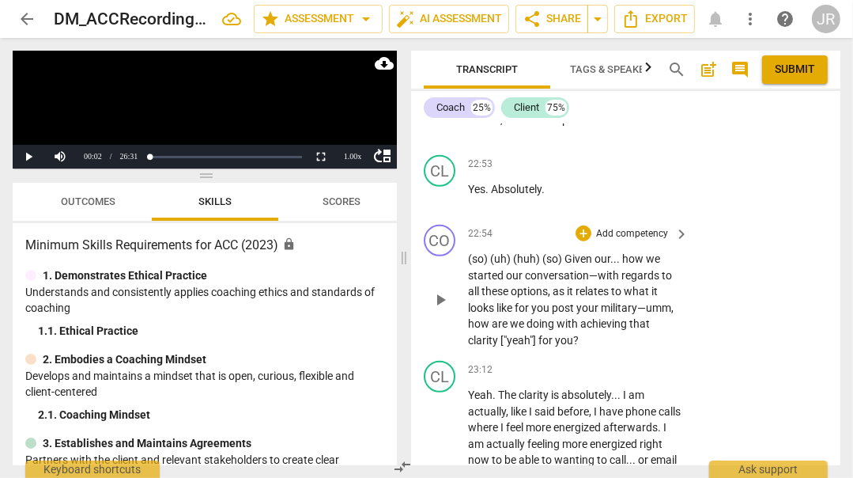
click at [622, 241] on p "Add competency" at bounding box center [632, 234] width 75 height 14
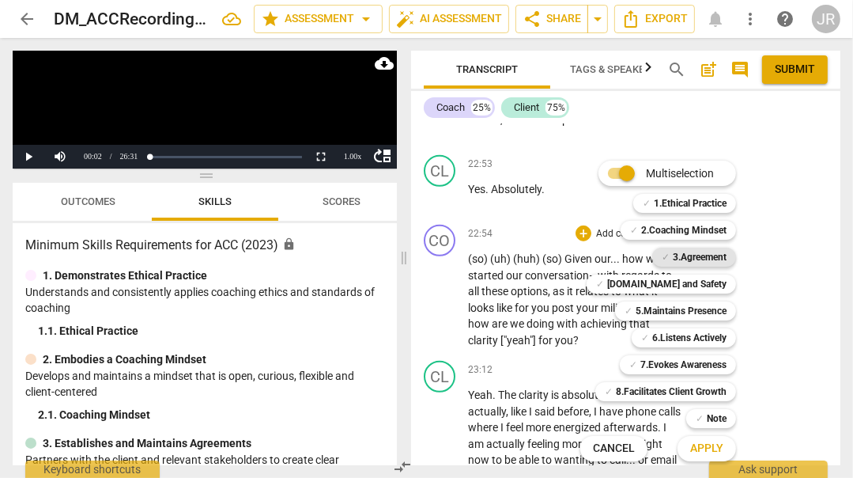
click at [710, 261] on b "3.Agreement" at bounding box center [700, 257] width 54 height 19
click at [703, 309] on b "5.Maintains Presence" at bounding box center [681, 310] width 91 height 19
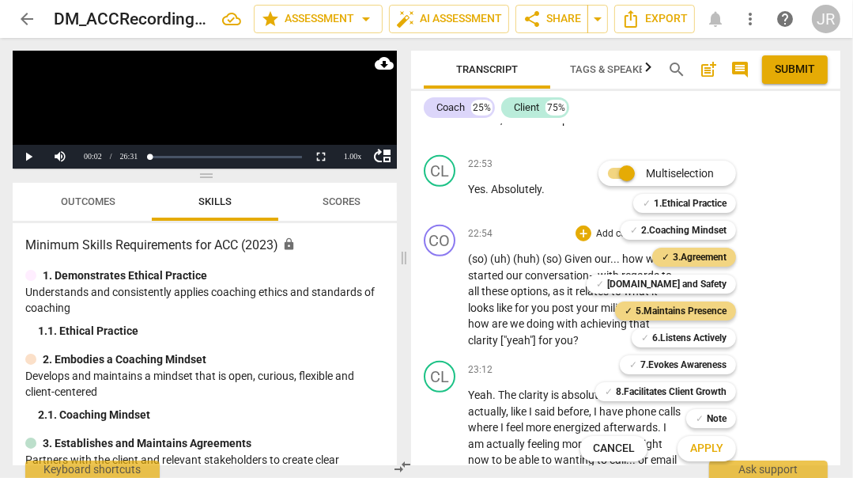
click at [697, 450] on span "Apply" at bounding box center [707, 449] width 33 height 16
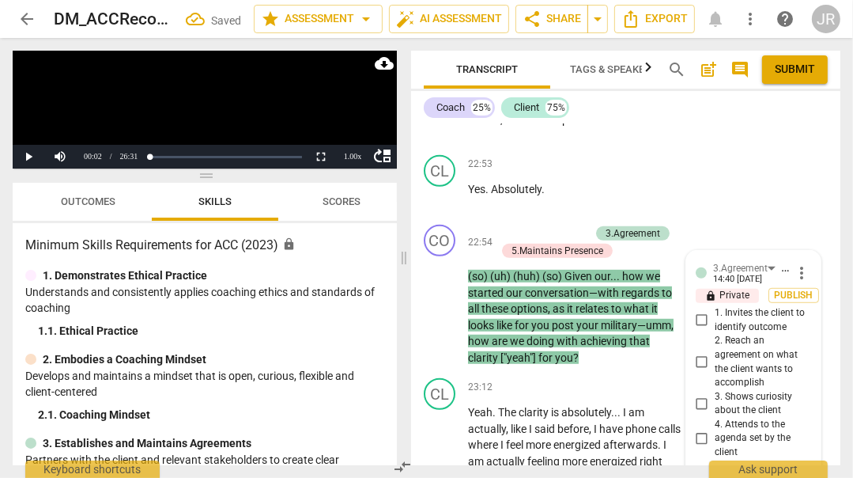
scroll to position [9583, 0]
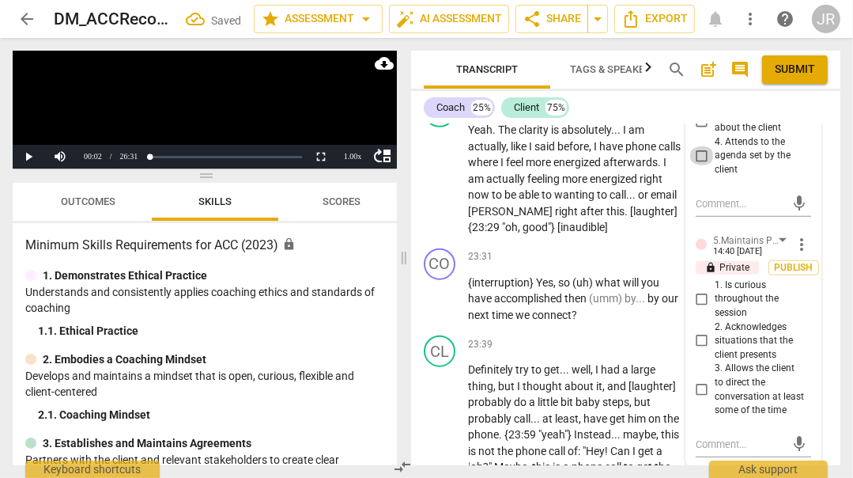
click at [703, 165] on input "4. Attends to the agenda set by the client" at bounding box center [702, 155] width 25 height 19
checkbox input "true"
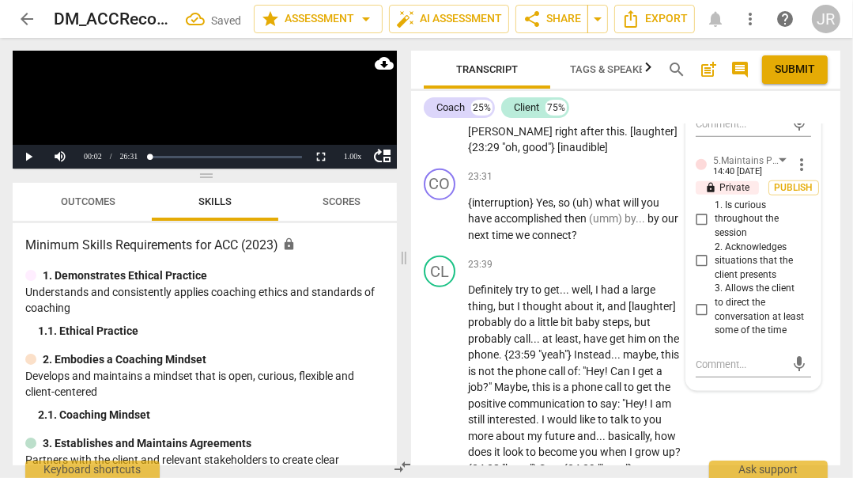
scroll to position [9669, 0]
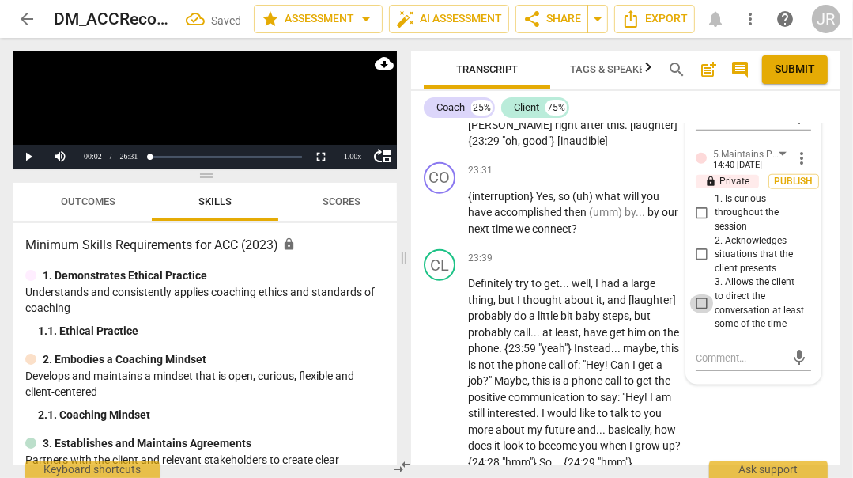
click at [702, 313] on input "3. Allows the client to direct the conversation at least some of the time" at bounding box center [702, 303] width 25 height 19
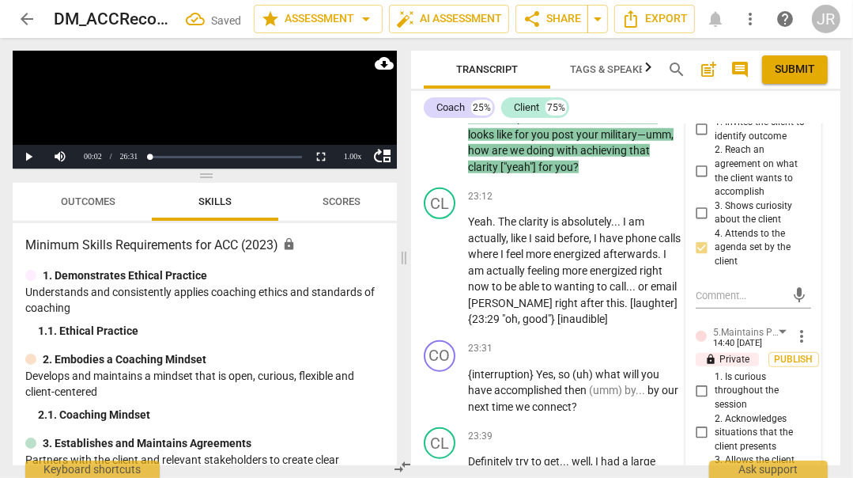
click at [794, 112] on span "Publish" at bounding box center [794, 104] width 24 height 13
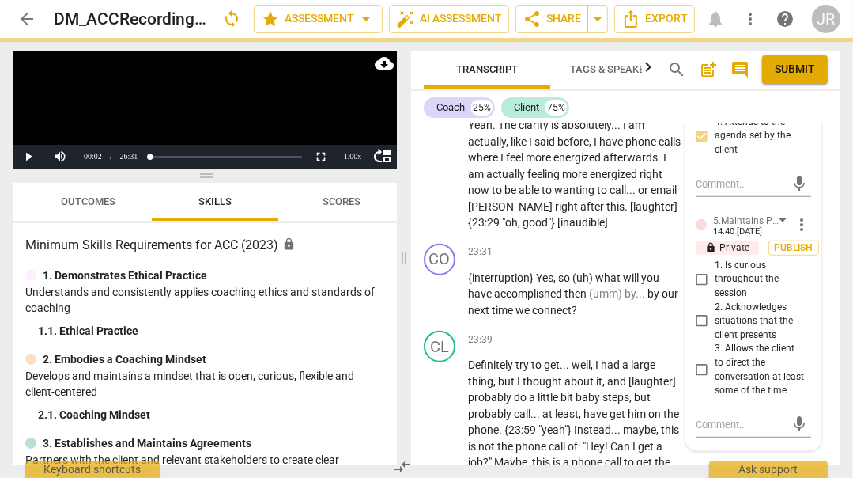
checkbox input "true"
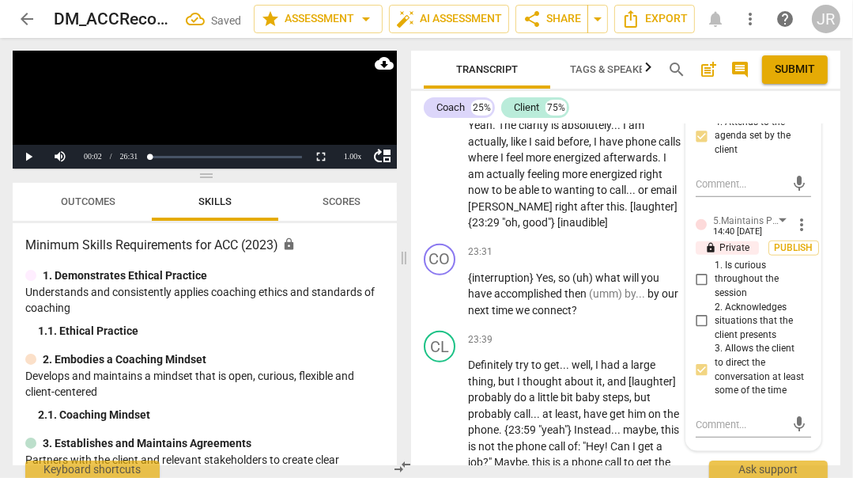
scroll to position [9647, 0]
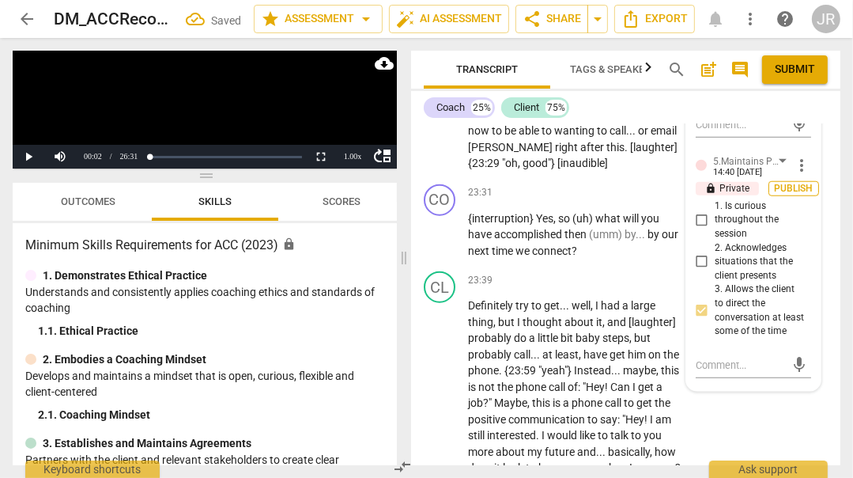
click at [794, 195] on span "Publish" at bounding box center [794, 188] width 24 height 13
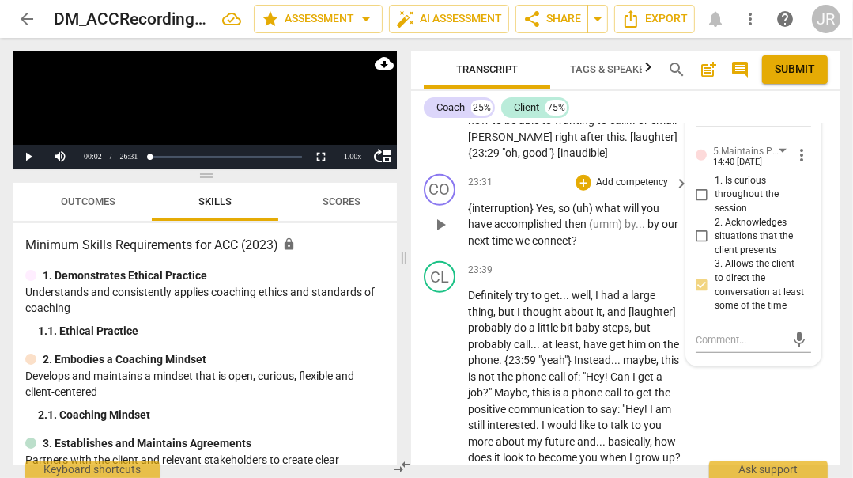
scroll to position [9658, 0]
click at [620, 189] on p "Add competency" at bounding box center [632, 182] width 75 height 14
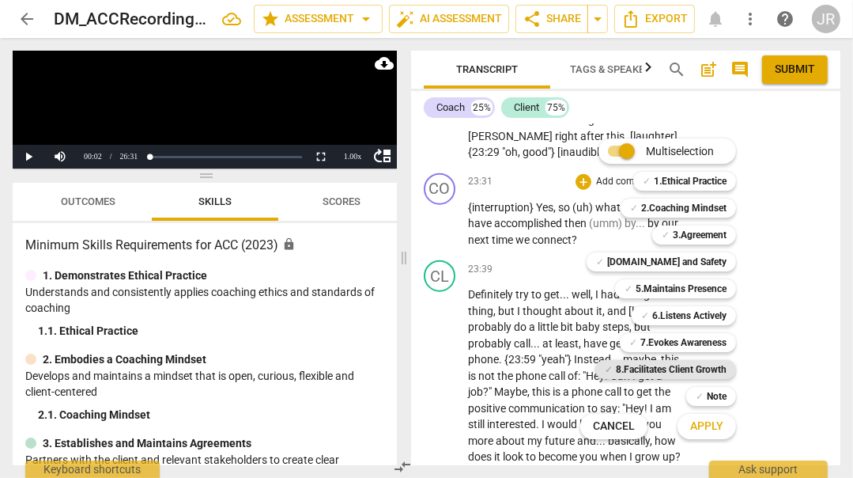
click at [698, 366] on b "8.Facilitates Client Growth" at bounding box center [671, 369] width 111 height 19
click at [700, 417] on button "Apply" at bounding box center [707, 426] width 59 height 28
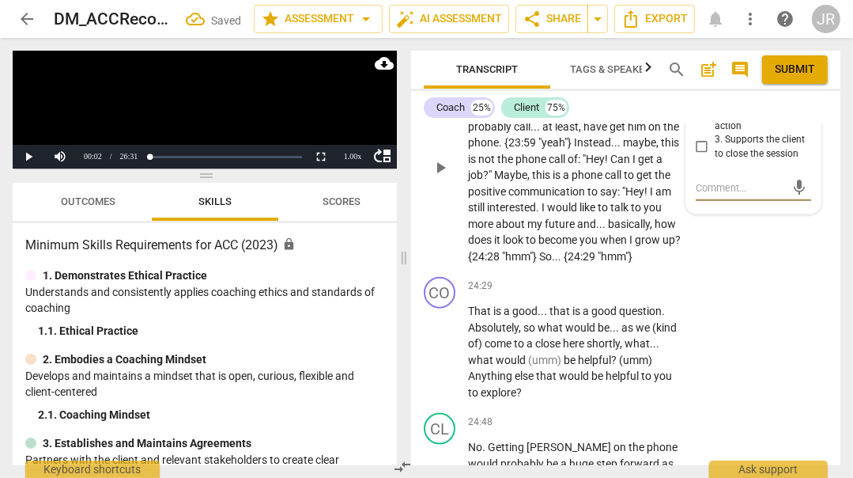
scroll to position [9886, 0]
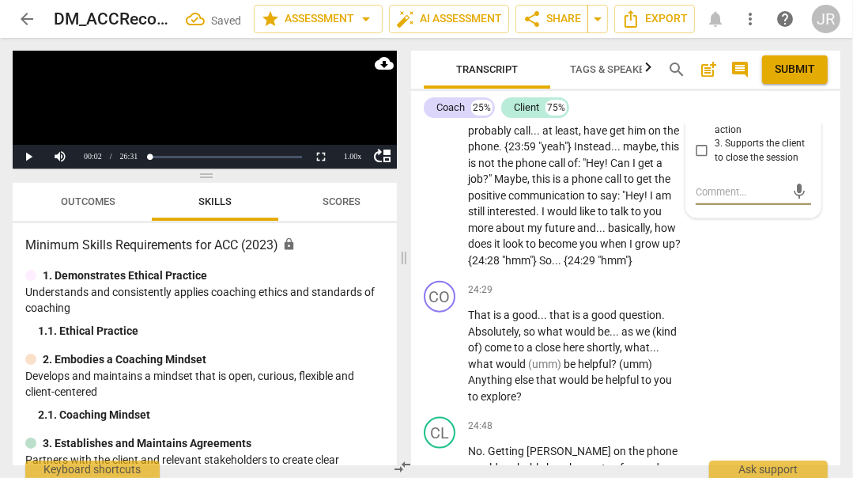
click at [700, 56] on input "1. Partners with the client to create action plans" at bounding box center [702, 46] width 25 height 19
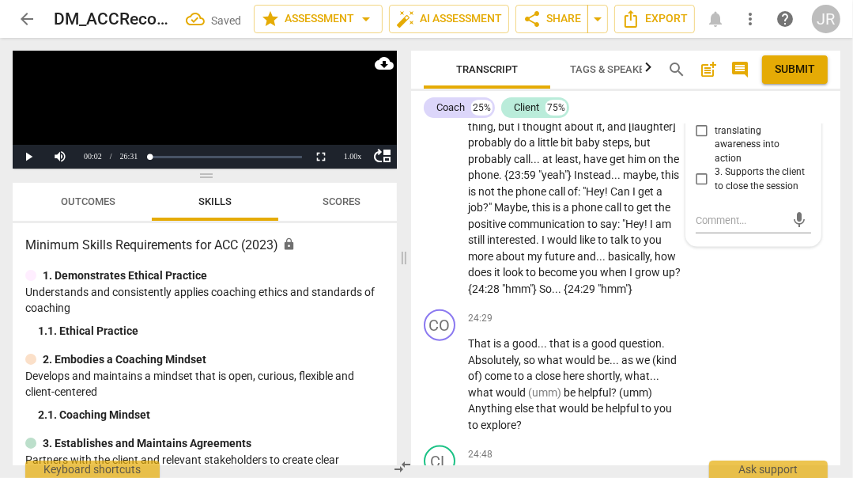
scroll to position [9853, 0]
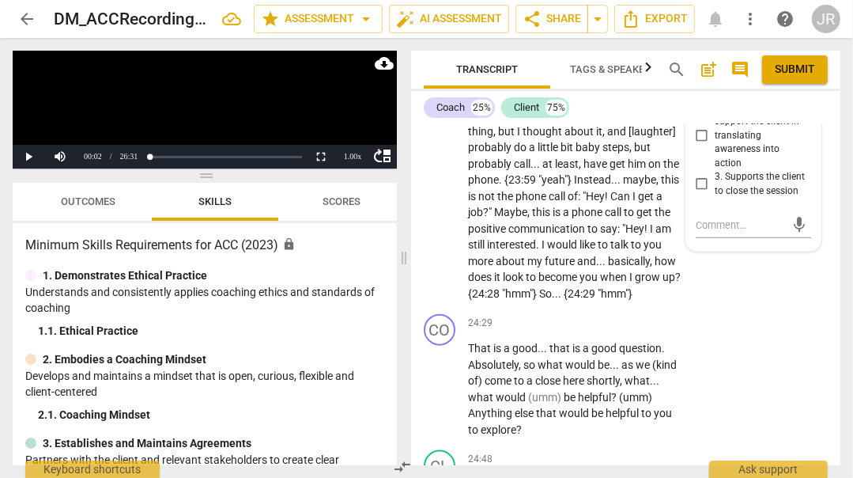
click at [784, 55] on span "Publish" at bounding box center [794, 48] width 24 height 13
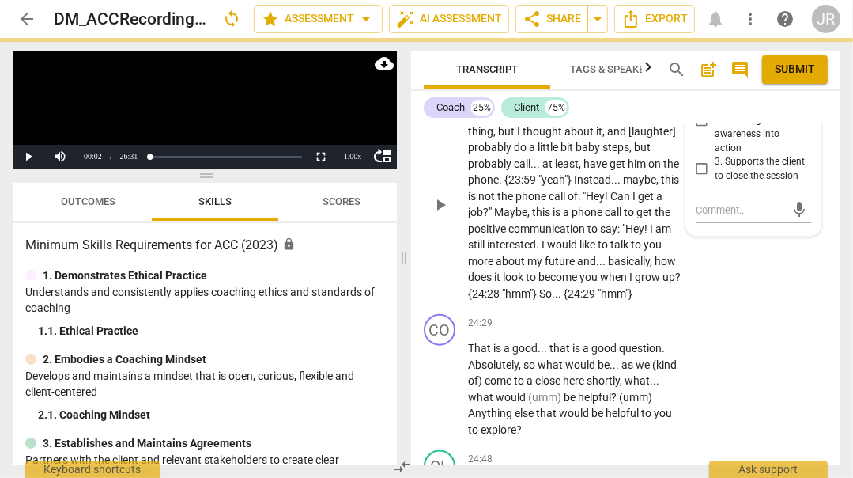
checkbox input "true"
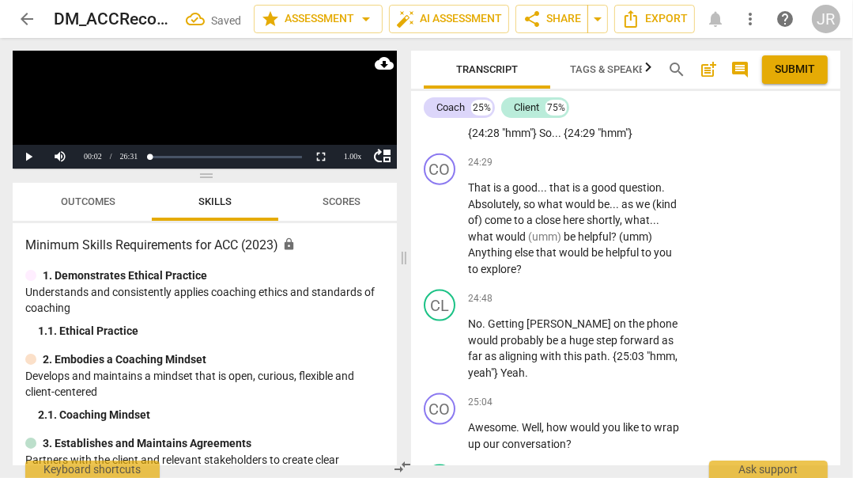
scroll to position [10015, 0]
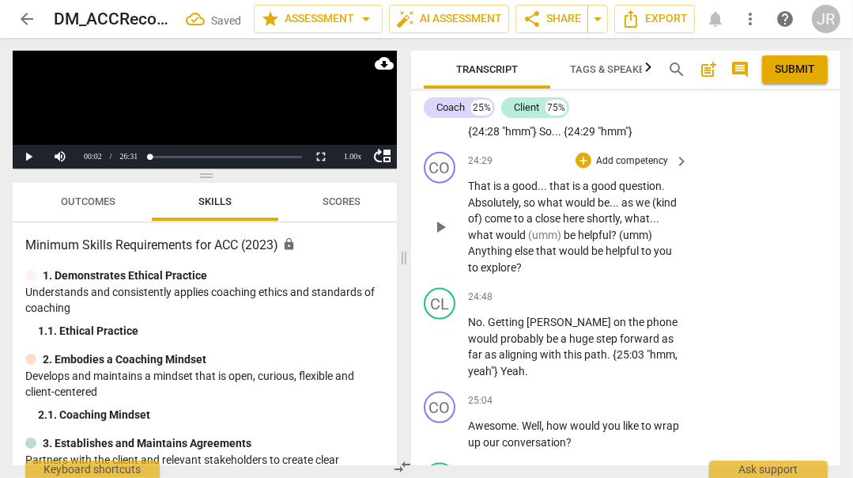
click at [631, 168] on p "Add competency" at bounding box center [632, 161] width 75 height 14
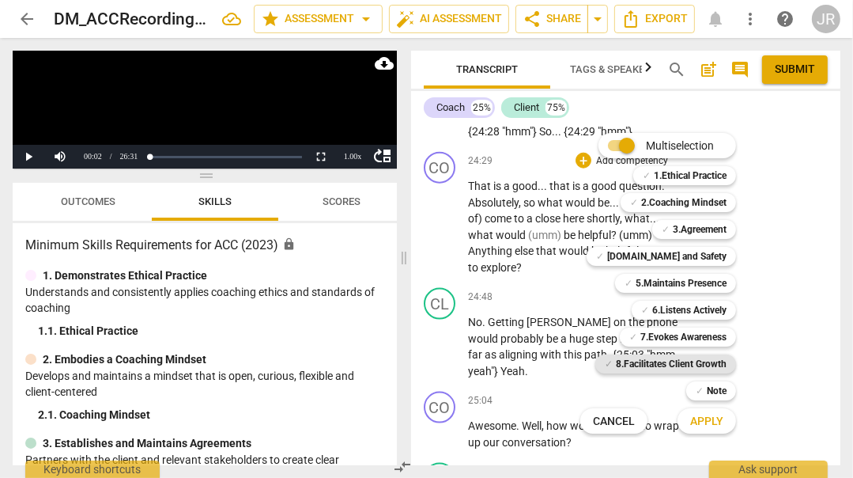
click at [689, 358] on b "8.Facilitates Client Growth" at bounding box center [671, 363] width 111 height 19
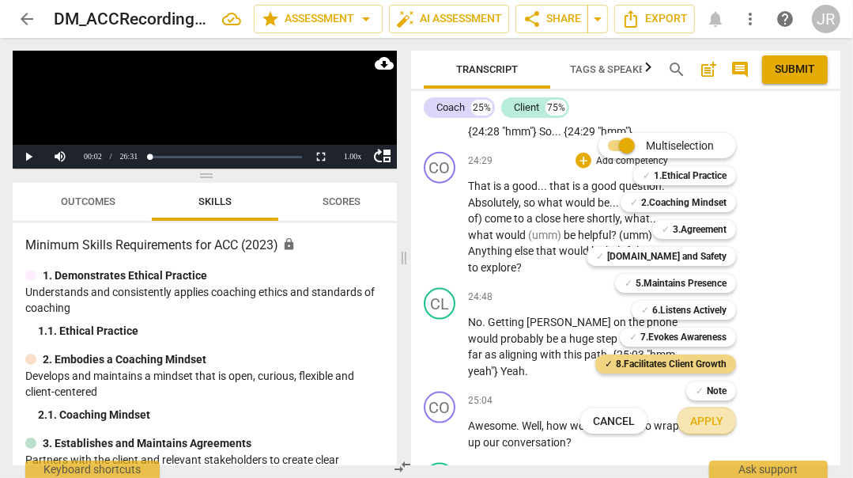
click at [704, 422] on span "Apply" at bounding box center [707, 422] width 33 height 16
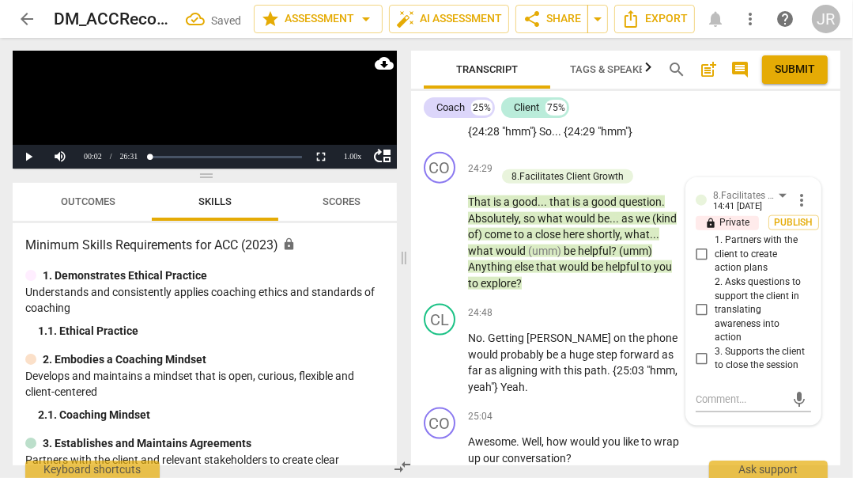
scroll to position [10257, 0]
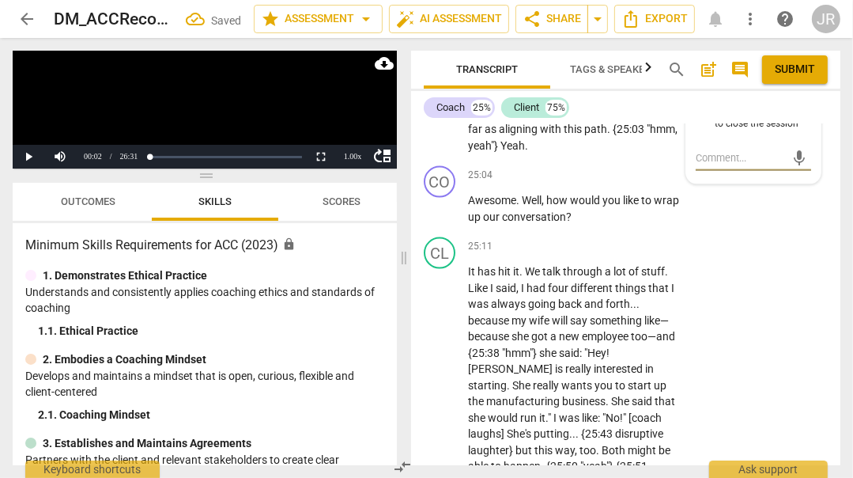
click at [703, 127] on input "3. Supports the client to close the session" at bounding box center [702, 117] width 25 height 19
checkbox input "true"
click at [698, 23] on input "1. Partners with the client to create action plans" at bounding box center [702, 13] width 25 height 19
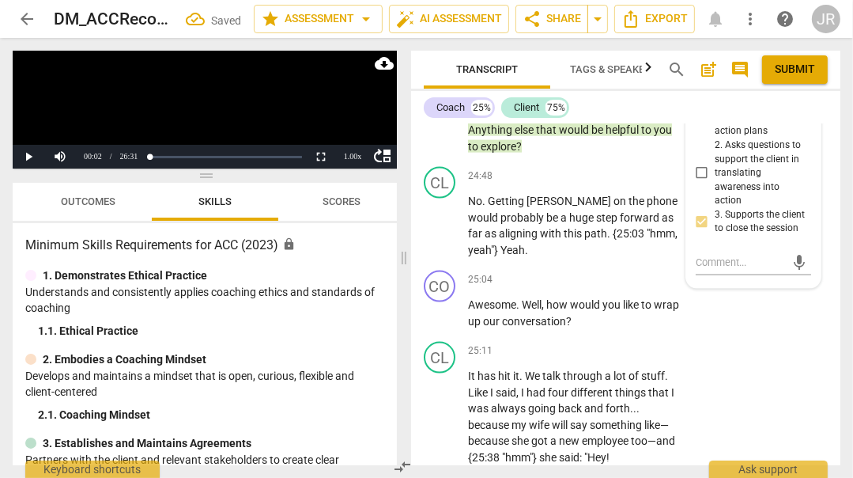
scroll to position [10121, 0]
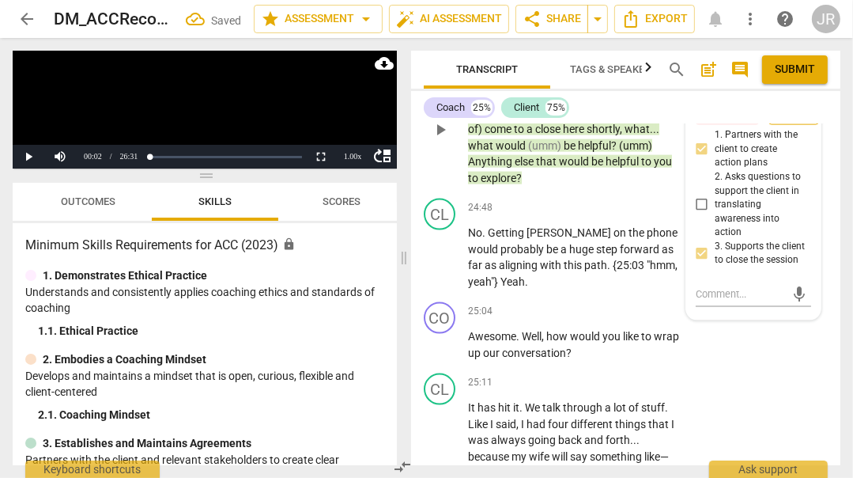
click at [784, 124] on span "Publish" at bounding box center [794, 117] width 24 height 13
checkbox input "false"
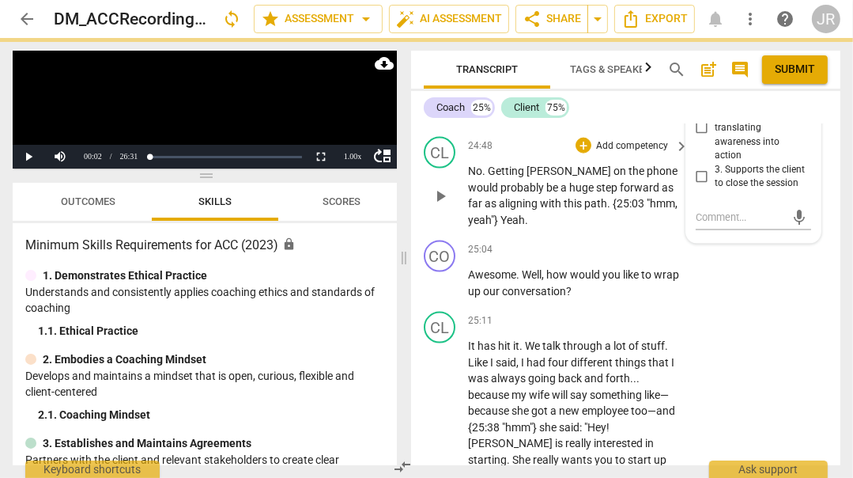
checkbox input "true"
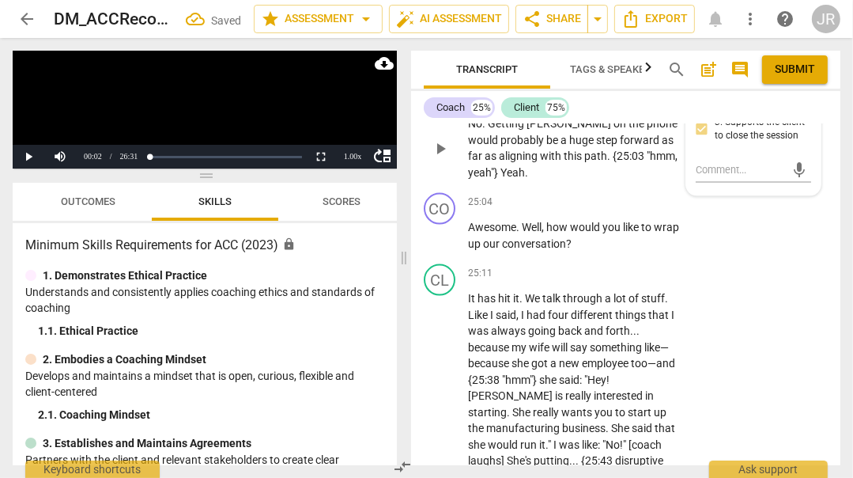
scroll to position [10234, 0]
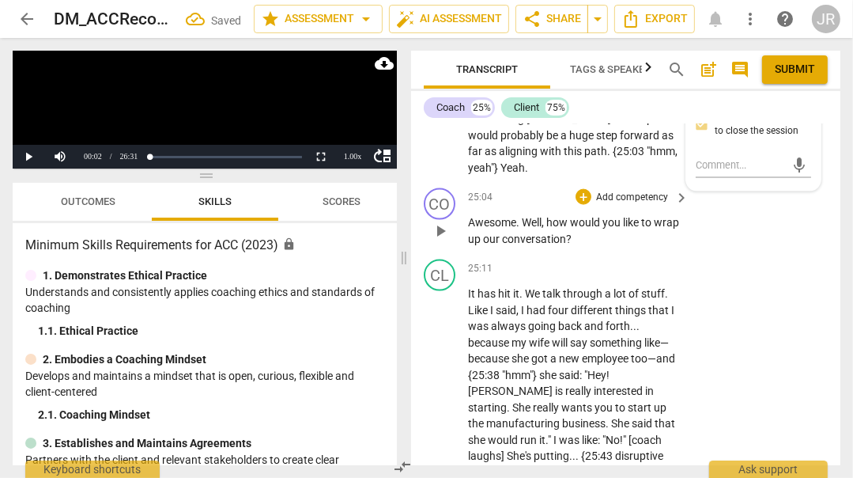
click at [638, 205] on p "Add competency" at bounding box center [632, 198] width 75 height 14
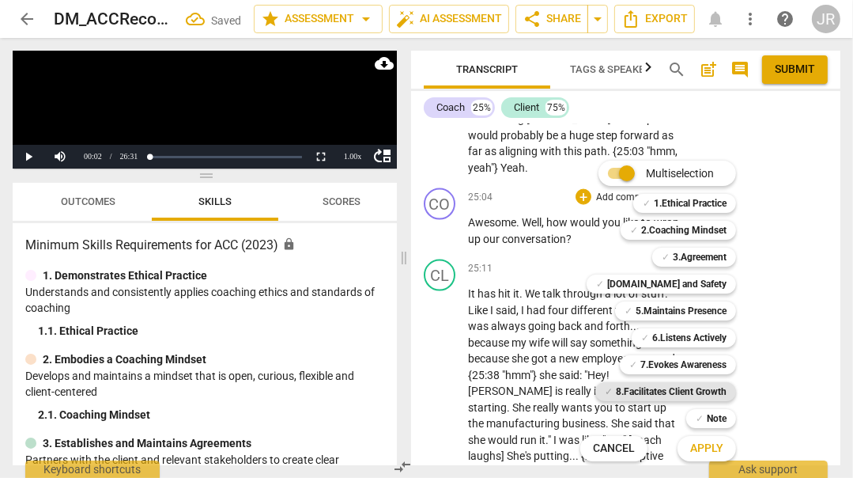
click at [692, 385] on b "8.Facilitates Client Growth" at bounding box center [671, 391] width 111 height 19
click at [694, 452] on span "Apply" at bounding box center [707, 449] width 33 height 16
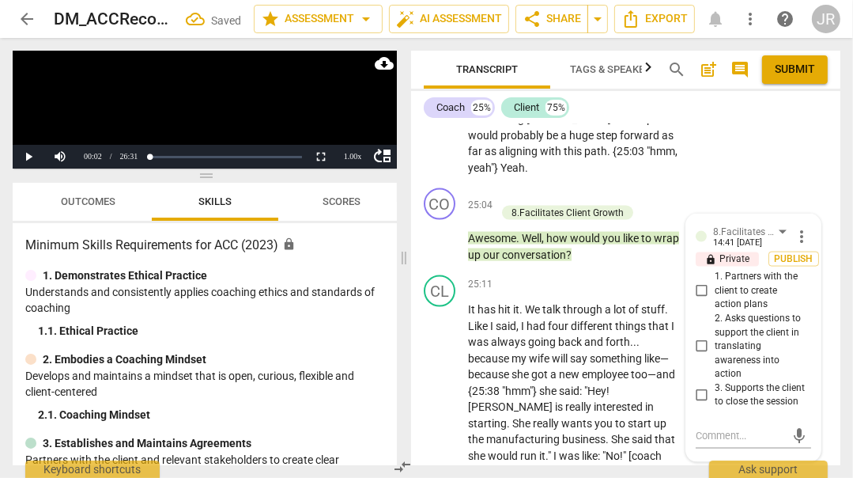
scroll to position [10511, 0]
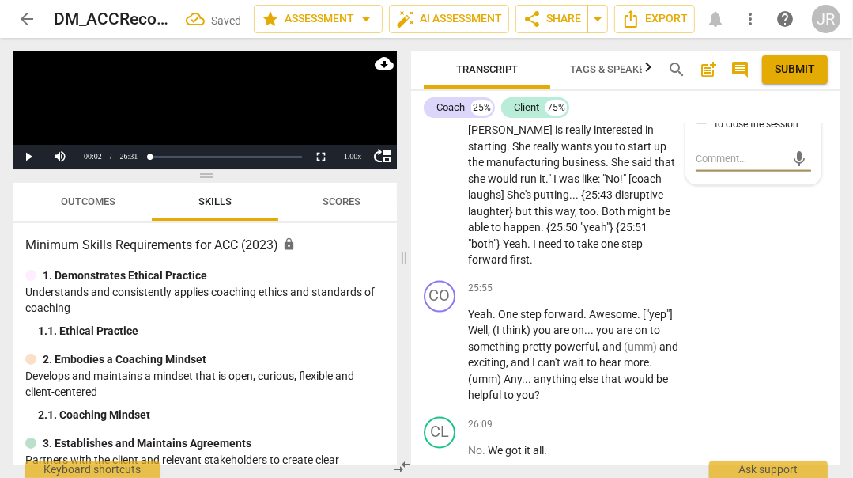
click at [702, 127] on input "3. Supports the client to close the session" at bounding box center [702, 117] width 25 height 19
checkbox input "true"
click at [803, 75] on span "Submit" at bounding box center [795, 70] width 40 height 16
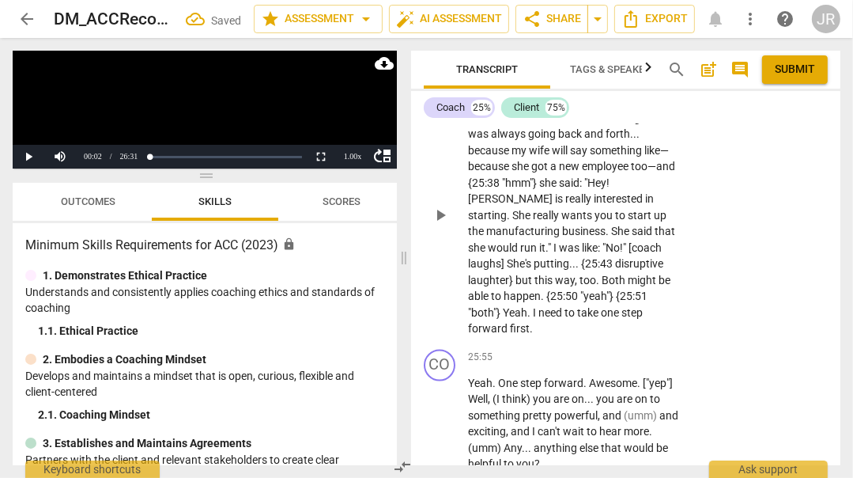
scroll to position [10438, 0]
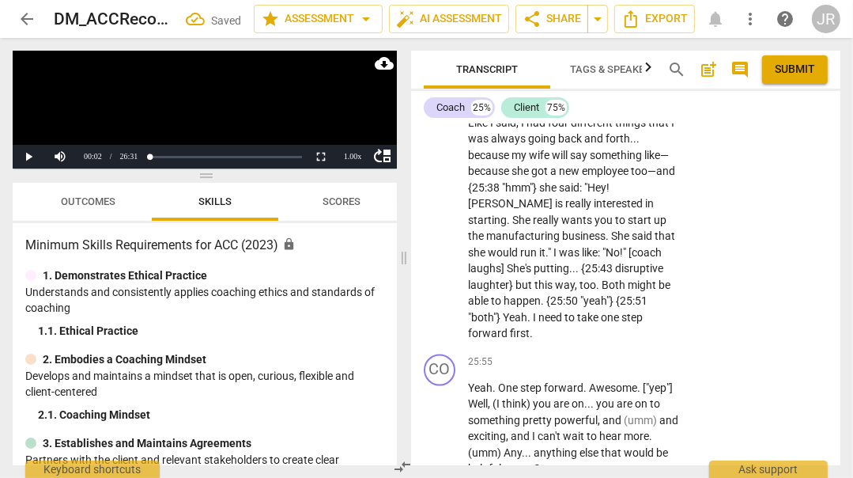
click at [797, 62] on span "Publish" at bounding box center [807, 55] width 24 height 13
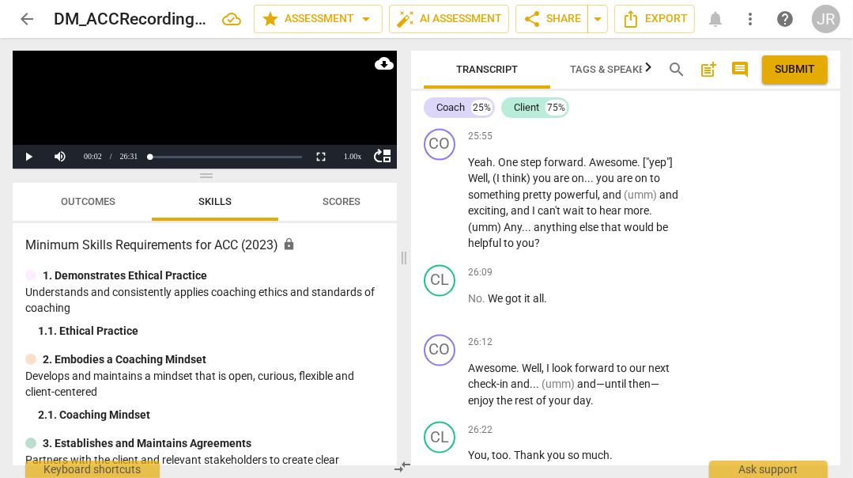
scroll to position [10666, 0]
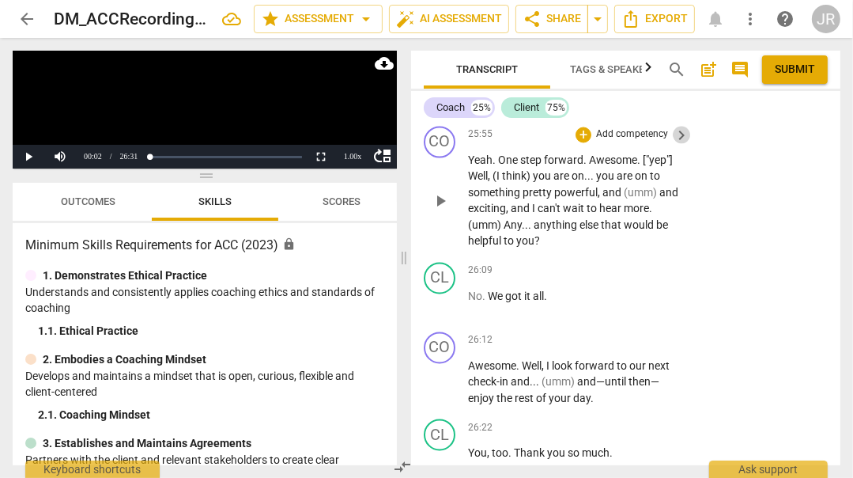
click at [672, 146] on span "keyboard_arrow_right" at bounding box center [681, 136] width 19 height 19
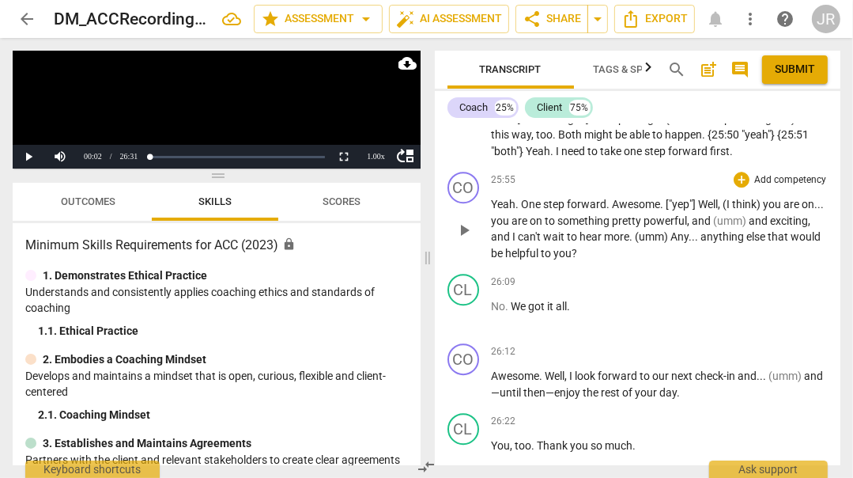
scroll to position [7594, 0]
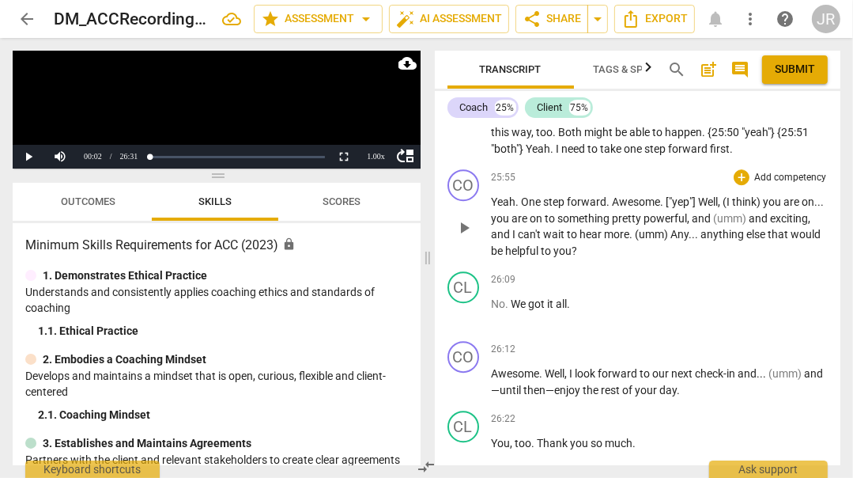
click at [780, 185] on p "Add competency" at bounding box center [790, 178] width 75 height 14
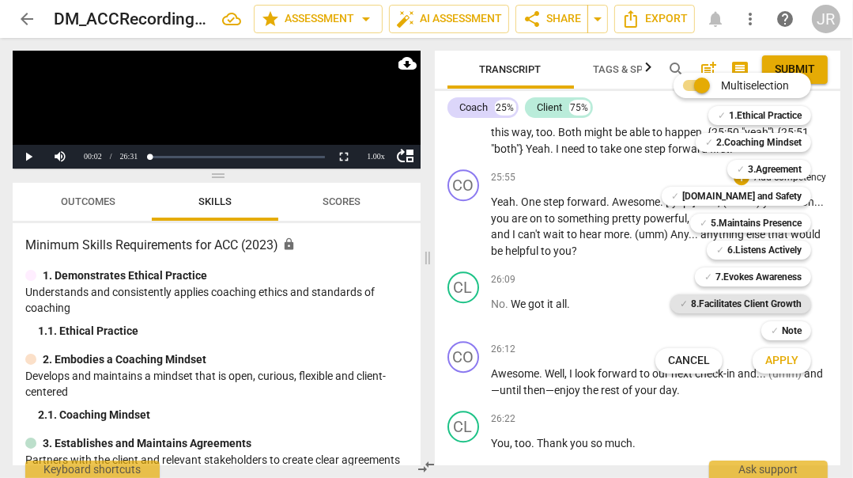
click at [743, 298] on b "8.Facilitates Client Growth" at bounding box center [746, 303] width 111 height 19
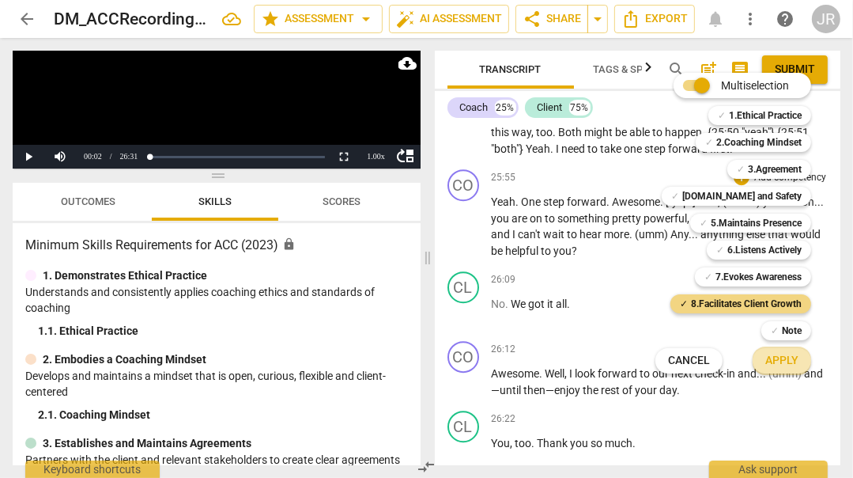
click at [776, 354] on span "Apply" at bounding box center [782, 361] width 33 height 16
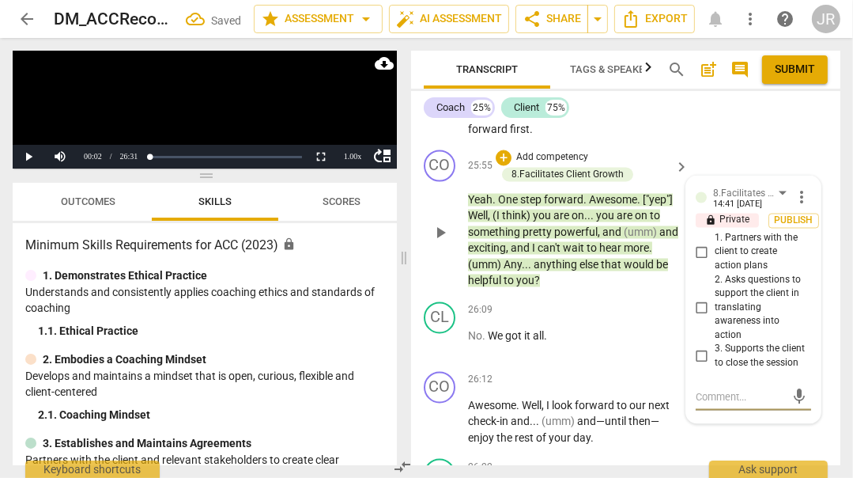
scroll to position [10864, 0]
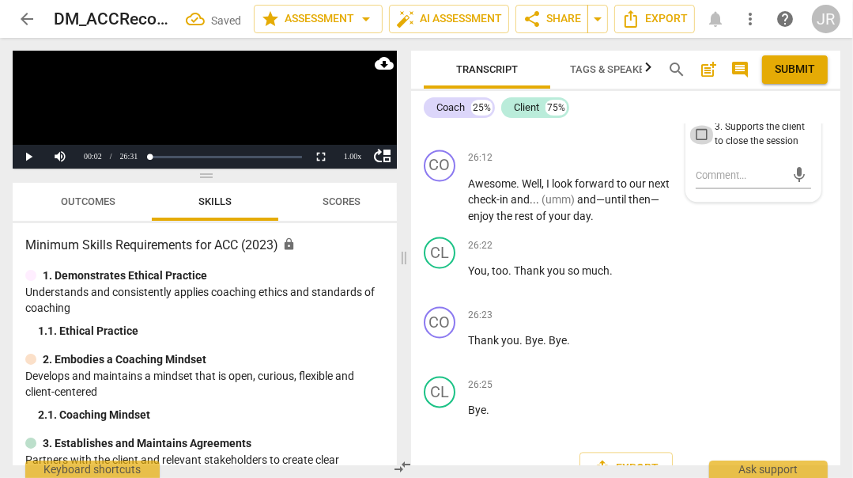
click at [703, 144] on input "3. Supports the client to close the session" at bounding box center [702, 134] width 25 height 19
checkbox input "true"
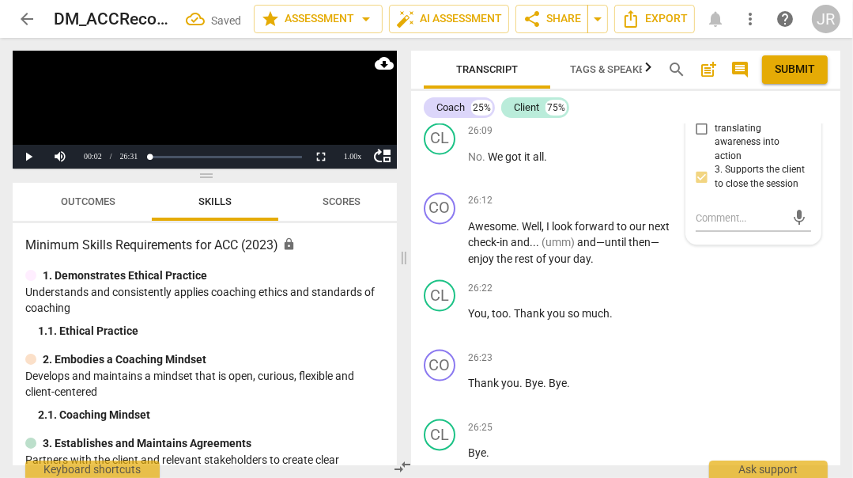
scroll to position [10814, 0]
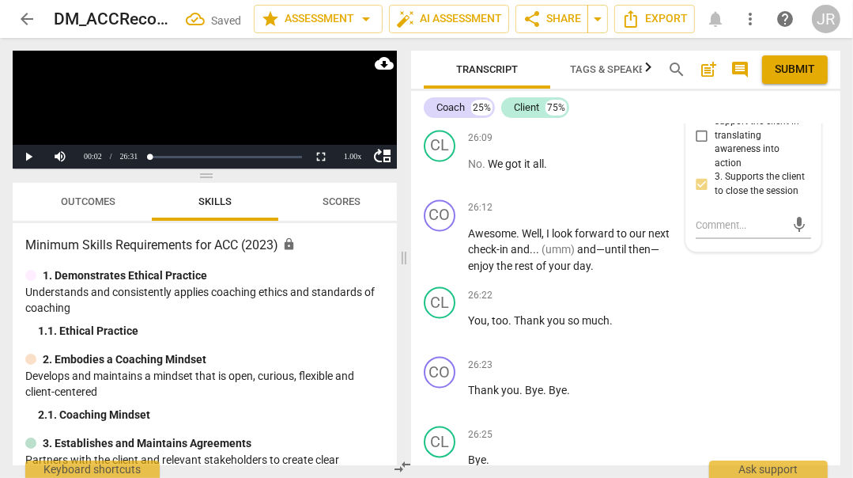
click at [794, 55] on span "Publish" at bounding box center [794, 48] width 24 height 13
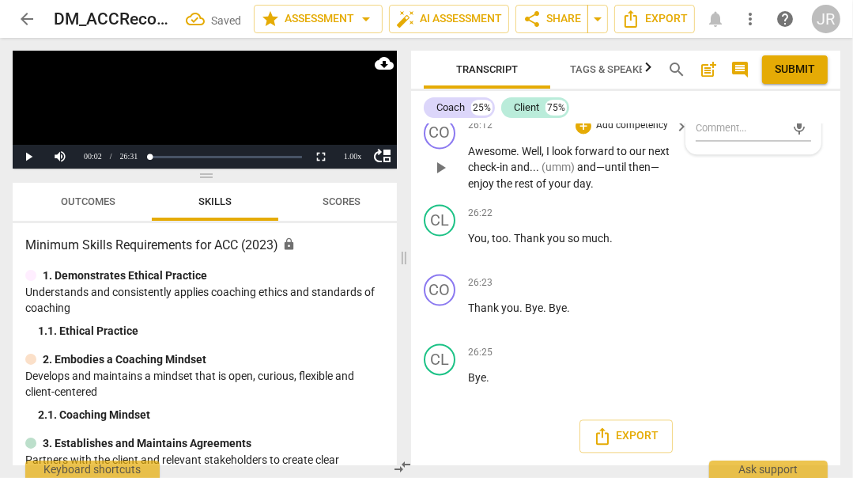
scroll to position [11002, 0]
click at [800, 73] on span "Submit" at bounding box center [795, 70] width 40 height 16
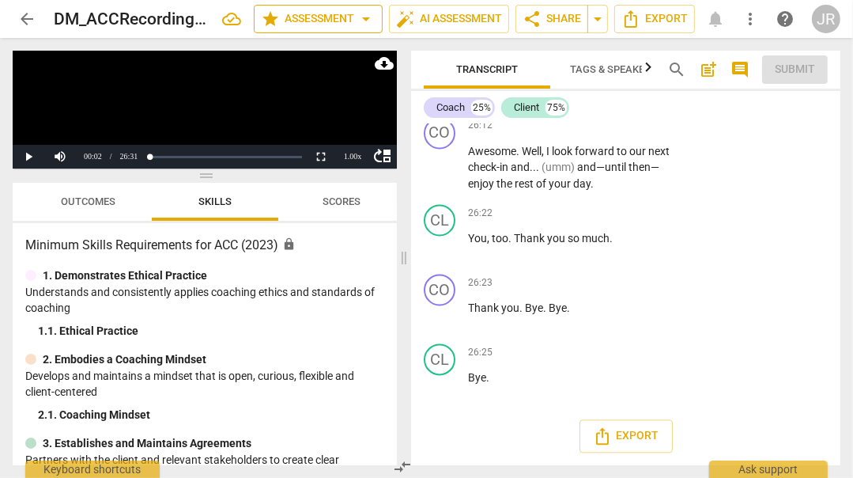
click at [366, 9] on span "arrow_drop_down" at bounding box center [366, 18] width 19 height 19
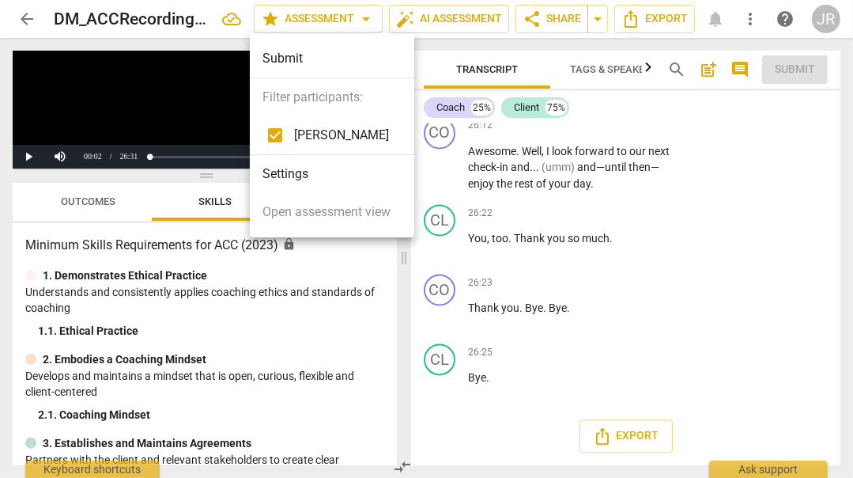
click at [366, 289] on div at bounding box center [426, 239] width 853 height 478
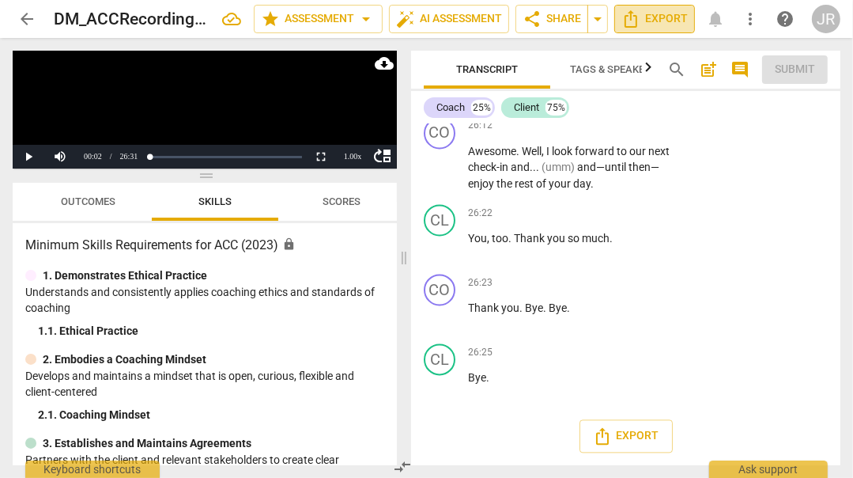
click at [659, 10] on span "Export" at bounding box center [655, 18] width 66 height 19
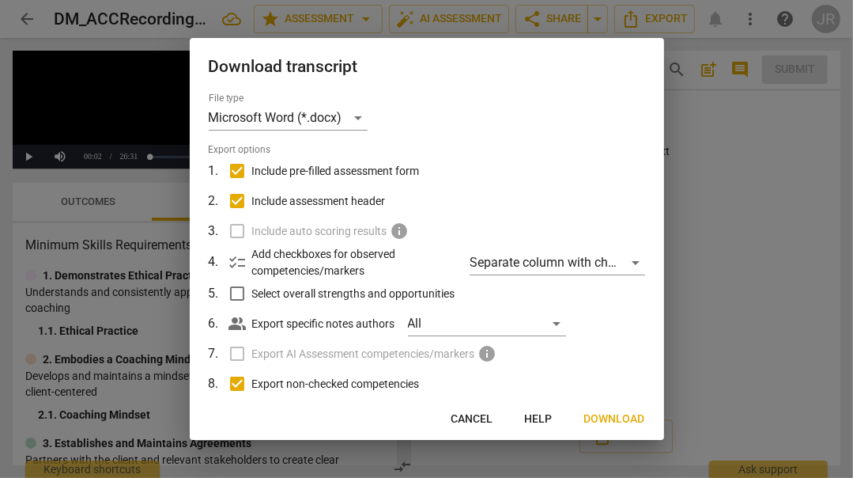
click at [617, 415] on span "Download" at bounding box center [615, 419] width 61 height 16
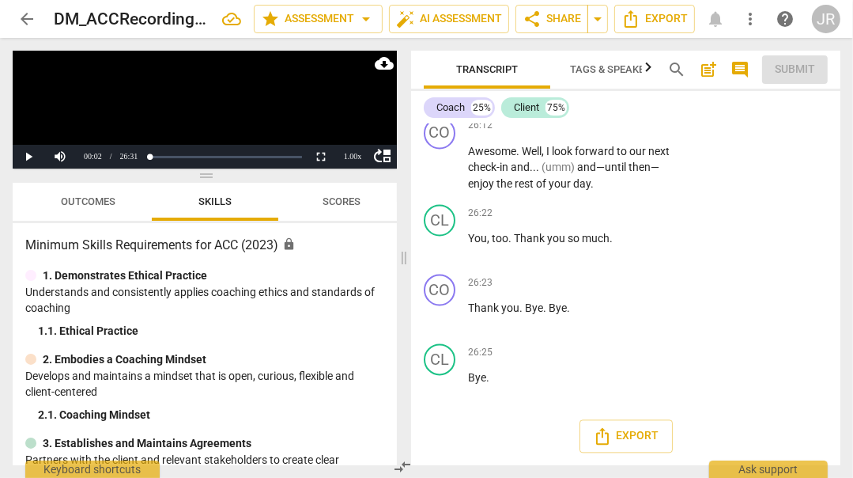
click at [14, 13] on span "arrow_back" at bounding box center [27, 18] width 28 height 19
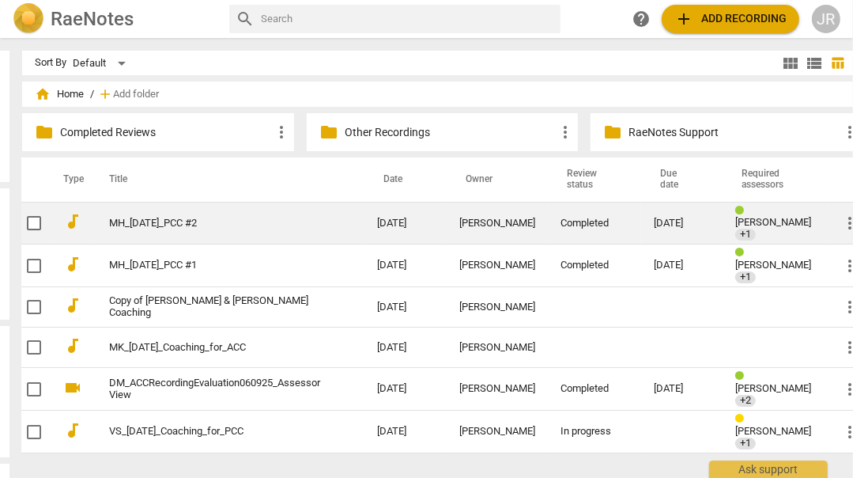
scroll to position [0, 152]
click at [841, 218] on span "more_vert" at bounding box center [850, 223] width 19 height 19
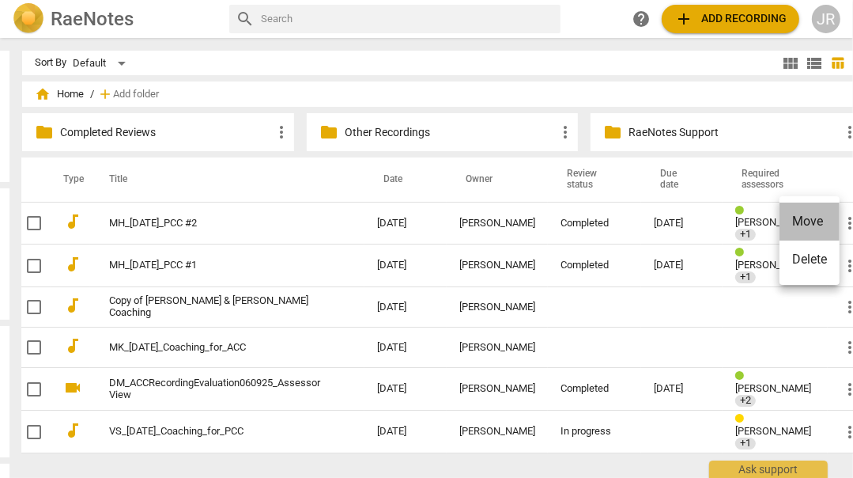
click at [819, 229] on li "Move" at bounding box center [810, 221] width 60 height 38
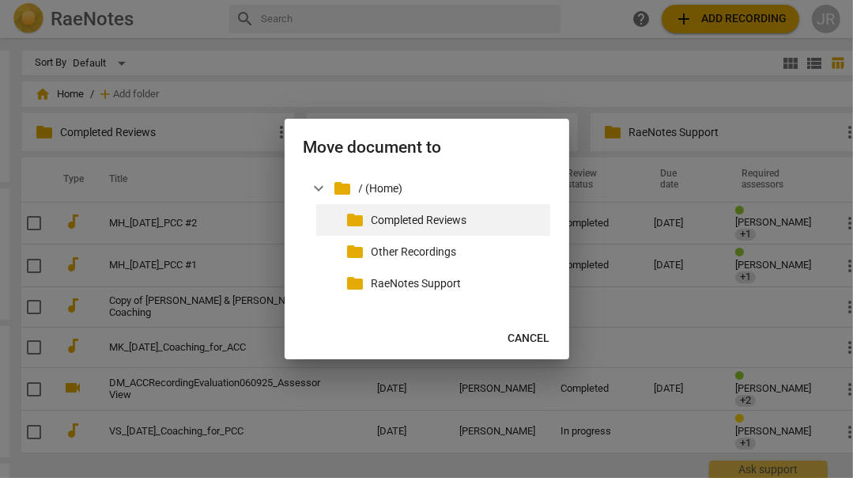
click at [456, 215] on p "Completed Reviews" at bounding box center [458, 220] width 172 height 17
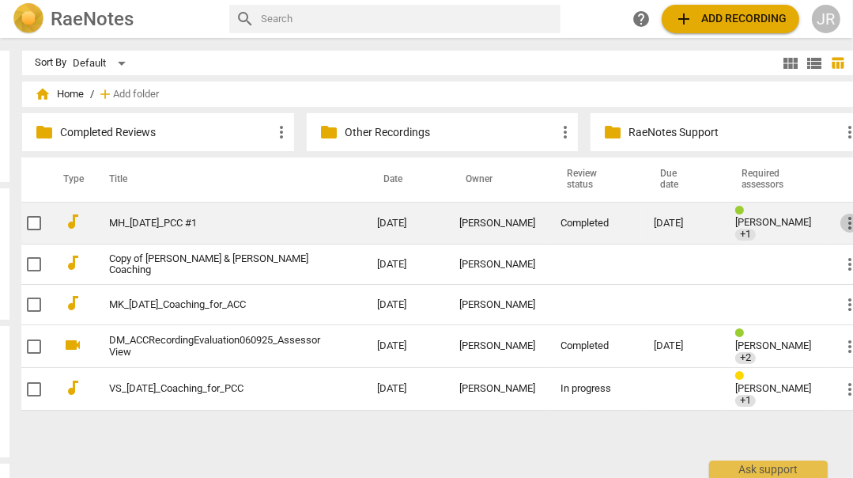
click at [841, 220] on span "more_vert" at bounding box center [850, 223] width 19 height 19
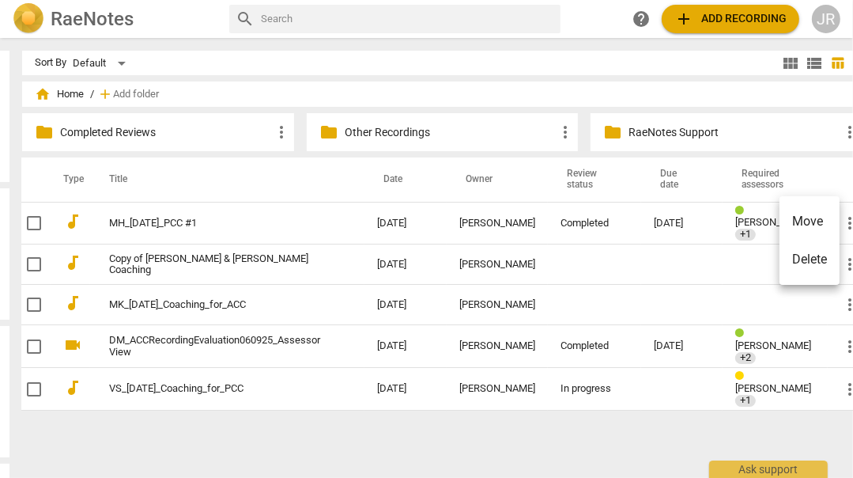
click at [815, 221] on li "Move" at bounding box center [810, 221] width 60 height 38
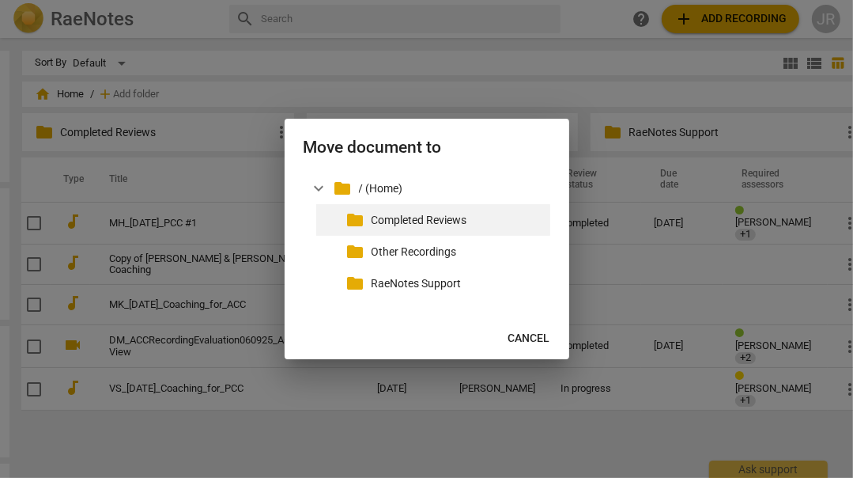
click at [437, 218] on p "Completed Reviews" at bounding box center [458, 220] width 172 height 17
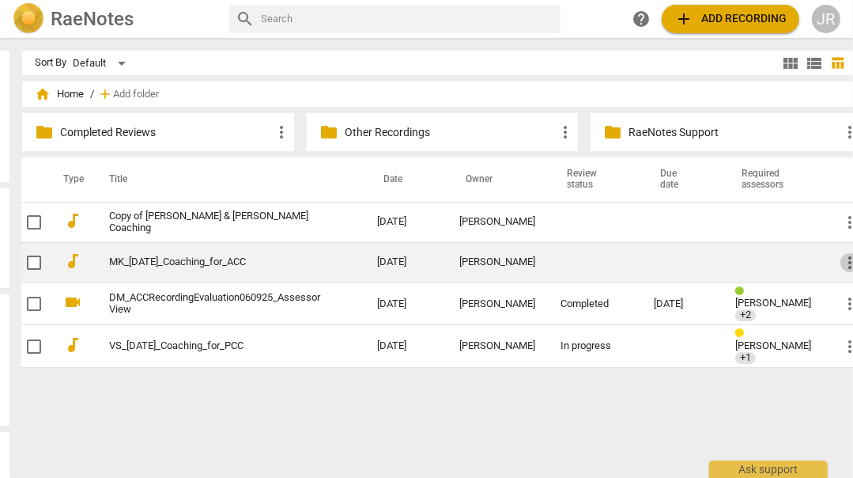
click at [841, 258] on span "more_vert" at bounding box center [850, 262] width 19 height 19
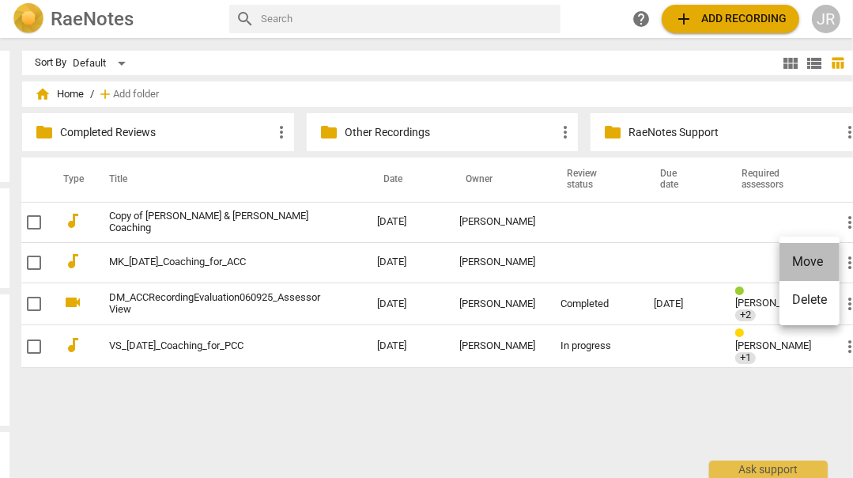
click at [815, 265] on li "Move" at bounding box center [810, 262] width 60 height 38
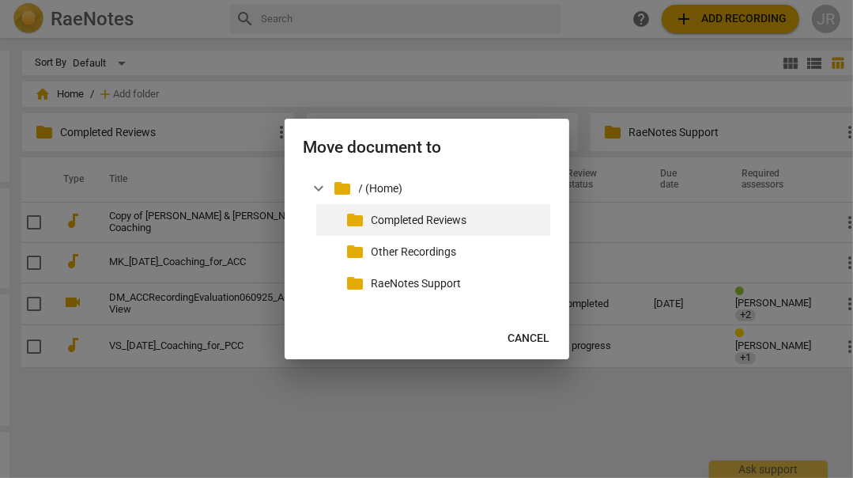
click at [452, 212] on p "Completed Reviews" at bounding box center [458, 220] width 172 height 17
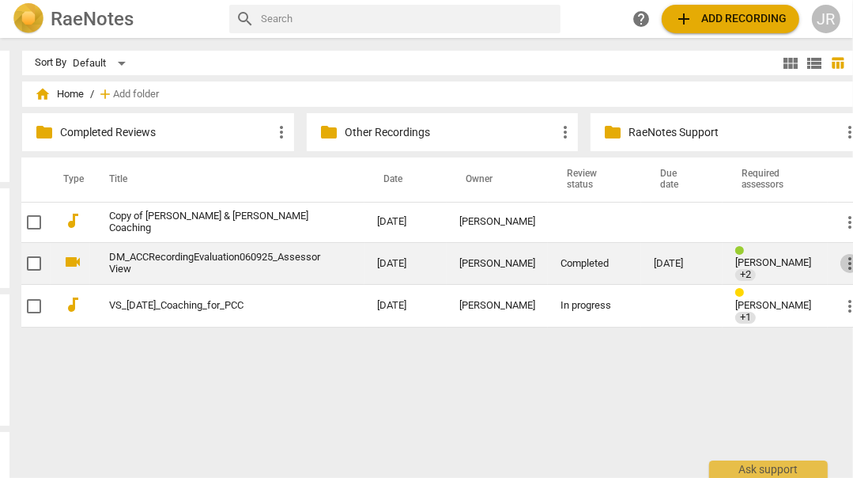
click at [841, 262] on span "more_vert" at bounding box center [850, 263] width 19 height 19
click at [826, 262] on li "Move" at bounding box center [810, 262] width 60 height 38
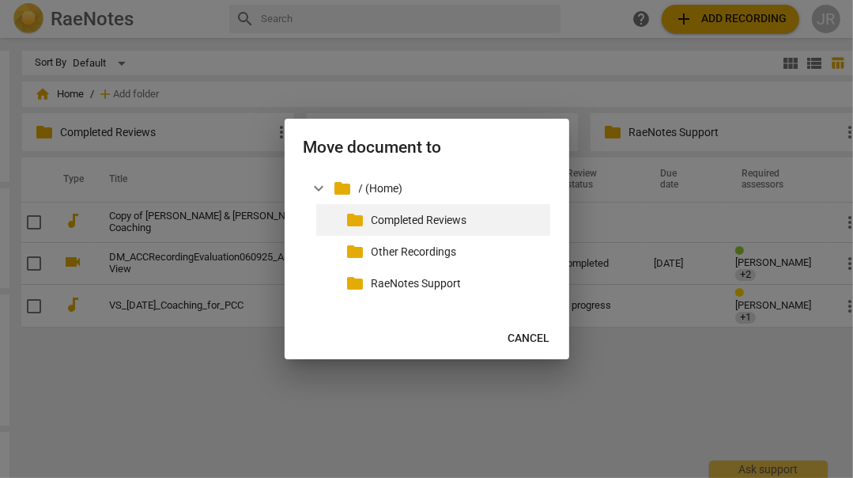
click at [460, 222] on p "Completed Reviews" at bounding box center [458, 220] width 172 height 17
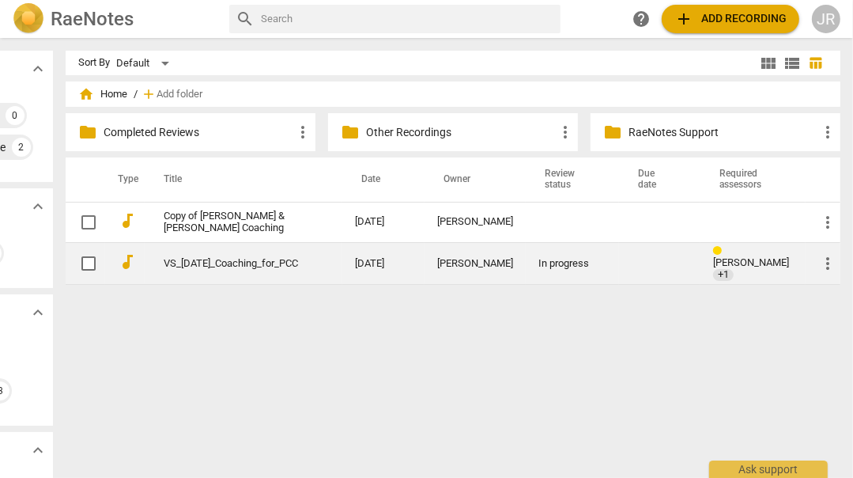
scroll to position [0, 103]
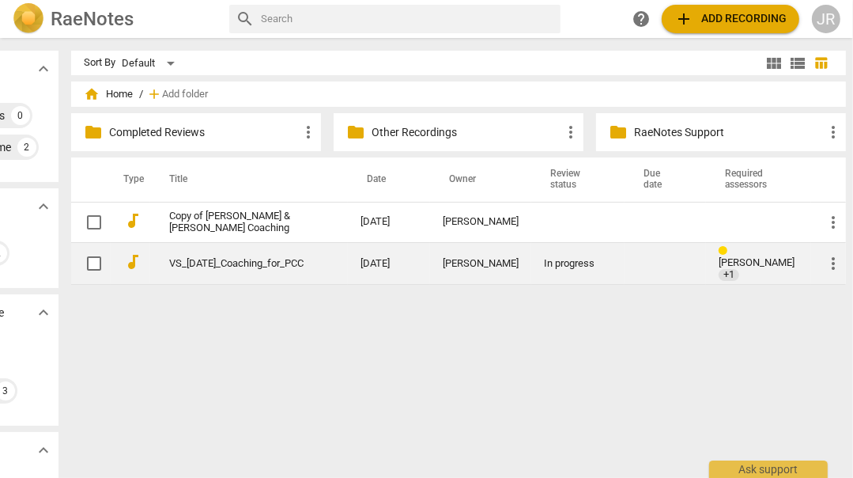
click at [259, 252] on td "VS_[DATE]_Coaching_for_PCC" at bounding box center [249, 263] width 198 height 43
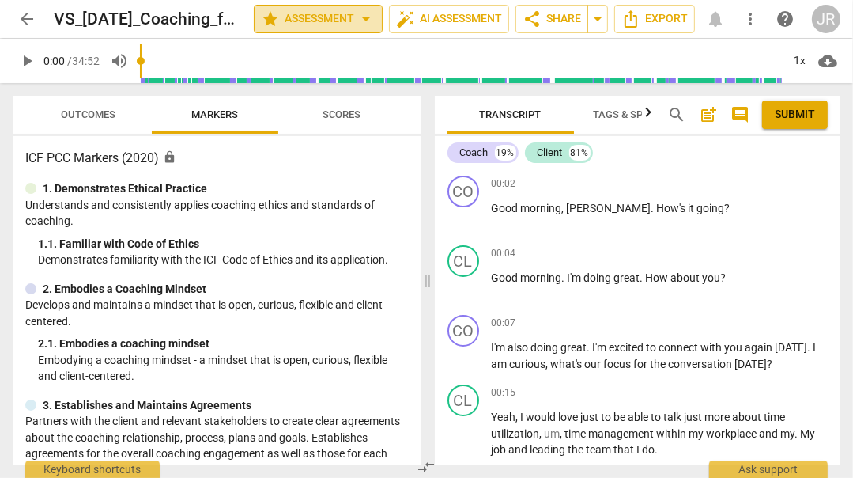
click at [363, 23] on span "arrow_drop_down" at bounding box center [366, 18] width 19 height 19
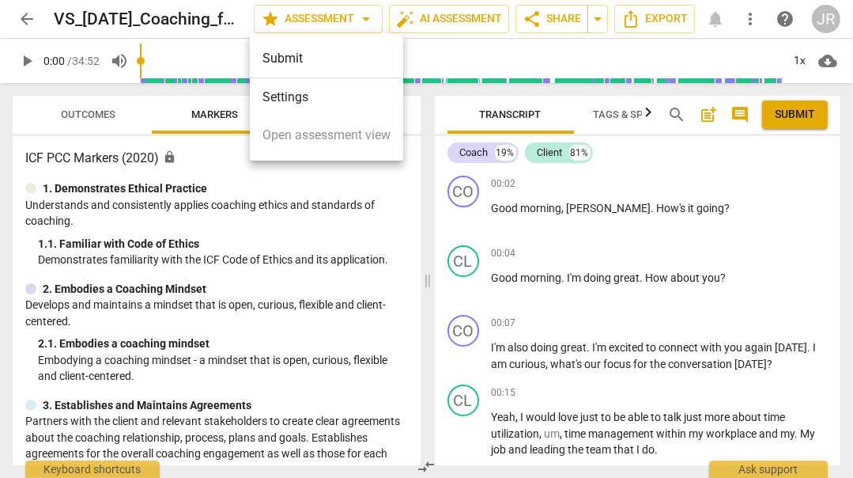
click at [340, 89] on li "Settings" at bounding box center [326, 97] width 153 height 38
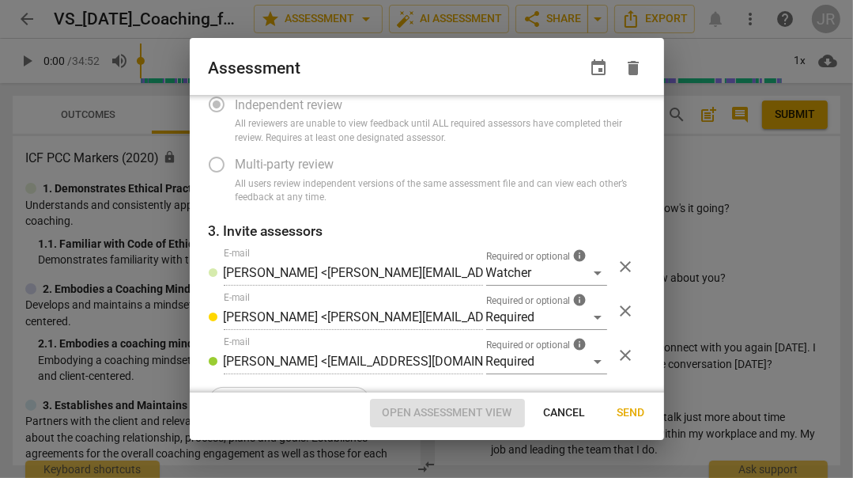
scroll to position [186, 0]
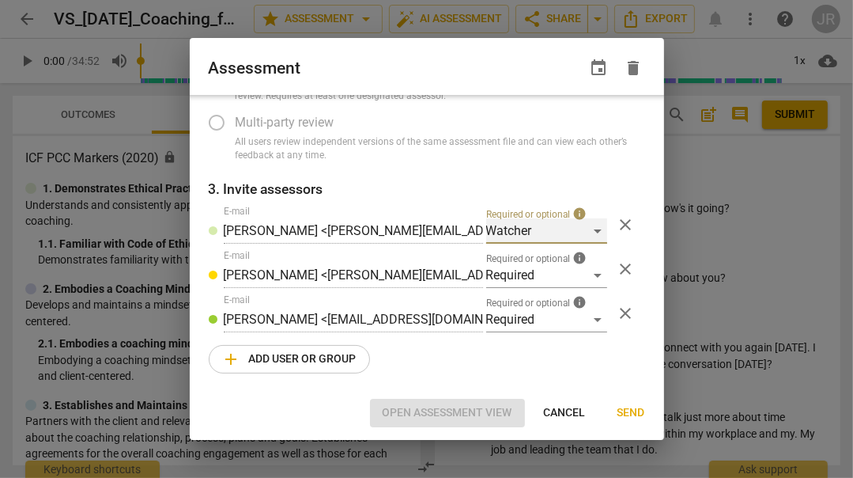
click at [590, 228] on div "Watcher" at bounding box center [546, 230] width 121 height 25
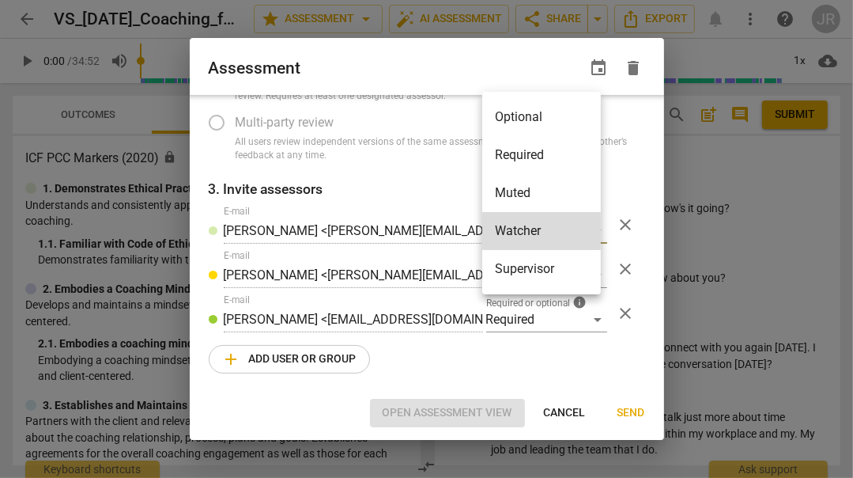
click at [425, 171] on div at bounding box center [426, 239] width 853 height 478
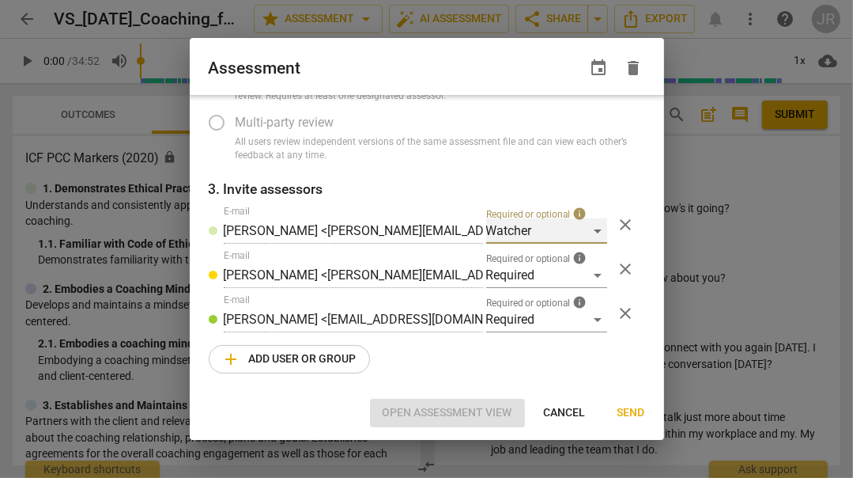
click at [592, 233] on div "Watcher" at bounding box center [546, 230] width 121 height 25
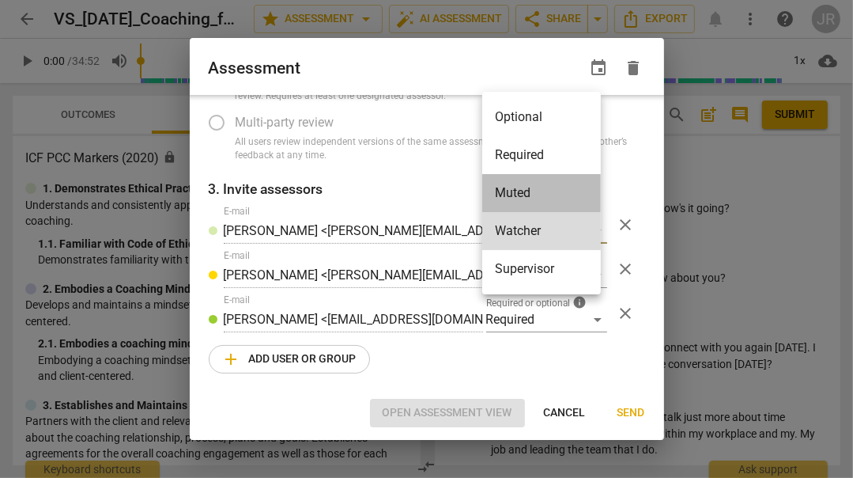
click at [567, 199] on li "Muted" at bounding box center [541, 193] width 119 height 38
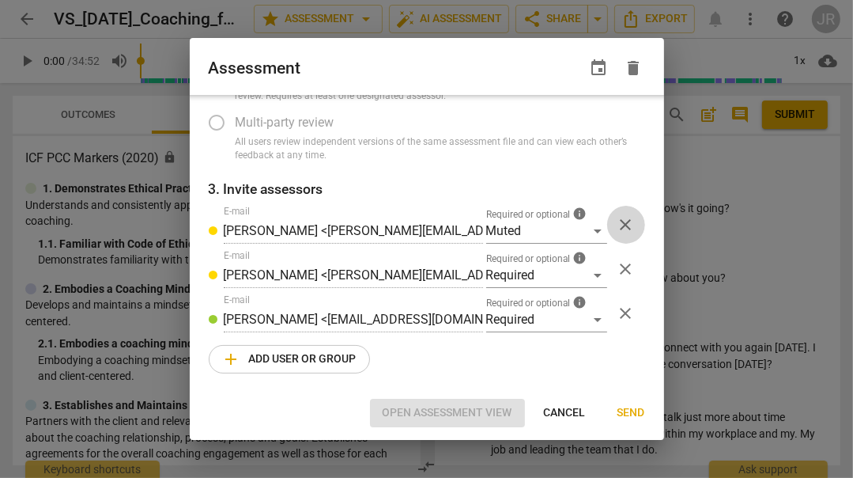
click at [622, 225] on span "close" at bounding box center [626, 224] width 19 height 19
radio input "false"
type input "[PERSON_NAME] <[PERSON_NAME][EMAIL_ADDRESS][DOMAIN_NAME]>"
type input "[PERSON_NAME] <[EMAIL_ADDRESS][DOMAIN_NAME]>"
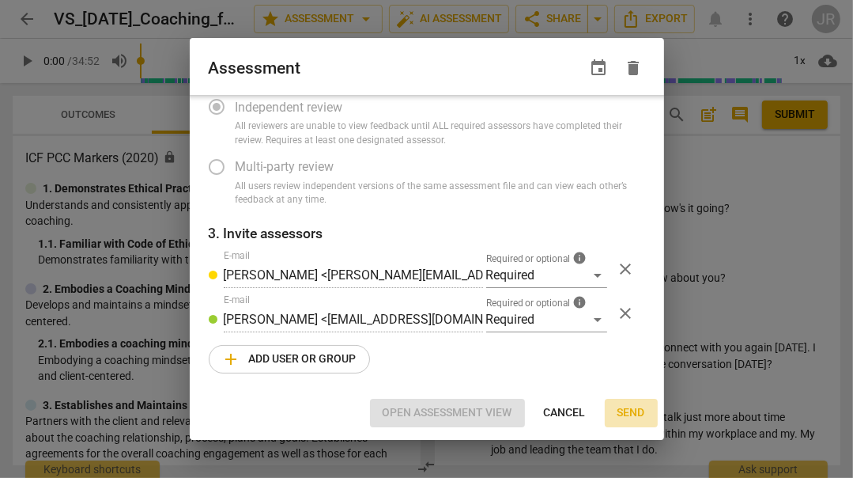
click at [628, 407] on span "Send" at bounding box center [632, 413] width 28 height 16
radio input "false"
type input "[PERSON_NAME] <[PERSON_NAME][EMAIL_ADDRESS][DOMAIN_NAME]>"
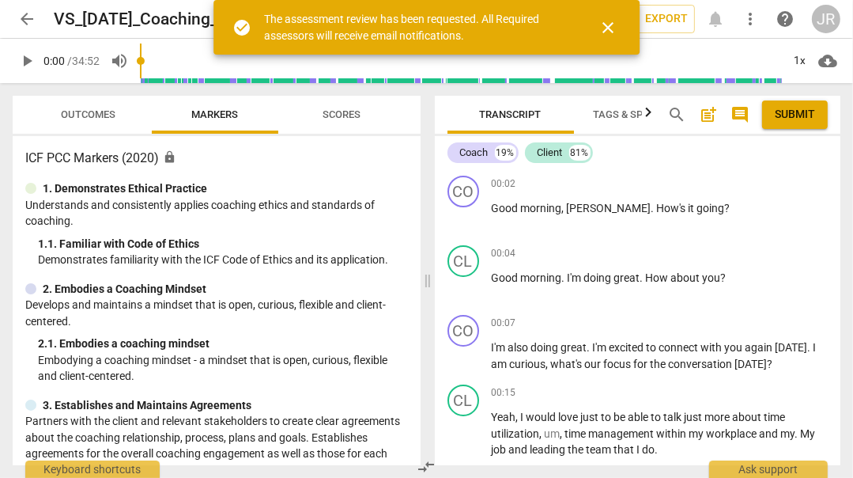
click at [613, 28] on span "close" at bounding box center [608, 27] width 19 height 19
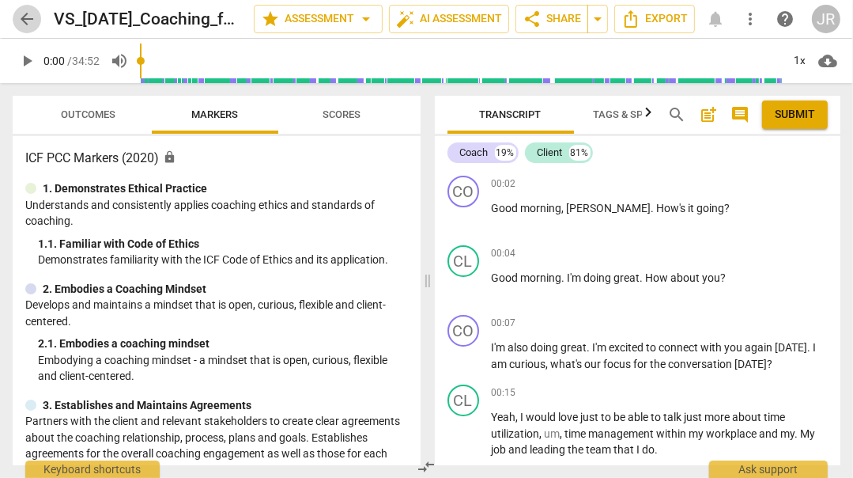
click at [21, 20] on span "arrow_back" at bounding box center [26, 18] width 19 height 19
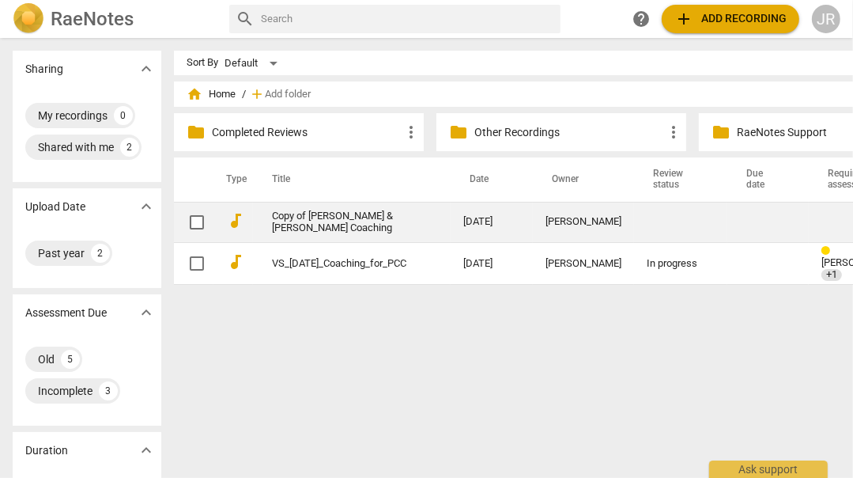
click at [686, 217] on td at bounding box center [680, 222] width 93 height 40
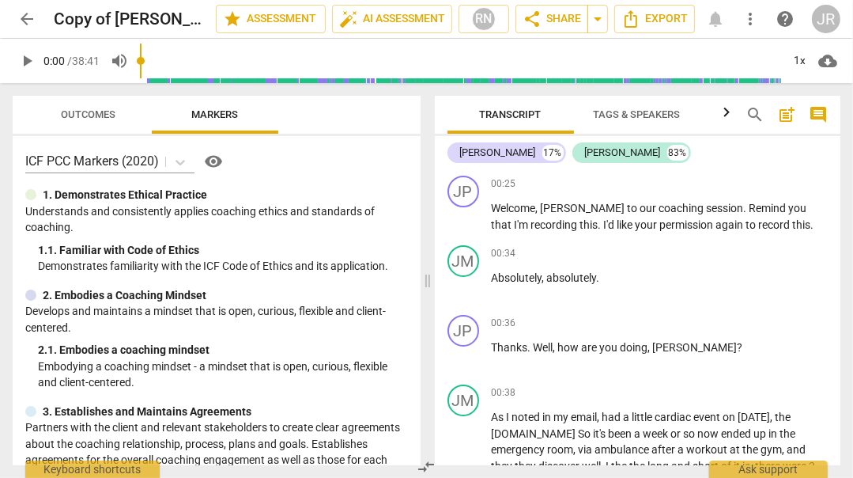
click at [753, 25] on span "more_vert" at bounding box center [750, 18] width 19 height 19
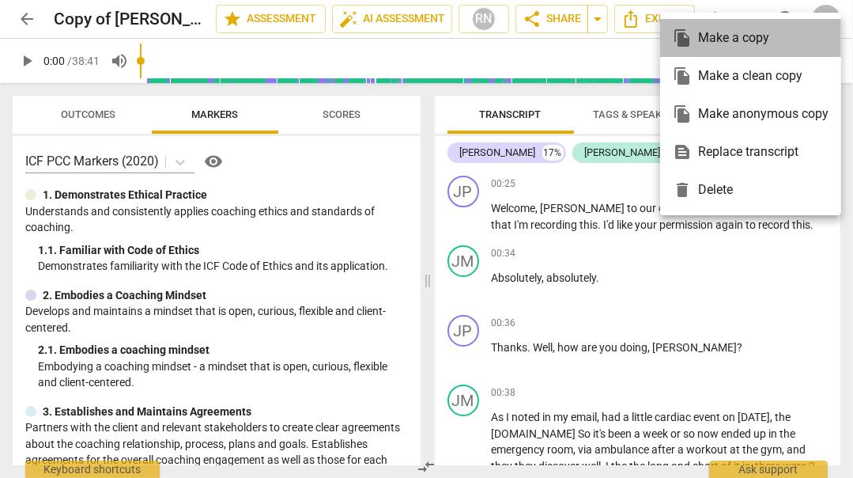
click at [752, 43] on div "file_copy Make a copy" at bounding box center [751, 38] width 156 height 38
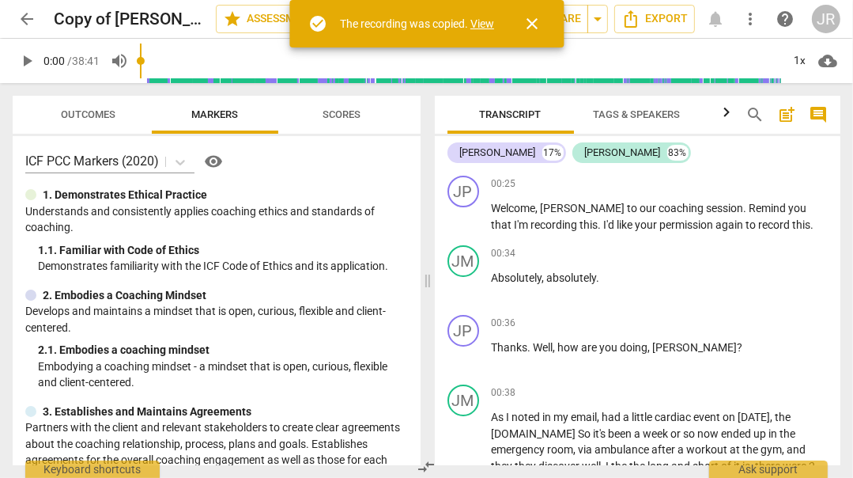
click at [478, 20] on link "View" at bounding box center [483, 23] width 24 height 13
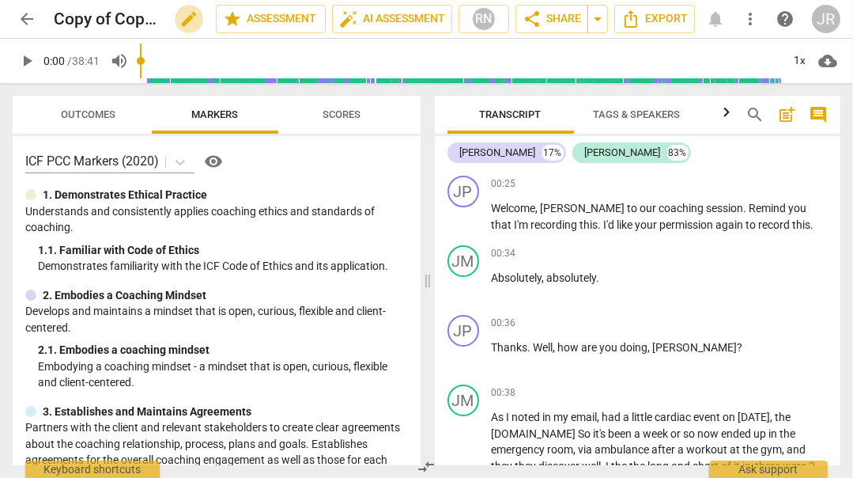
click at [188, 13] on span "edit" at bounding box center [189, 18] width 19 height 19
click at [128, 18] on input "JP Coaching" at bounding box center [100, 19] width 93 height 30
type input "JP Coaching [DATE]_Assessor View"
click at [299, 20] on span "star Assessment" at bounding box center [271, 18] width 96 height 19
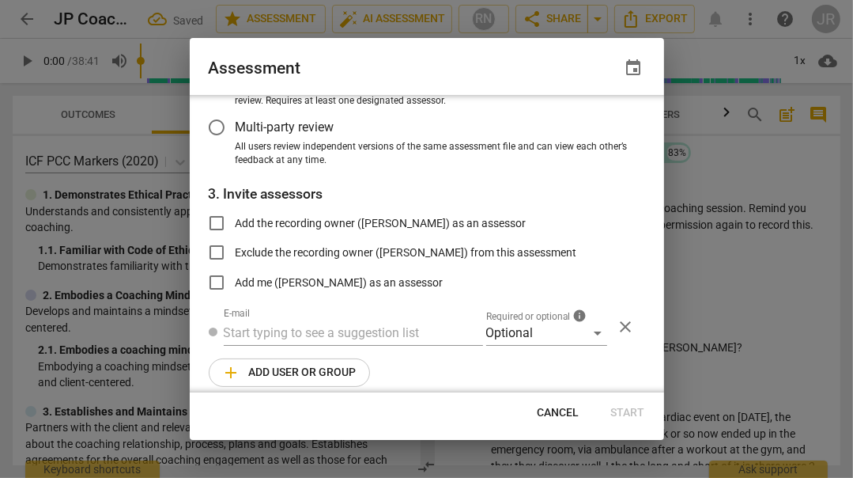
scroll to position [194, 0]
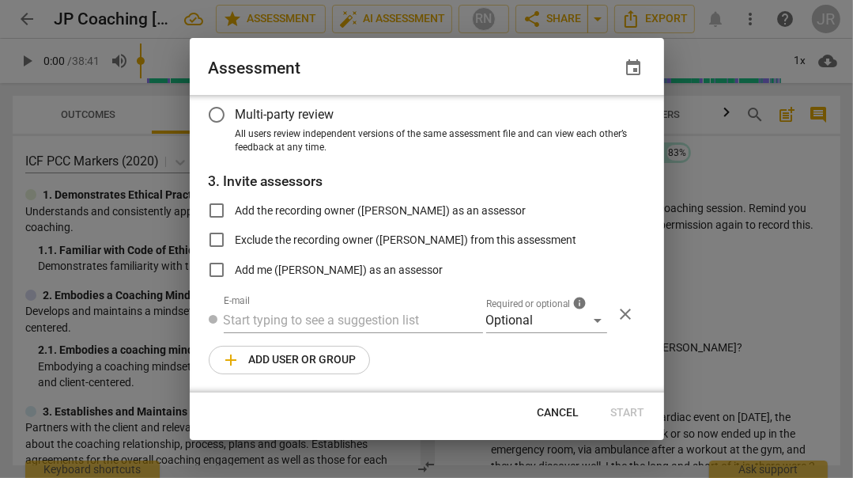
radio input "false"
click at [217, 210] on input "Add the recording owner ([PERSON_NAME]) as an assessor" at bounding box center [217, 210] width 38 height 38
checkbox input "true"
radio input "false"
click at [282, 319] on input "text" at bounding box center [353, 320] width 259 height 25
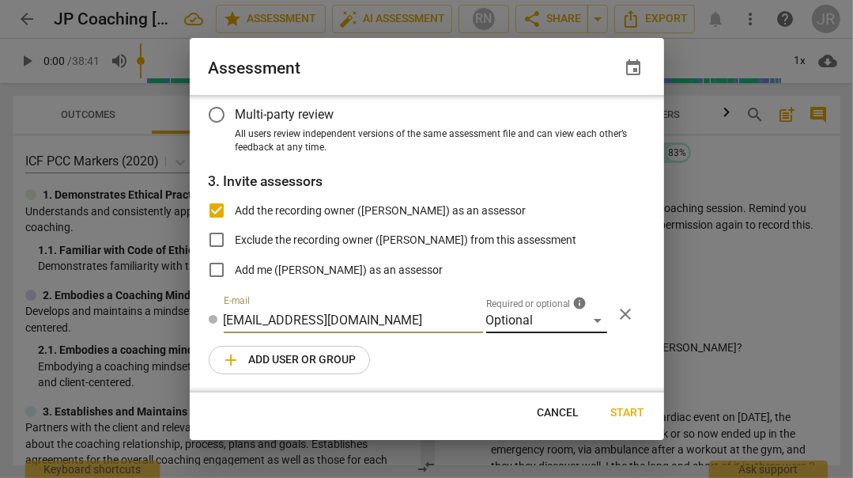
type input "[EMAIL_ADDRESS][DOMAIN_NAME]"
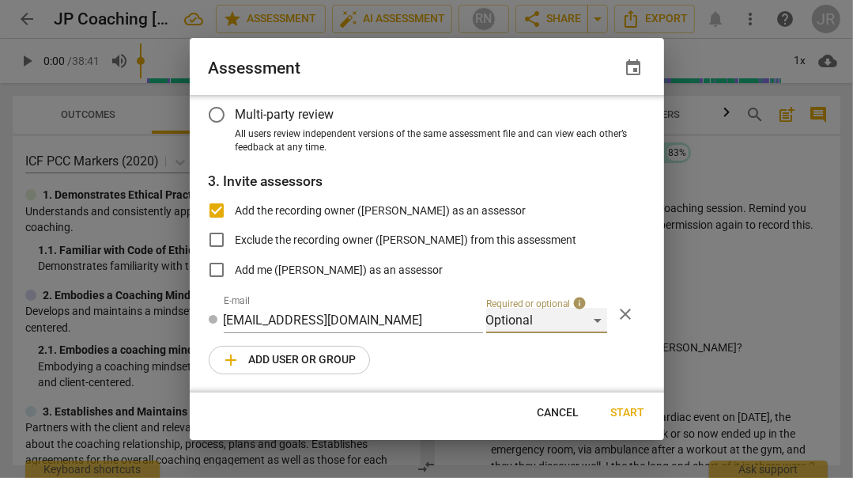
click at [588, 317] on div "Optional" at bounding box center [546, 320] width 121 height 25
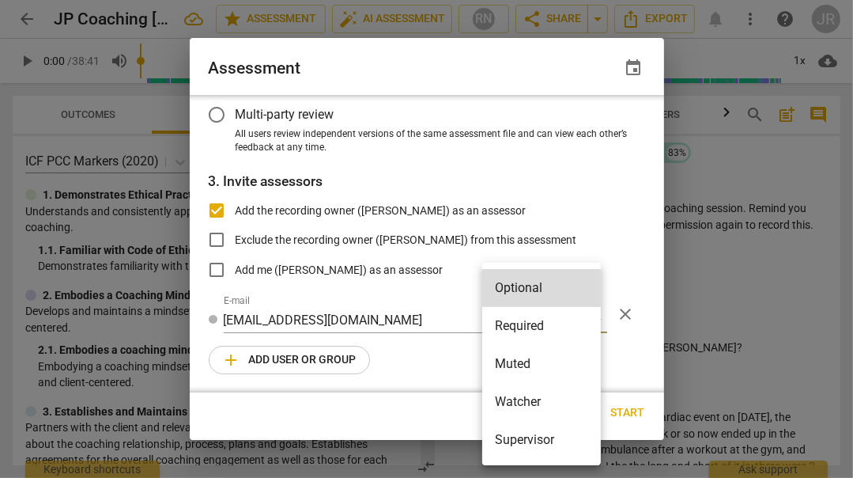
click at [577, 326] on li "Required" at bounding box center [541, 326] width 119 height 38
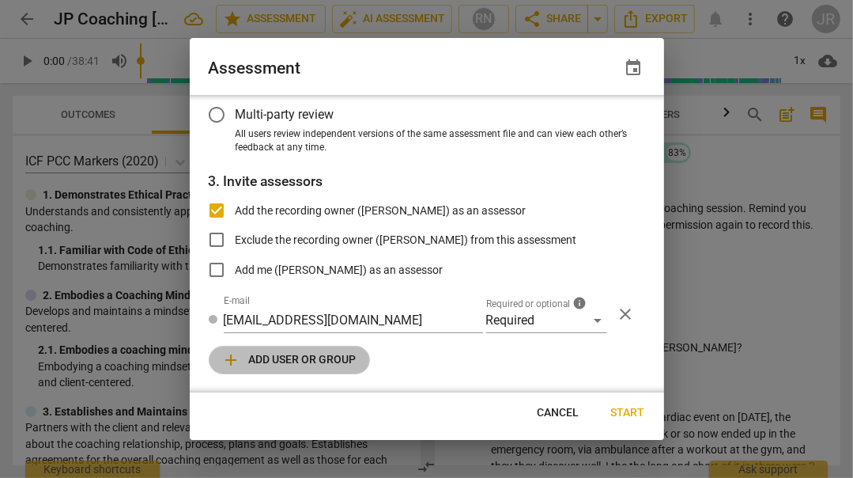
click at [328, 357] on span "add Add user or group" at bounding box center [289, 359] width 134 height 19
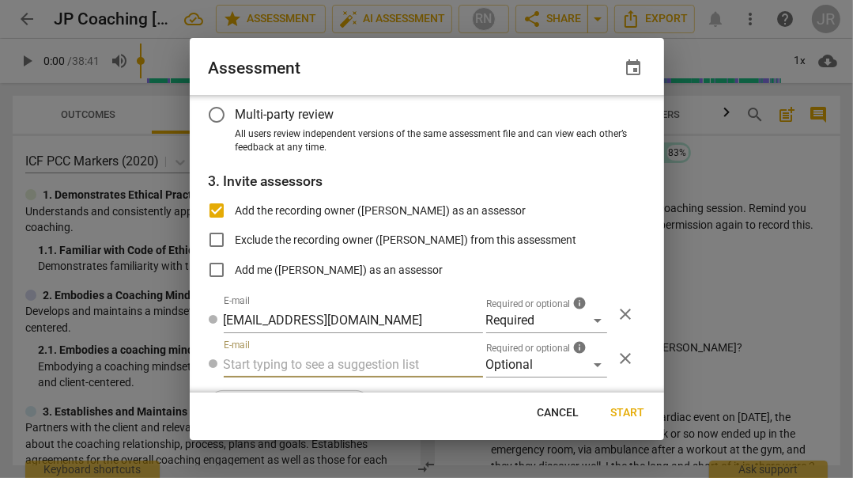
radio input "false"
click at [331, 367] on input "text" at bounding box center [353, 364] width 259 height 25
paste input "[PERSON_NAME][EMAIL_ADDRESS][DOMAIN_NAME]"
type input "[PERSON_NAME][EMAIL_ADDRESS][DOMAIN_NAME]"
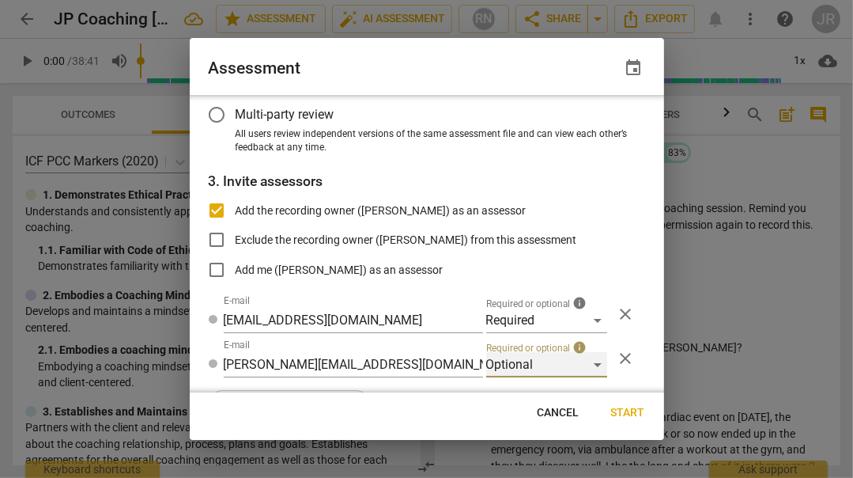
click at [594, 365] on div "Optional" at bounding box center [546, 364] width 121 height 25
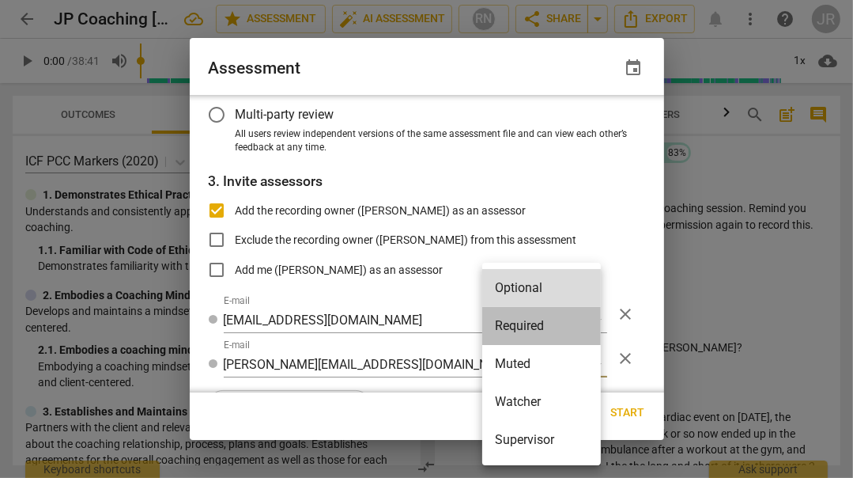
click at [577, 316] on li "Required" at bounding box center [541, 326] width 119 height 38
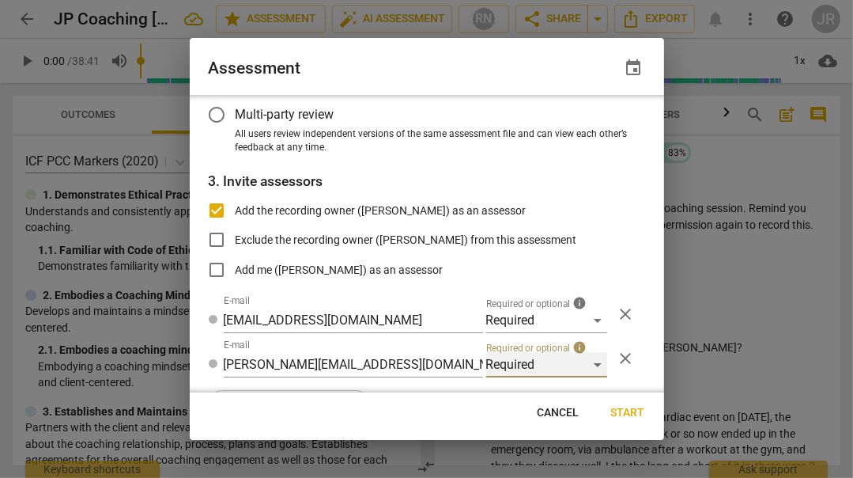
scroll to position [238, 0]
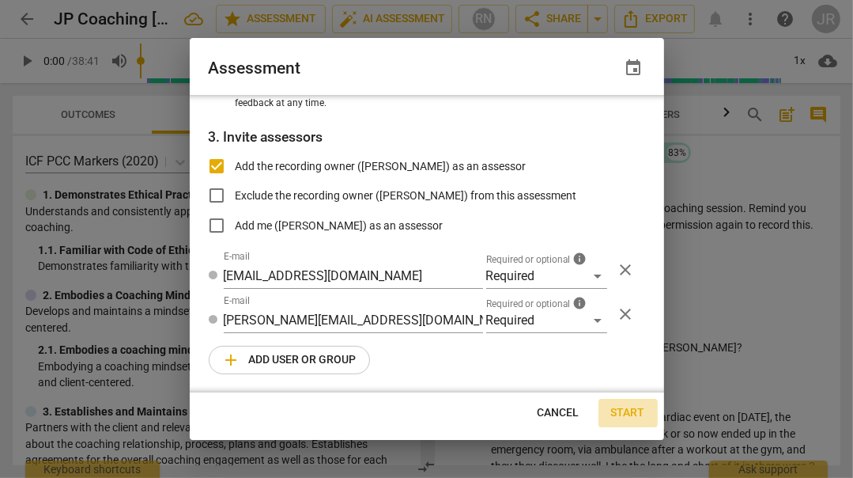
click at [632, 410] on span "Start" at bounding box center [628, 413] width 34 height 16
radio input "false"
type input "[PERSON_NAME] <[EMAIL_ADDRESS][DOMAIN_NAME]>"
type input "[PERSON_NAME] <[PERSON_NAME][EMAIL_ADDRESS][DOMAIN_NAME]>"
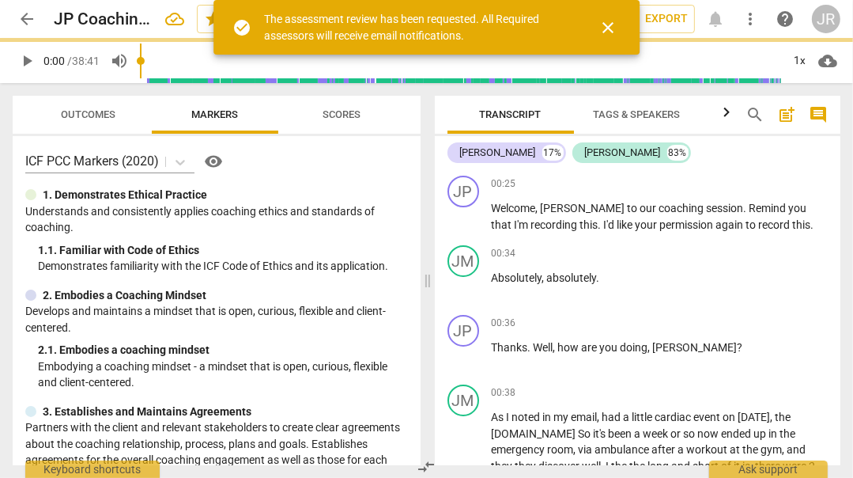
scroll to position [186, 0]
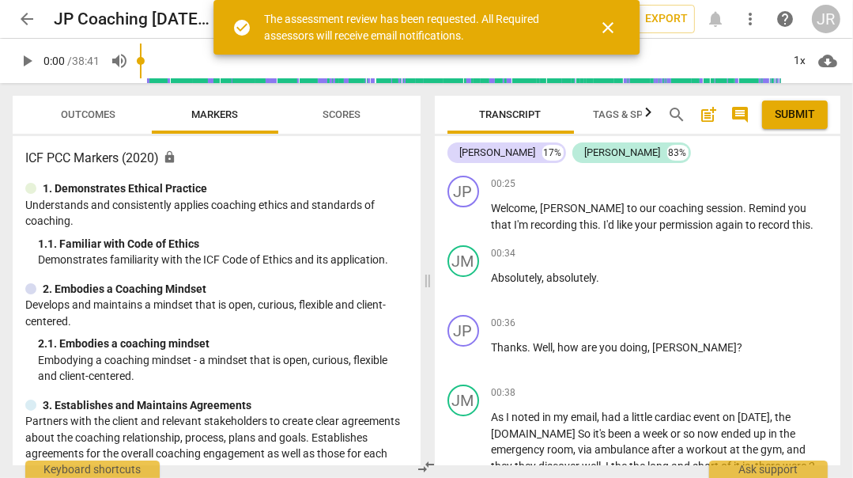
click at [604, 25] on span "close" at bounding box center [608, 27] width 19 height 19
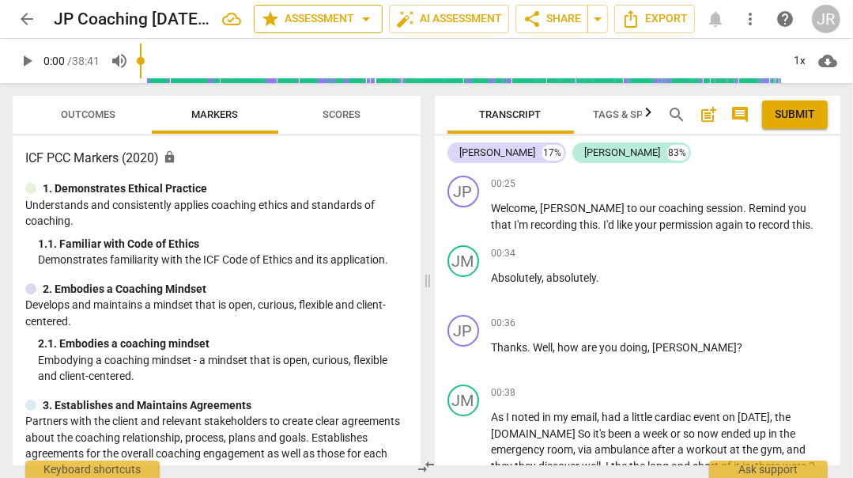
click at [365, 13] on span "arrow_drop_down" at bounding box center [366, 18] width 19 height 19
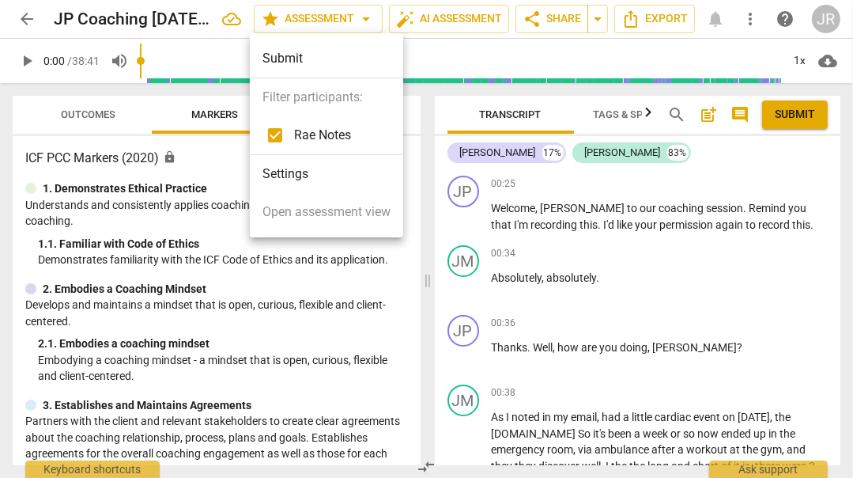
click at [329, 178] on li "Settings" at bounding box center [326, 174] width 153 height 38
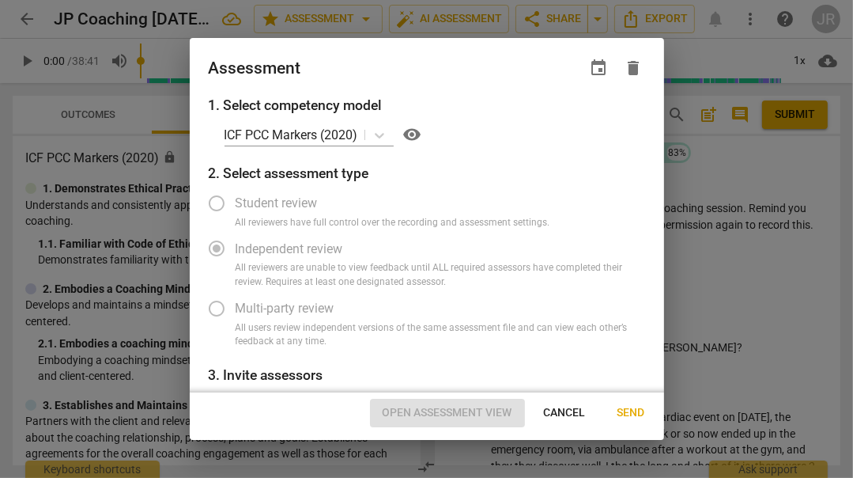
radio input "false"
click at [600, 68] on span "event" at bounding box center [599, 68] width 19 height 19
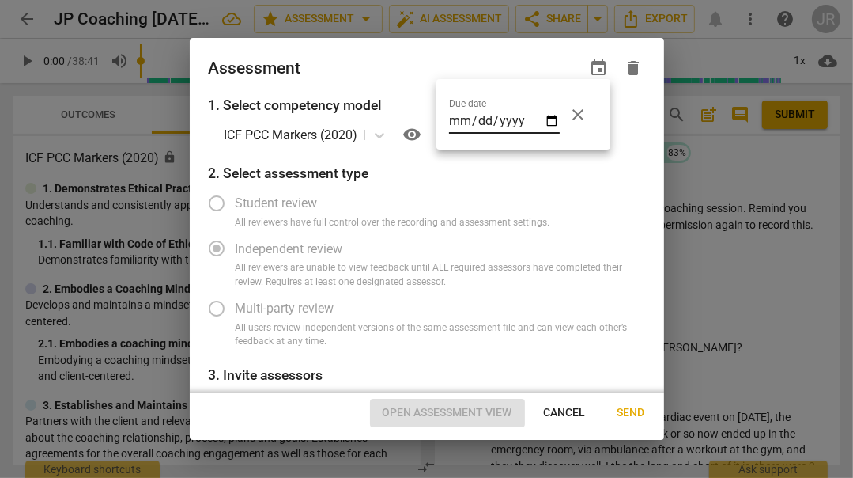
click at [553, 116] on input "date" at bounding box center [504, 122] width 111 height 23
type input "[DATE]"
click at [563, 224] on div at bounding box center [426, 239] width 853 height 478
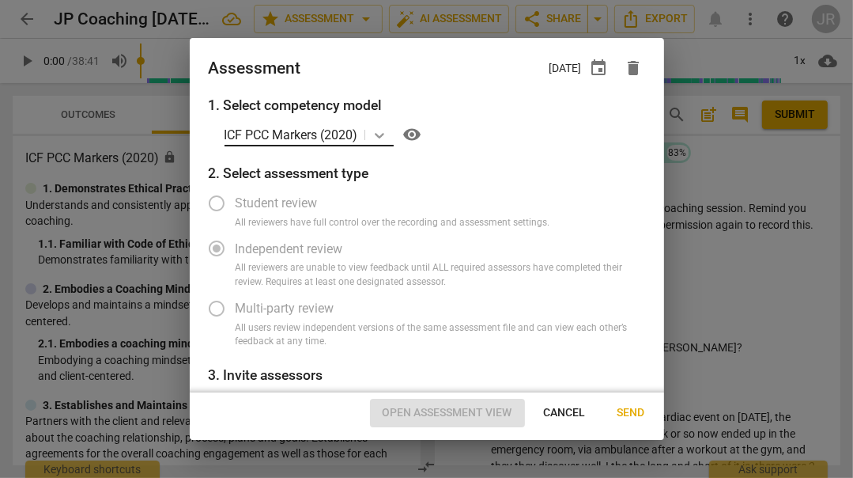
click at [382, 135] on icon at bounding box center [379, 136] width 9 height 6
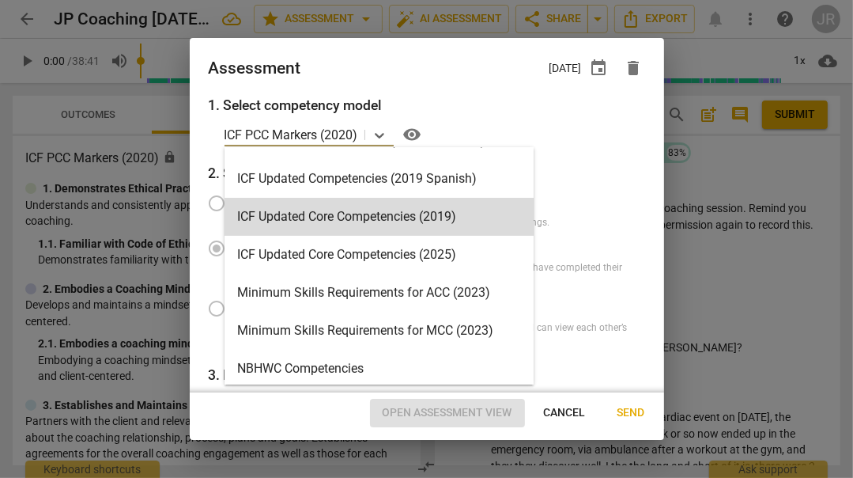
scroll to position [266, 0]
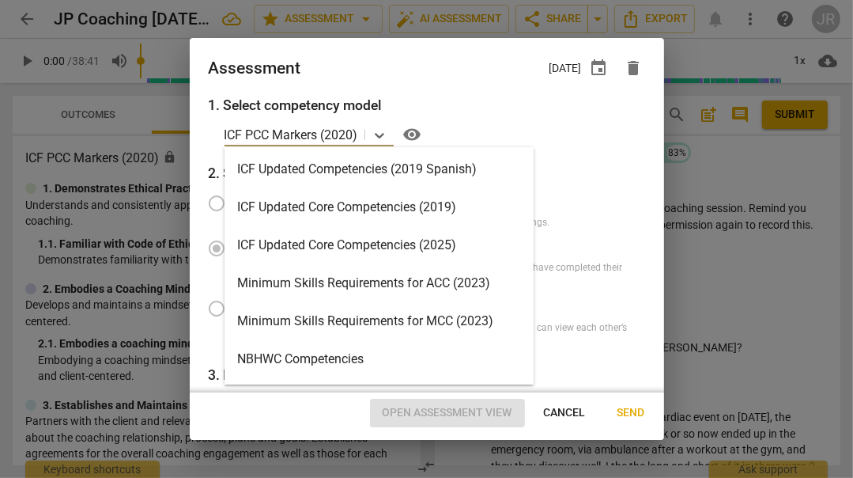
click at [372, 277] on div "Minimum Skills Requirements for ACC (2023)" at bounding box center [379, 283] width 309 height 38
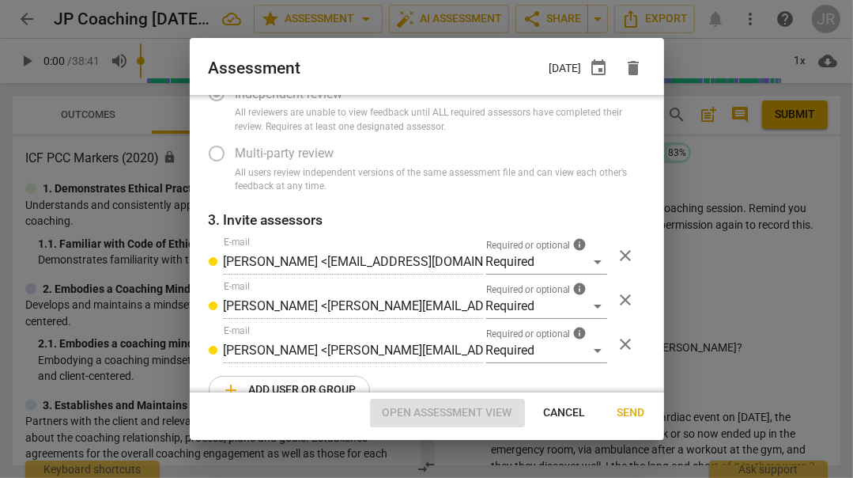
scroll to position [186, 0]
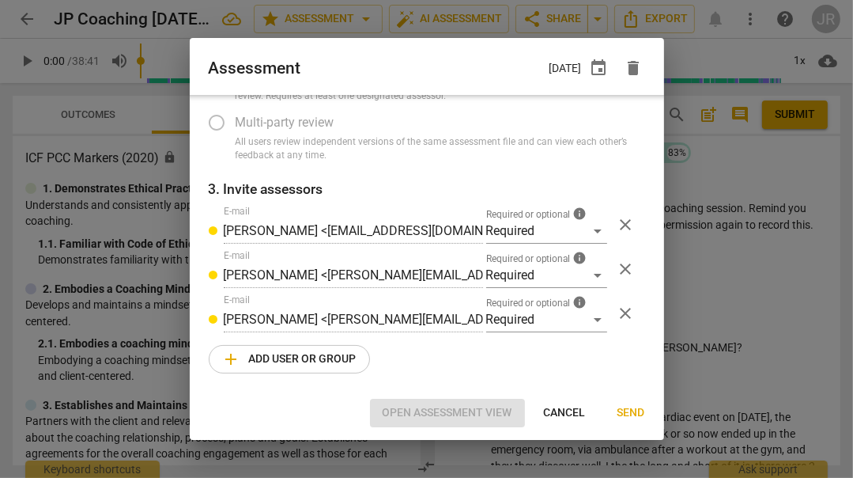
click at [625, 411] on span "Send" at bounding box center [632, 413] width 28 height 16
radio input "false"
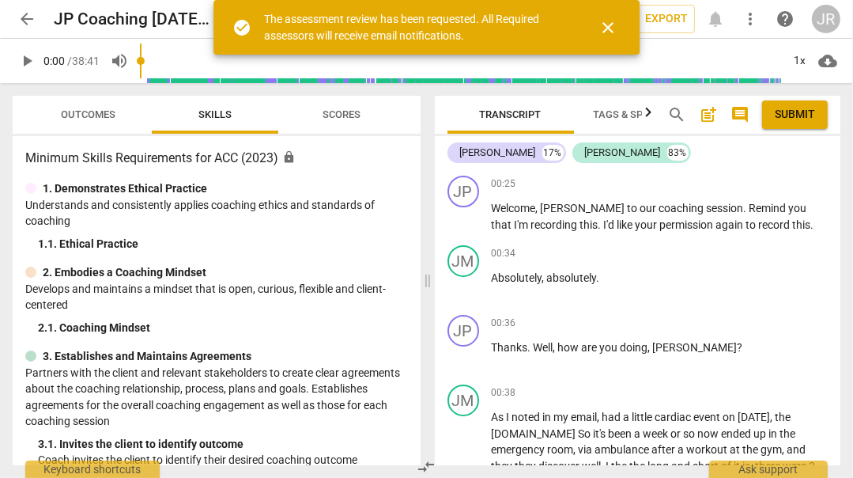
click at [614, 21] on span "close" at bounding box center [608, 27] width 19 height 19
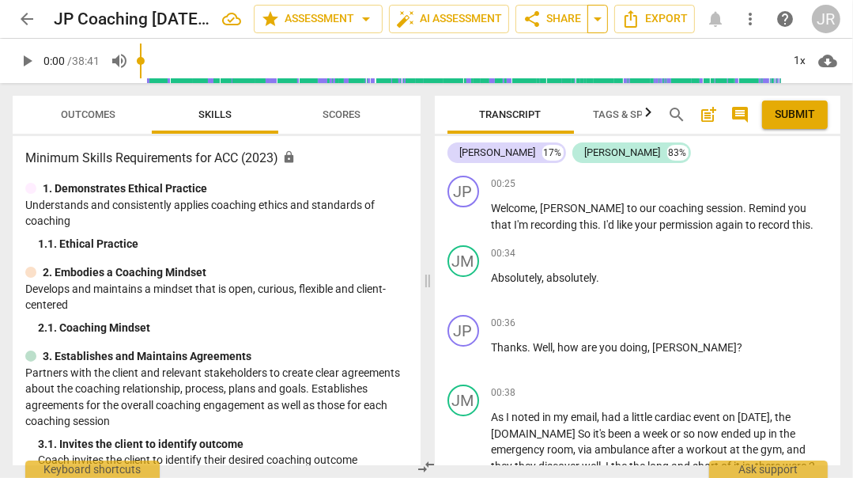
click at [595, 20] on span "arrow_drop_down" at bounding box center [597, 18] width 19 height 19
click at [362, 21] on span "arrow_drop_down" at bounding box center [366, 18] width 19 height 19
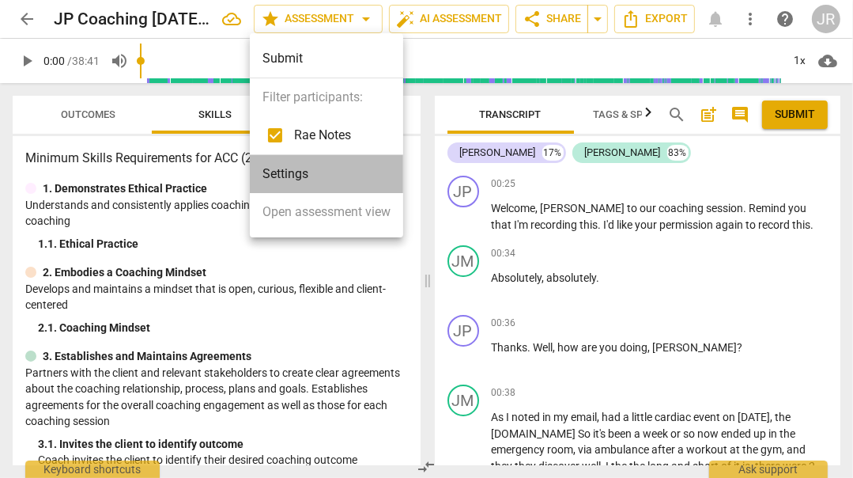
click at [344, 169] on li "Settings" at bounding box center [326, 174] width 153 height 38
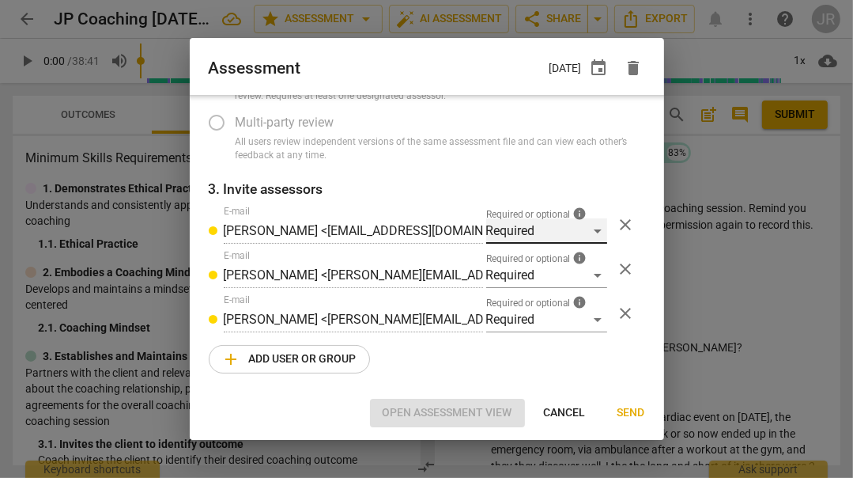
click at [588, 233] on div "Required" at bounding box center [546, 230] width 121 height 25
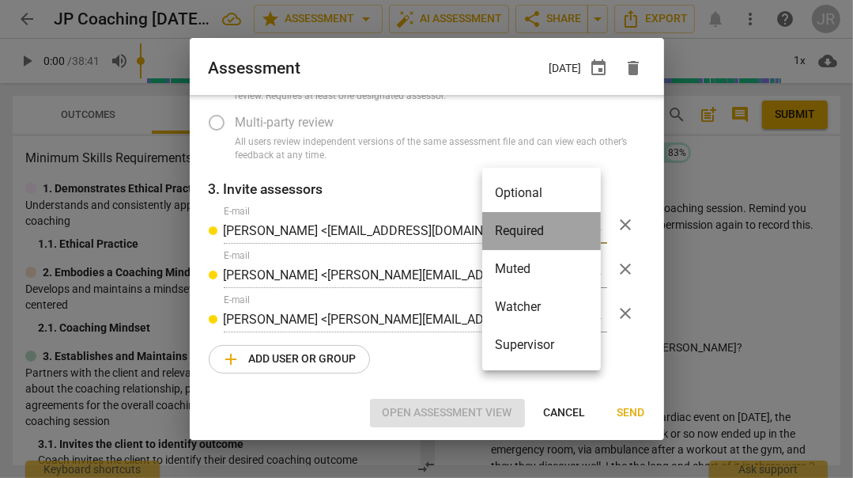
click at [588, 233] on li "Required" at bounding box center [541, 231] width 119 height 38
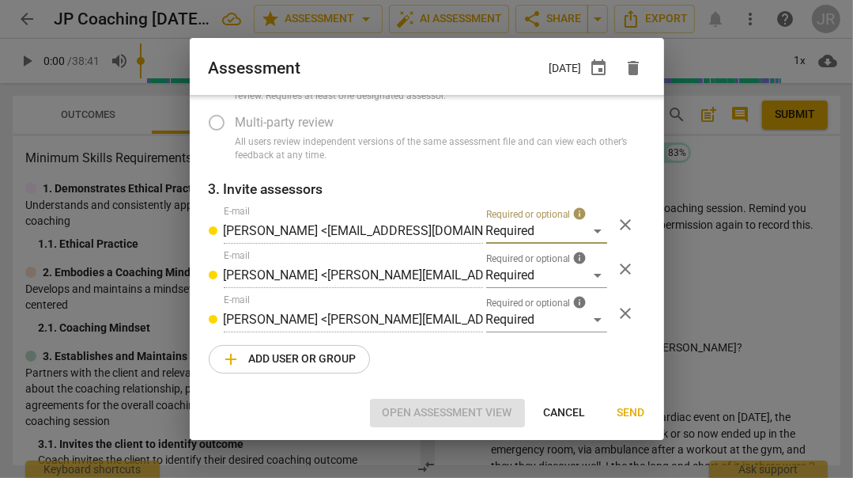
click at [555, 411] on span "Cancel" at bounding box center [565, 413] width 42 height 16
radio input "false"
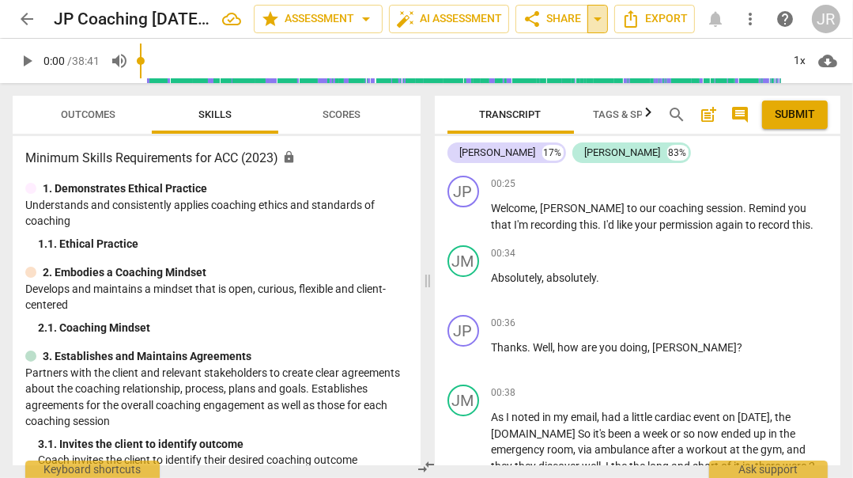
click at [594, 13] on span "arrow_drop_down" at bounding box center [597, 18] width 19 height 19
click at [645, 19] on span "Export" at bounding box center [655, 18] width 66 height 19
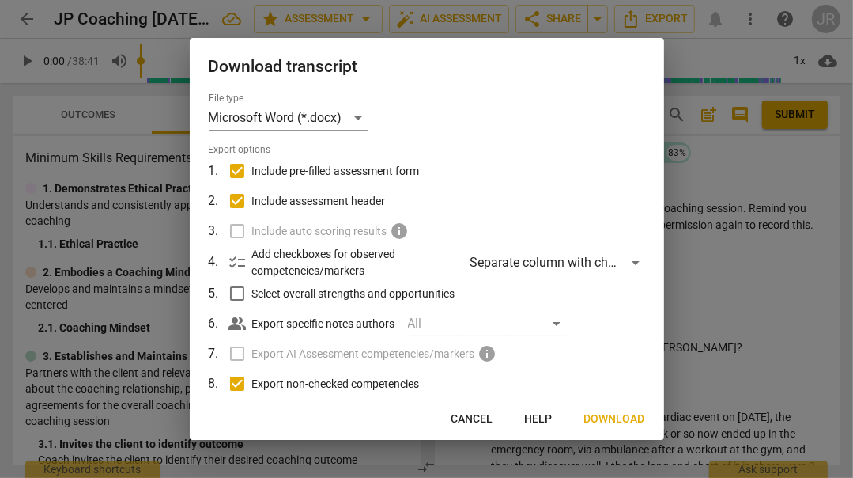
click at [478, 414] on span "Cancel" at bounding box center [473, 419] width 42 height 16
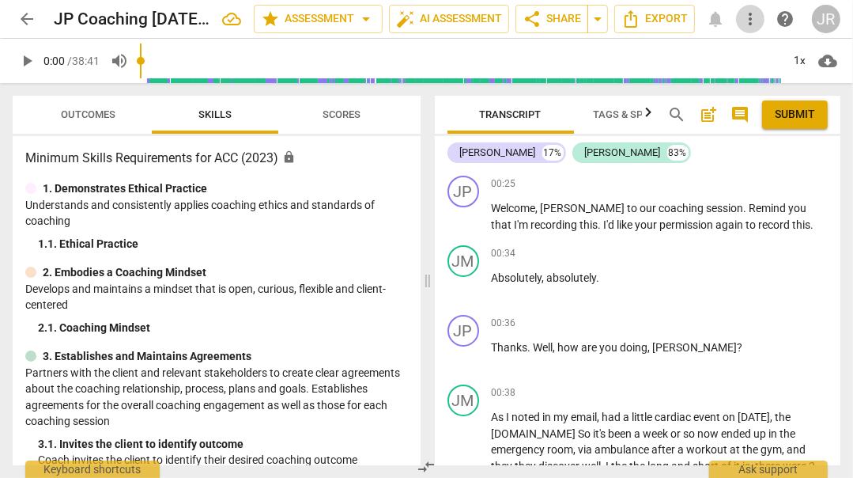
click at [752, 19] on span "more_vert" at bounding box center [750, 18] width 19 height 19
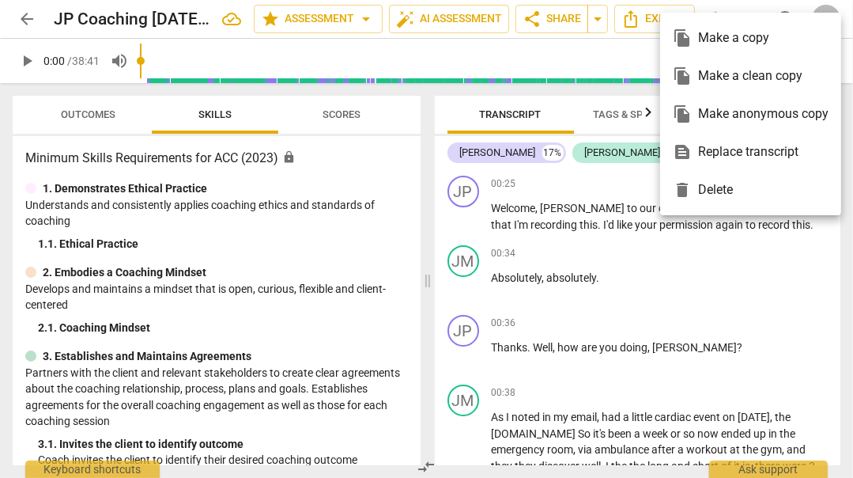
click at [752, 19] on div "file_copy Make a copy" at bounding box center [751, 38] width 156 height 38
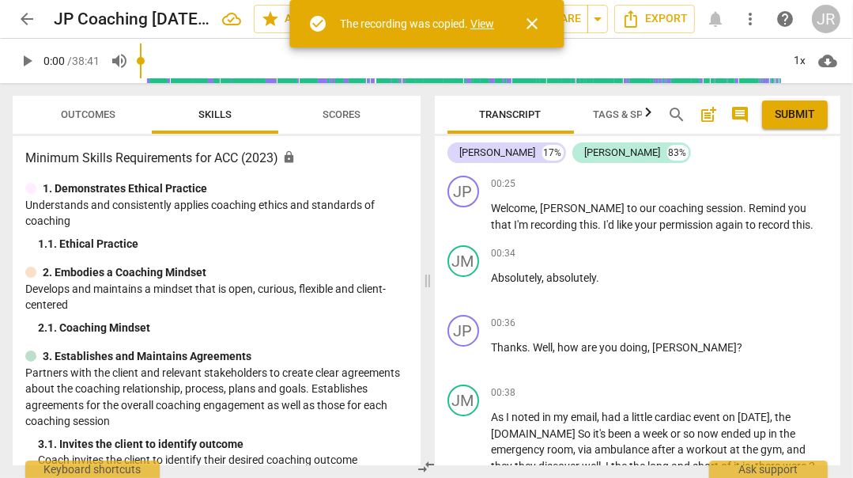
click at [373, 193] on div "1. Demonstrates Ethical Practice" at bounding box center [216, 188] width 383 height 17
click at [550, 117] on span "Transcript" at bounding box center [511, 114] width 100 height 21
click at [467, 187] on div "JP" at bounding box center [464, 192] width 32 height 32
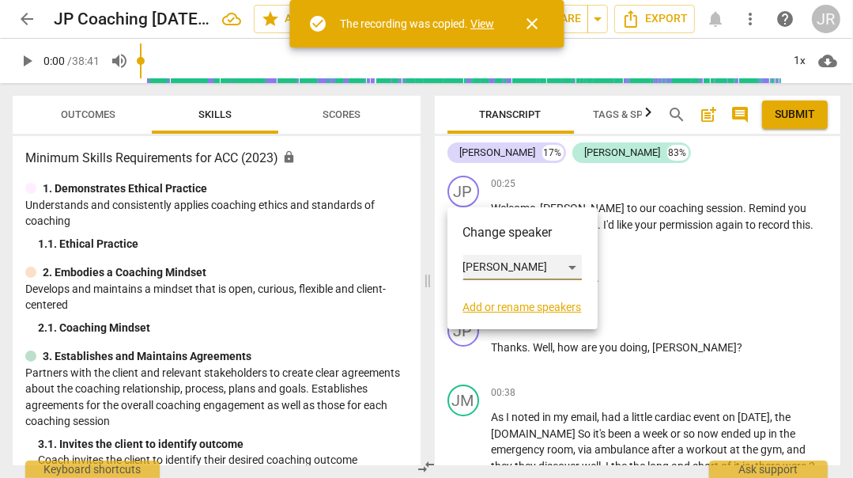
click at [575, 267] on div "[PERSON_NAME]" at bounding box center [523, 267] width 119 height 25
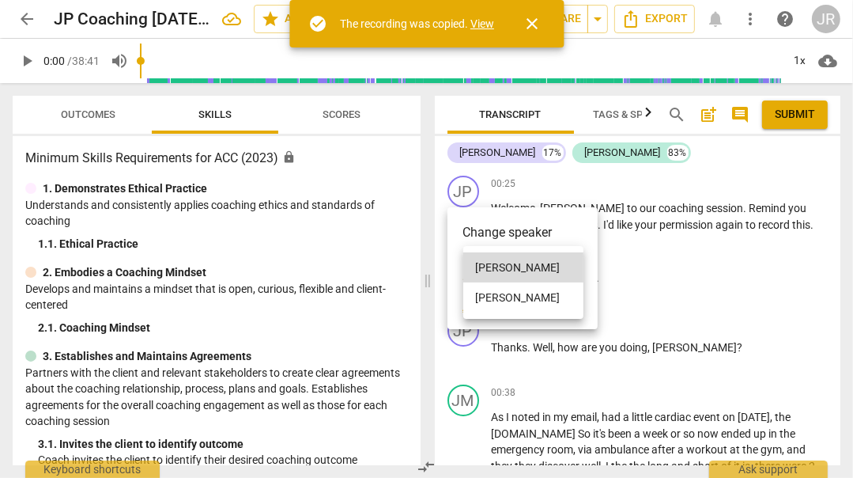
click at [575, 267] on li "[PERSON_NAME]" at bounding box center [524, 267] width 120 height 30
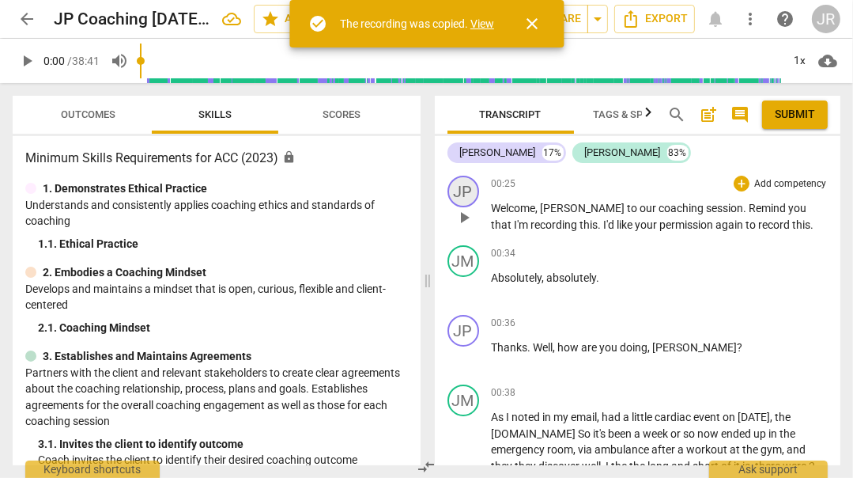
click at [460, 191] on div "JP" at bounding box center [464, 192] width 32 height 32
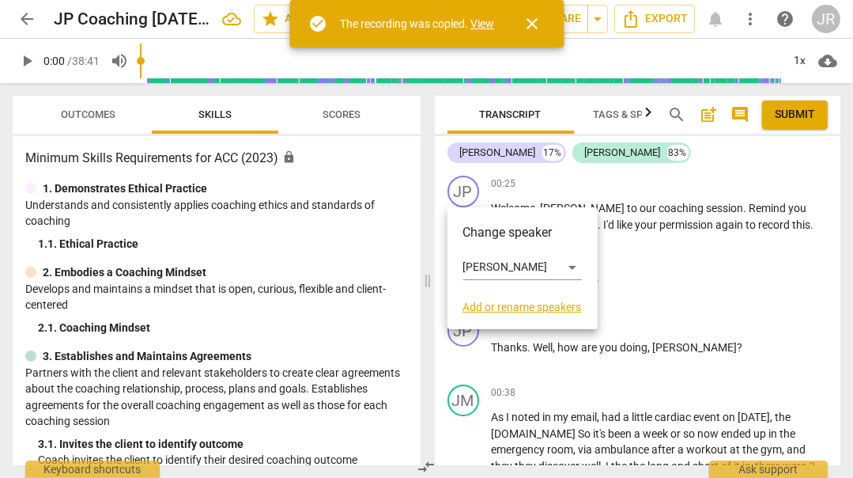
click at [504, 307] on link "Add or rename speakers" at bounding box center [523, 307] width 119 height 13
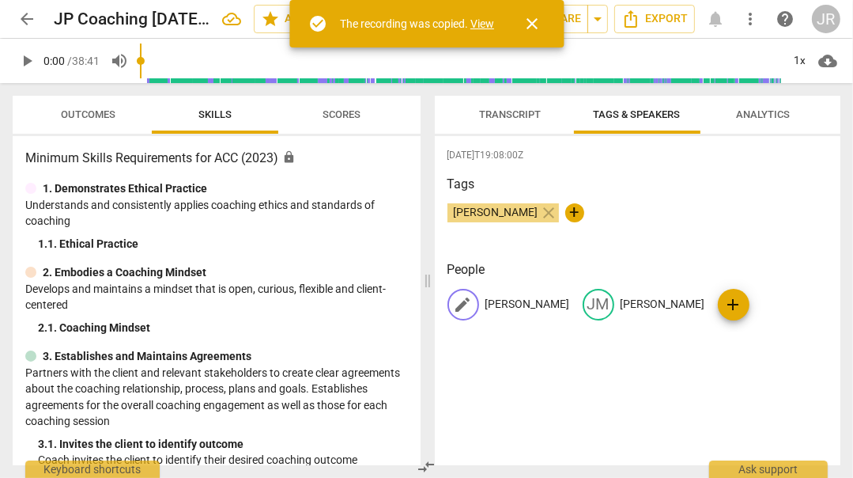
click at [473, 298] on div "edit" at bounding box center [464, 305] width 32 height 32
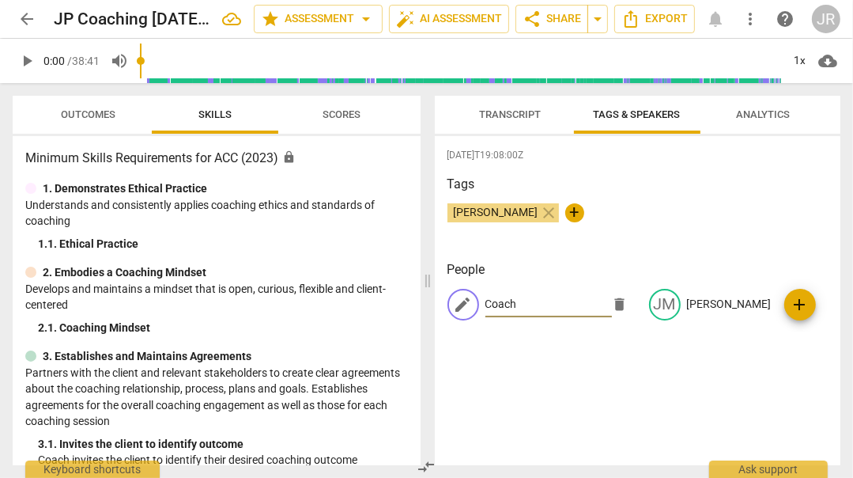
type input "Coach"
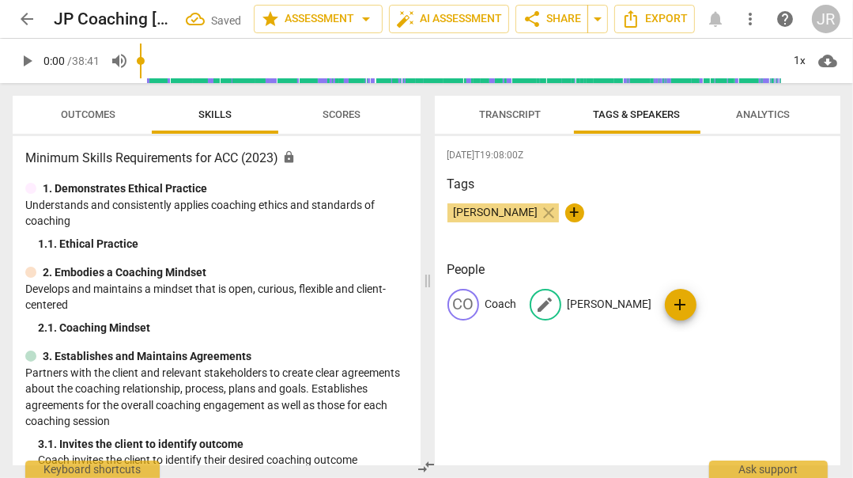
click at [544, 302] on span "edit" at bounding box center [545, 304] width 19 height 19
type input "Client"
click at [628, 378] on div "[DATE]T19:08:00Z Tags [PERSON_NAME] close + People CO Coach edit Client delete …" at bounding box center [638, 300] width 407 height 329
click at [548, 214] on span "close" at bounding box center [549, 212] width 19 height 19
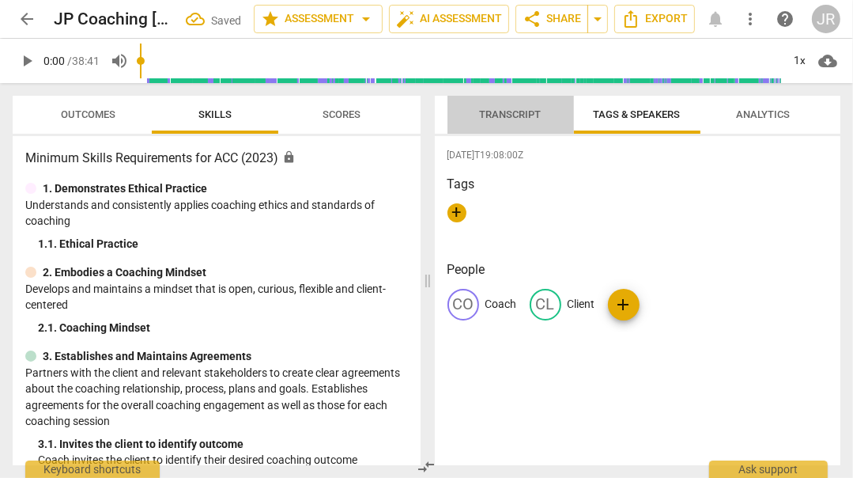
click at [525, 112] on span "Transcript" at bounding box center [511, 114] width 62 height 12
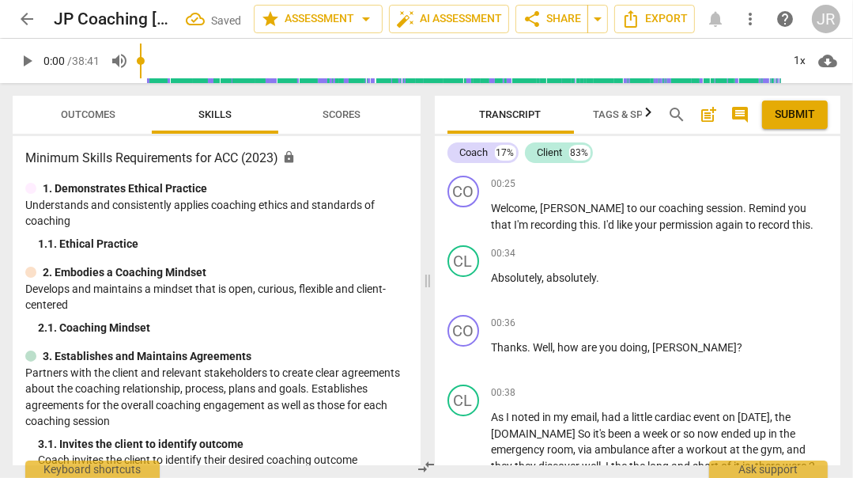
click at [645, 113] on icon "button" at bounding box center [648, 112] width 19 height 19
click at [645, 113] on div at bounding box center [648, 112] width 13 height 32
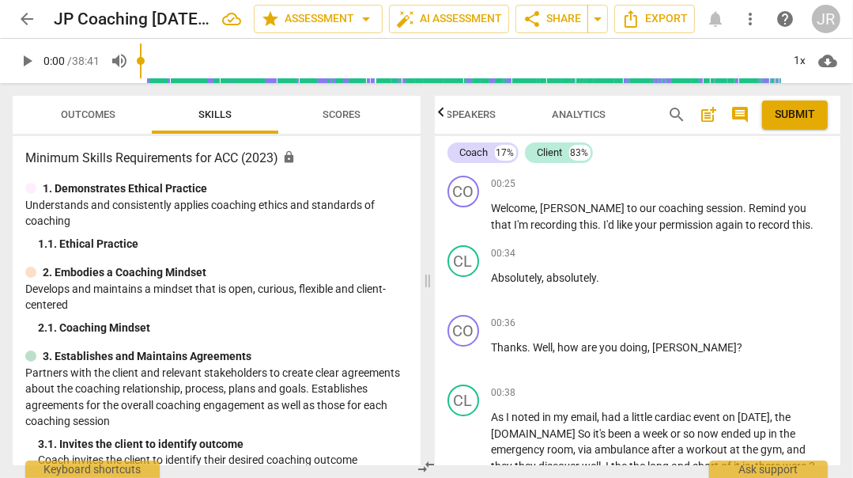
click at [743, 114] on span "comment" at bounding box center [740, 114] width 19 height 19
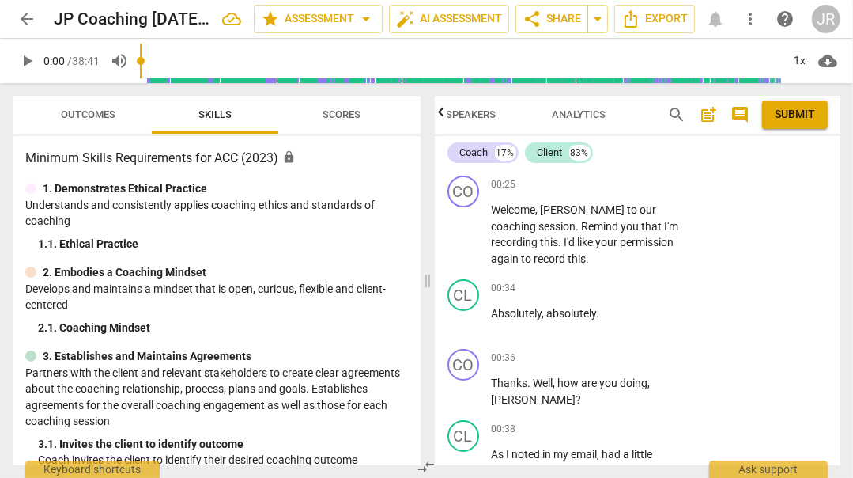
scroll to position [0, 161]
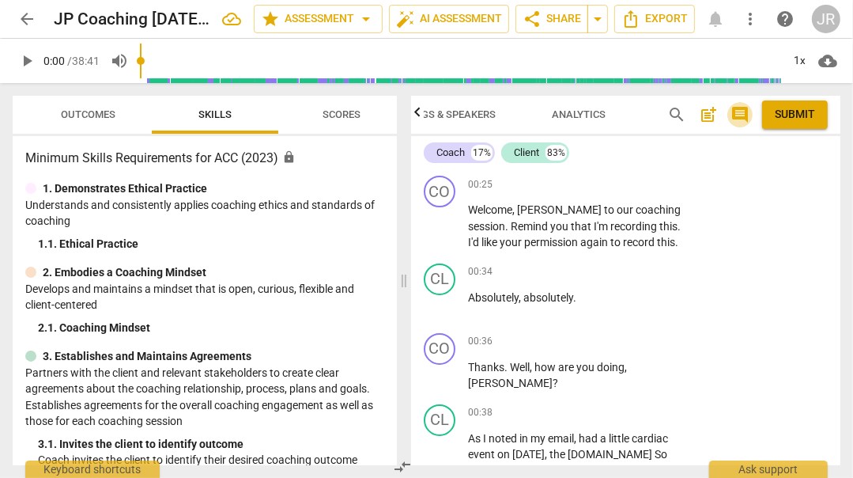
click at [743, 114] on span "comment" at bounding box center [740, 114] width 19 height 19
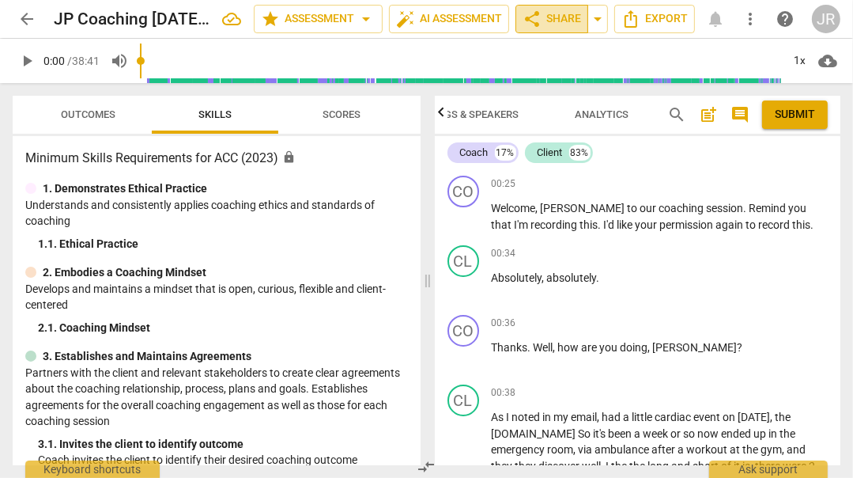
click at [571, 18] on span "share Share" at bounding box center [552, 18] width 59 height 19
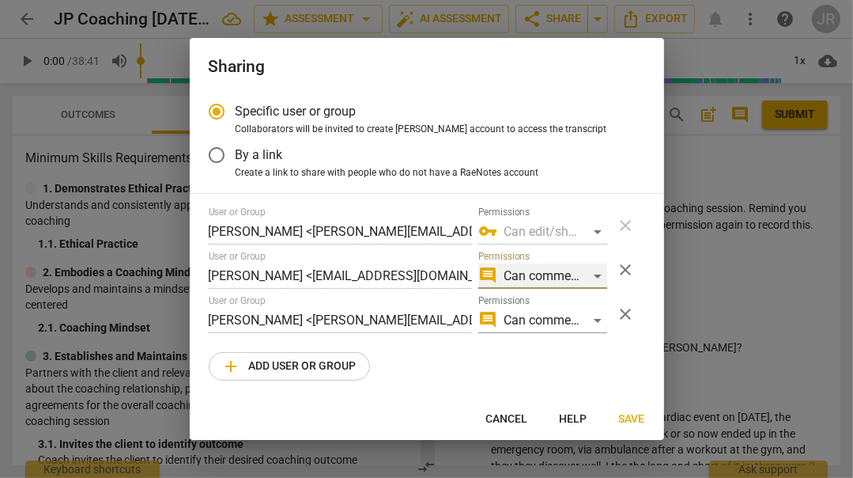
click at [590, 274] on div "comment Can comment" at bounding box center [543, 275] width 129 height 25
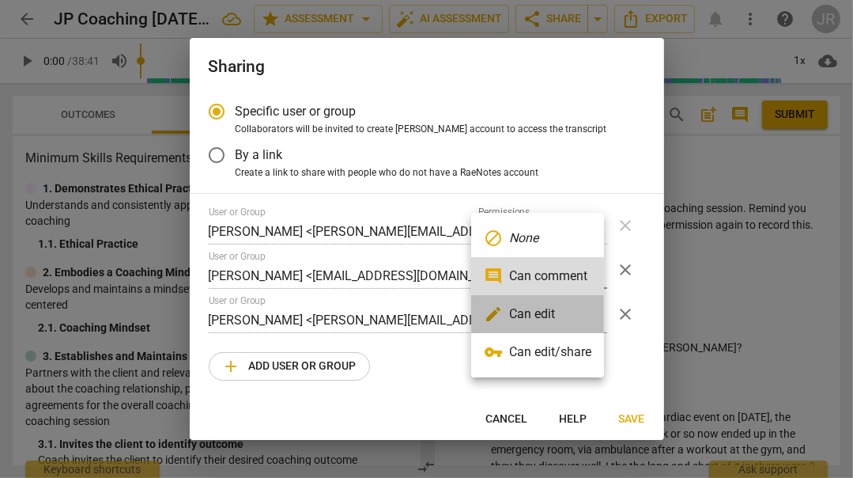
click at [568, 303] on li "edit Can edit" at bounding box center [537, 314] width 133 height 38
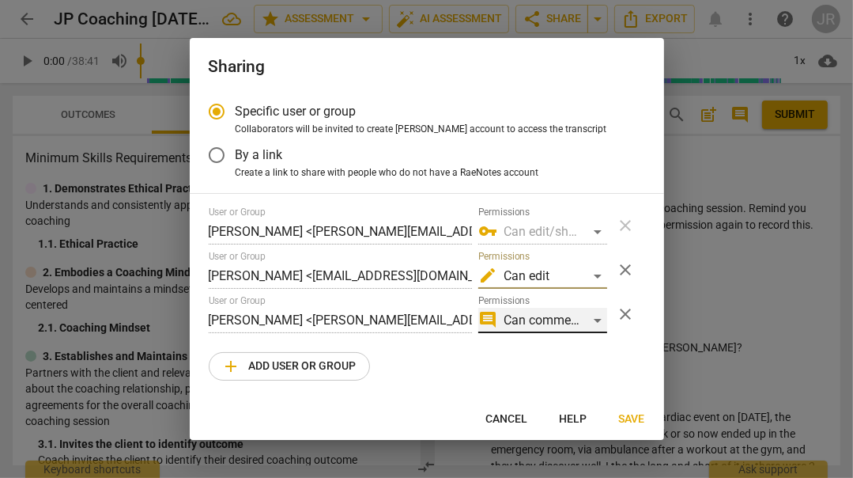
click at [595, 319] on div "comment Can comment" at bounding box center [543, 320] width 129 height 25
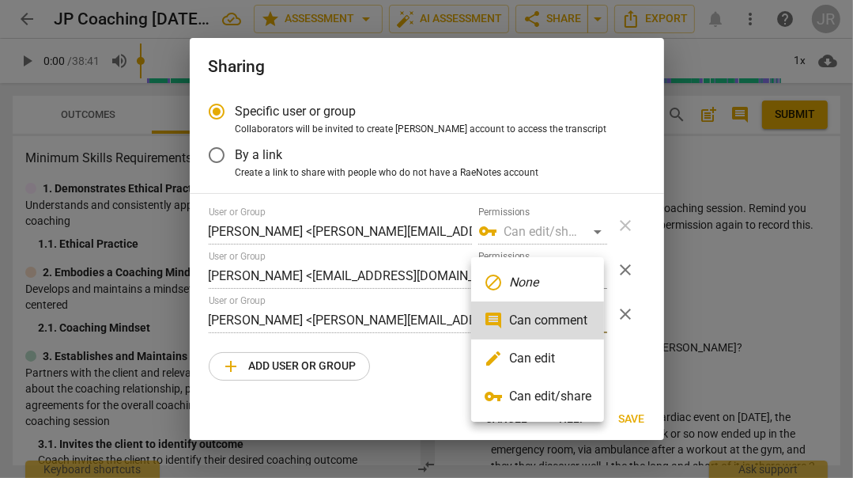
click at [575, 348] on li "edit Can edit" at bounding box center [537, 358] width 133 height 38
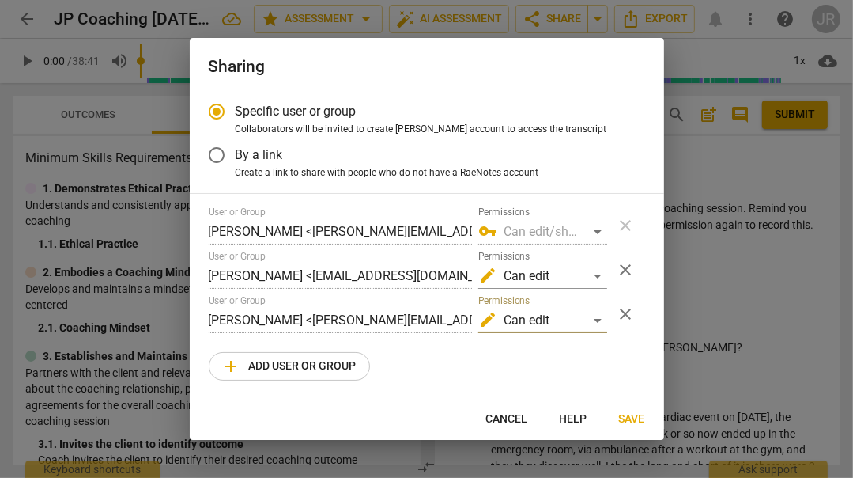
click at [633, 417] on span "Save" at bounding box center [632, 419] width 26 height 16
radio input "false"
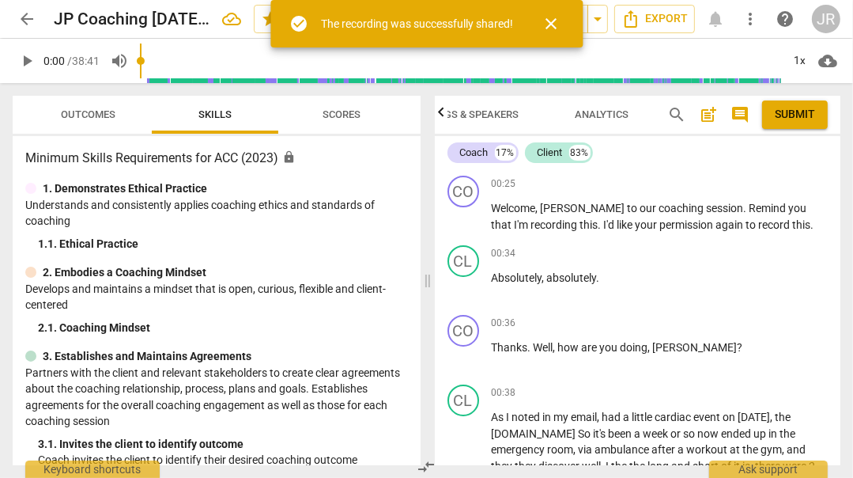
click at [380, 348] on div "3. Establishes and Maintains Agreements" at bounding box center [216, 356] width 383 height 17
